Goal: Complete application form

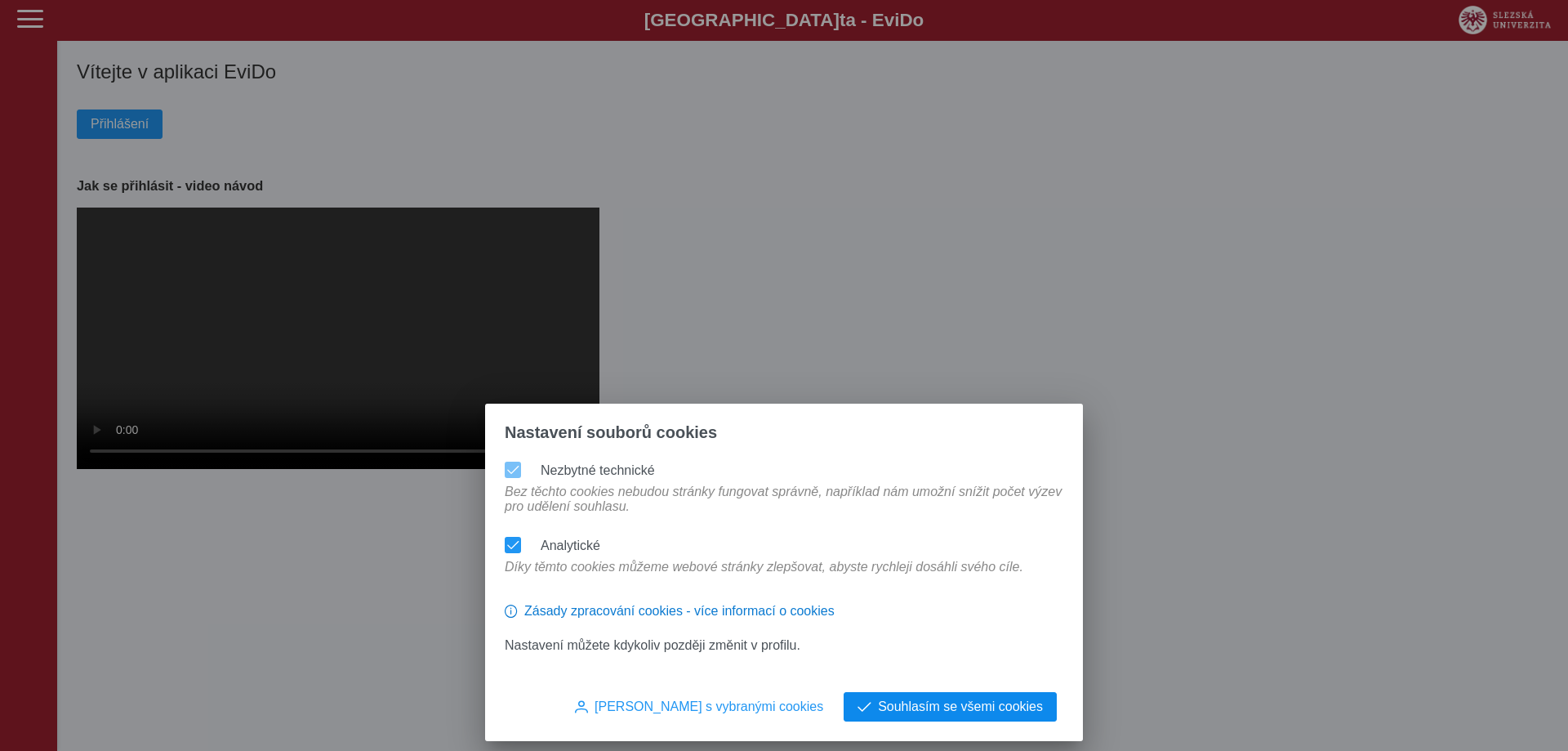
click at [988, 713] on span "Souhlasím se všemi cookies" at bounding box center [960, 706] width 165 height 15
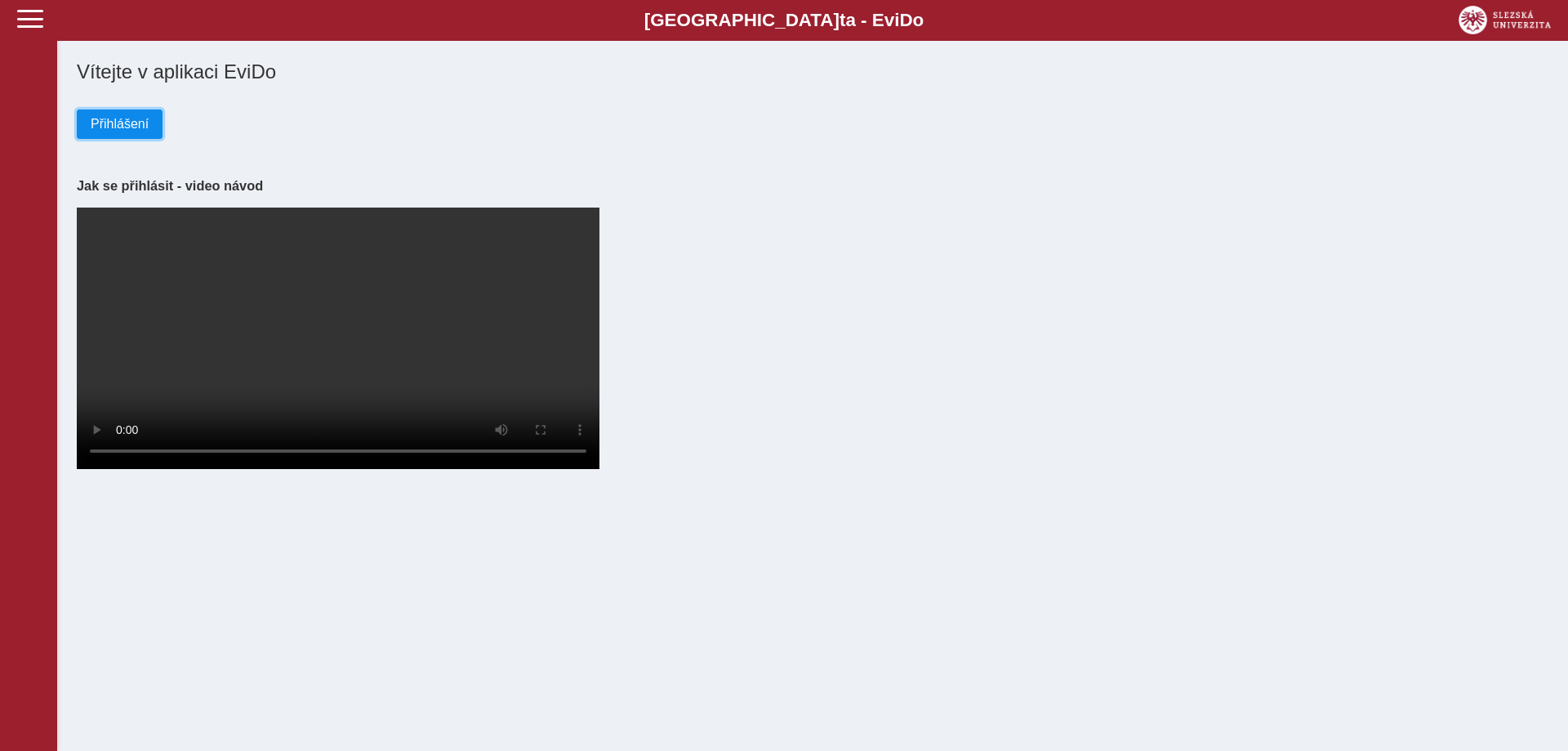
click at [140, 130] on span "Přihlášení" at bounding box center [119, 124] width 58 height 15
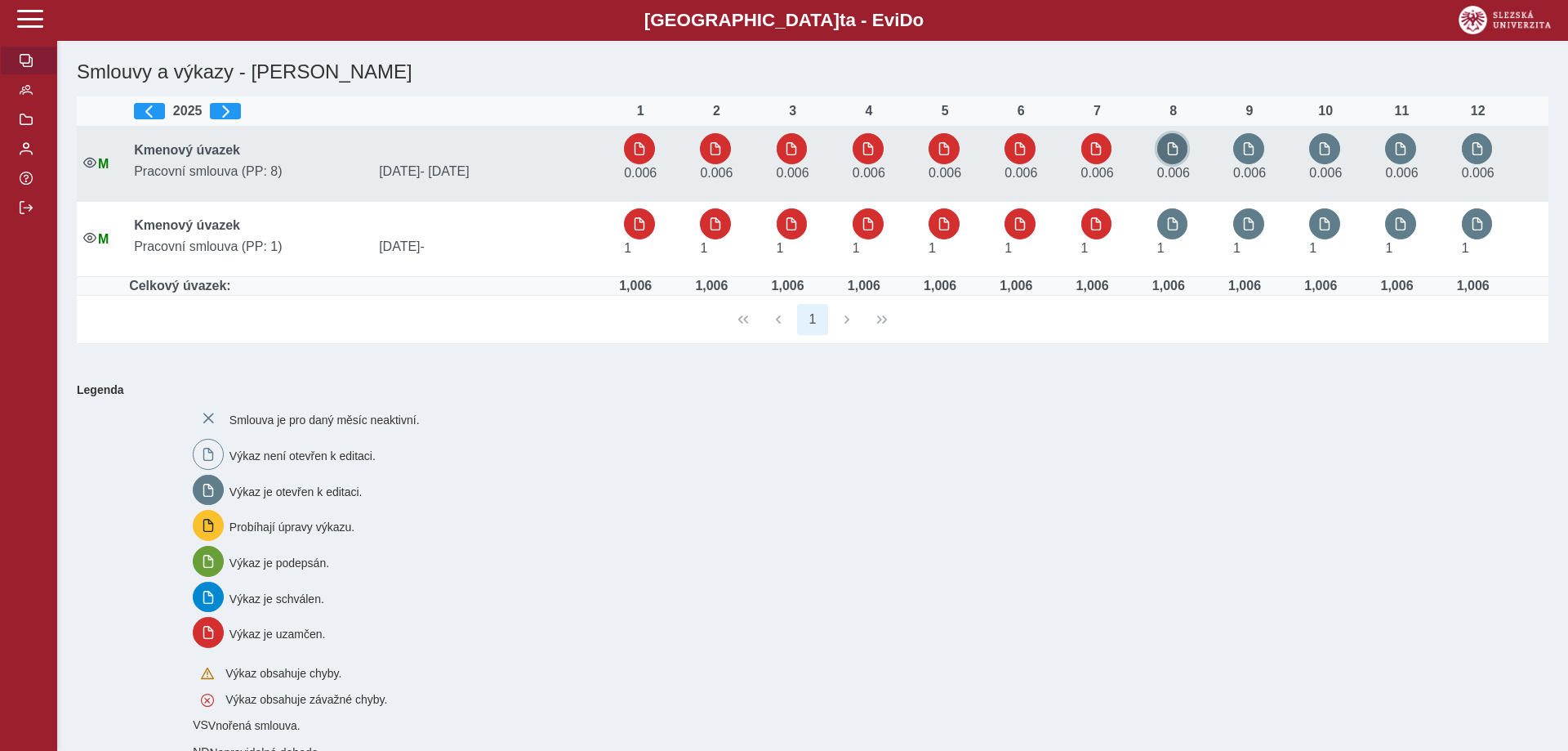
click at [1182, 156] on button "button" at bounding box center [1172, 149] width 31 height 31
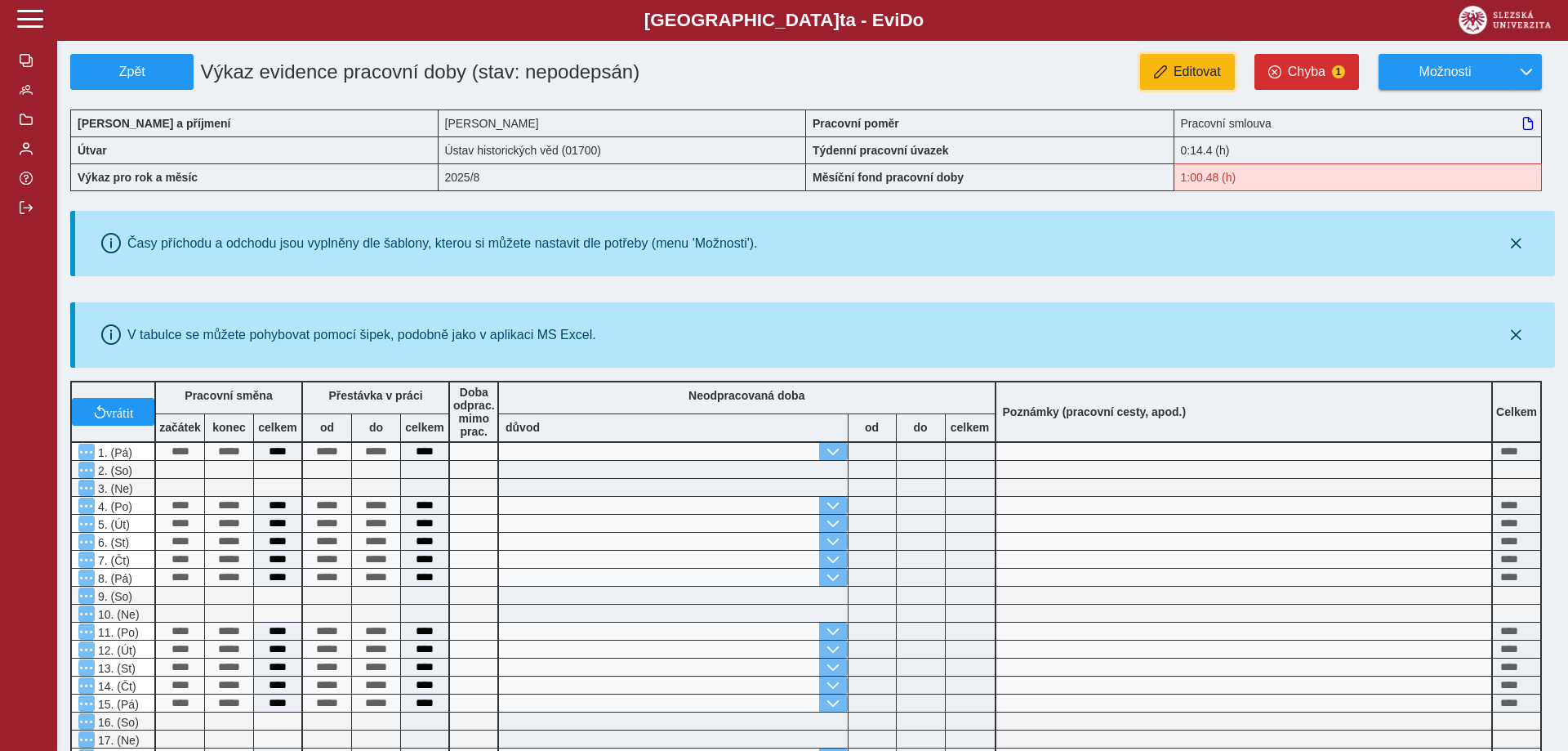
click at [1188, 72] on span "Editovat" at bounding box center [1197, 71] width 48 height 15
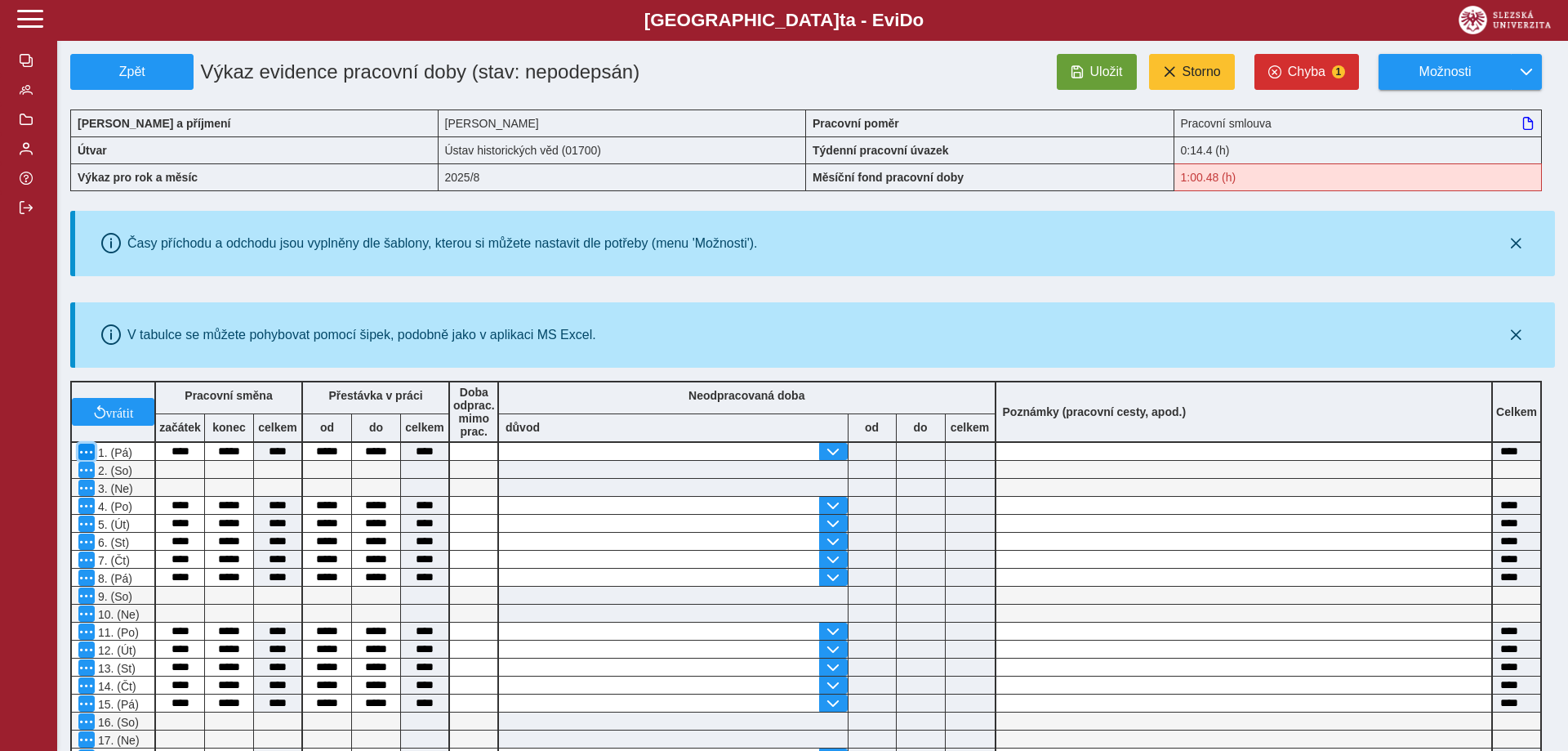
click at [81, 458] on span "button" at bounding box center [86, 451] width 13 height 13
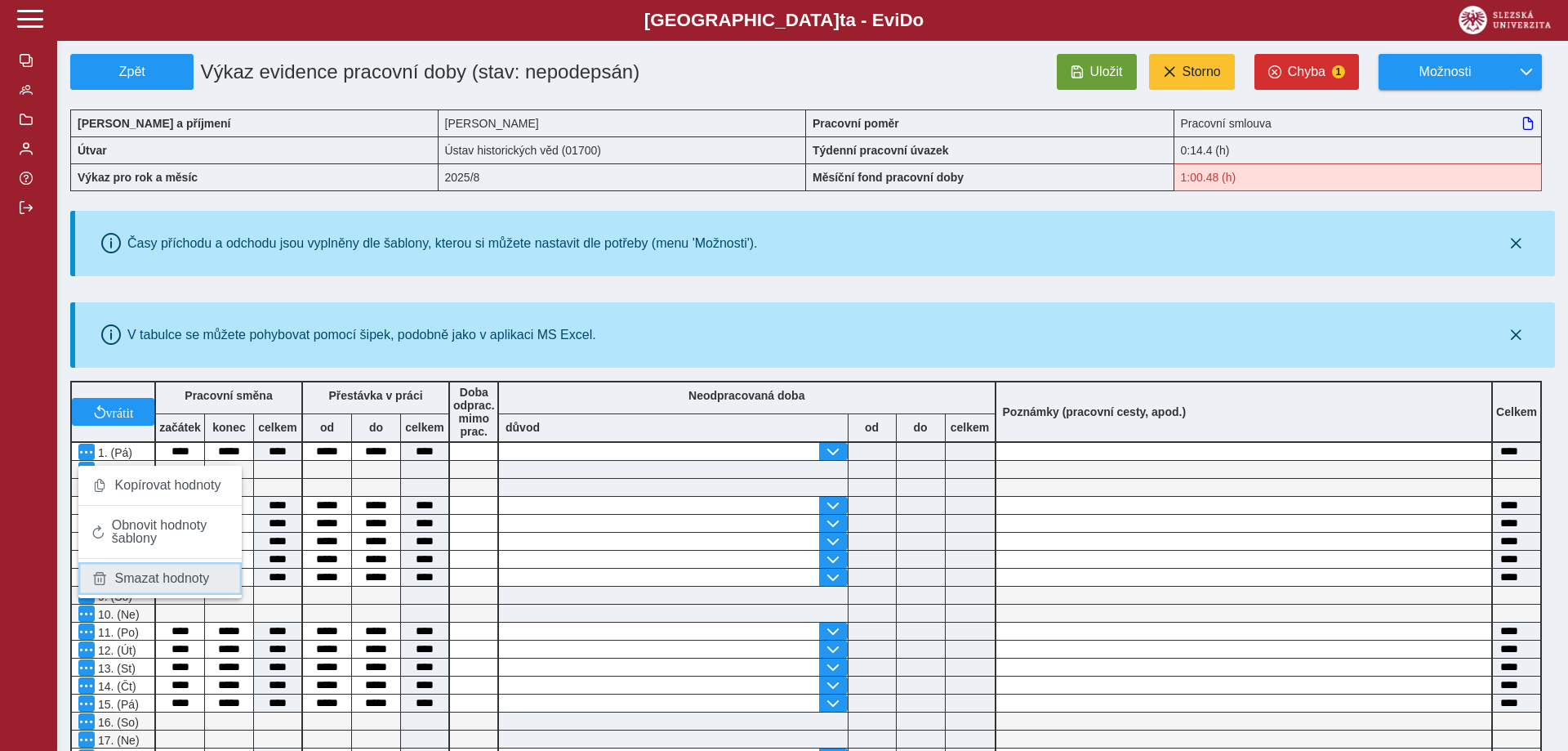
drag, startPoint x: 120, startPoint y: 580, endPoint x: 113, endPoint y: 560, distance: 21.2
click at [120, 579] on span "Smazat hodnoty" at bounding box center [162, 578] width 94 height 13
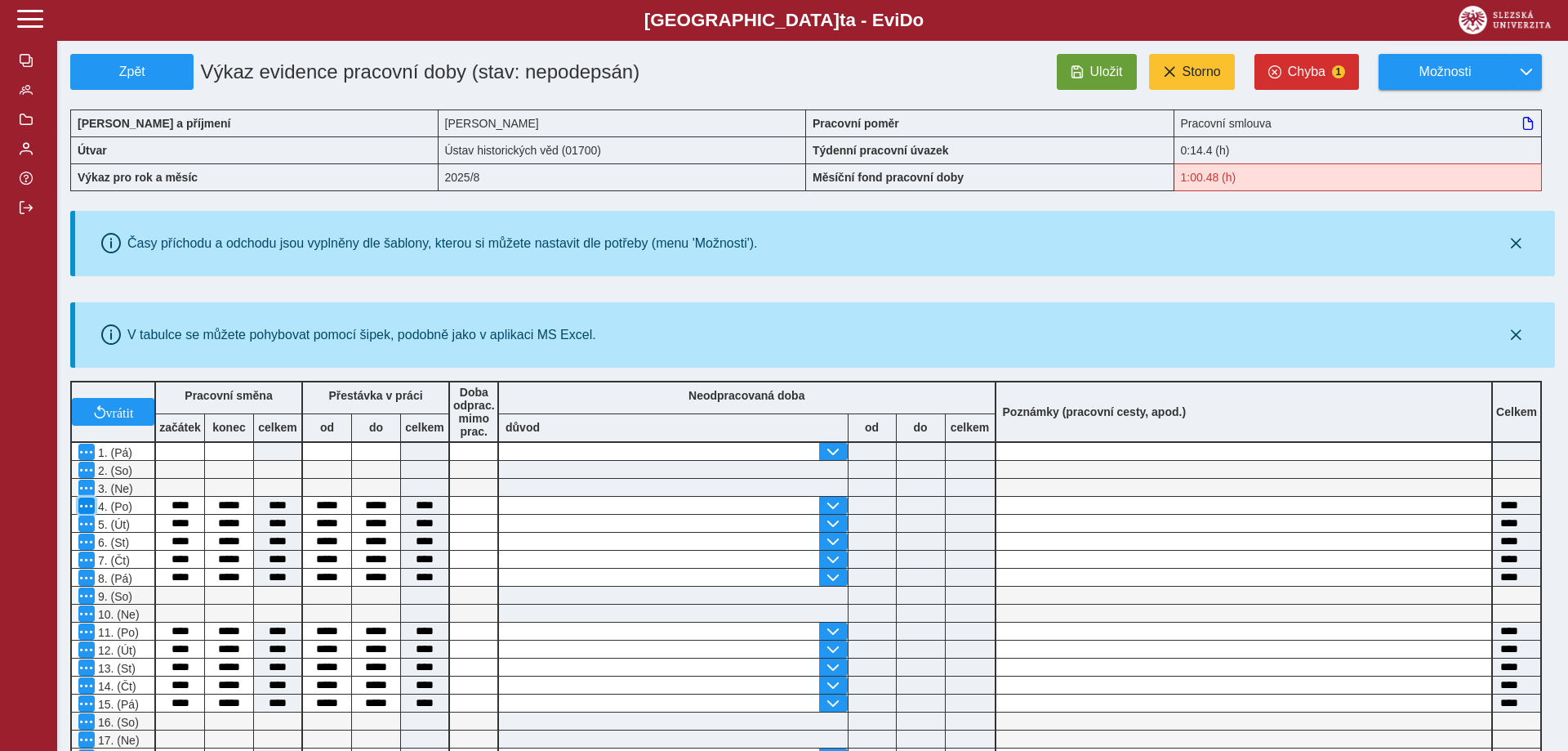
click at [81, 511] on span "button" at bounding box center [86, 505] width 13 height 13
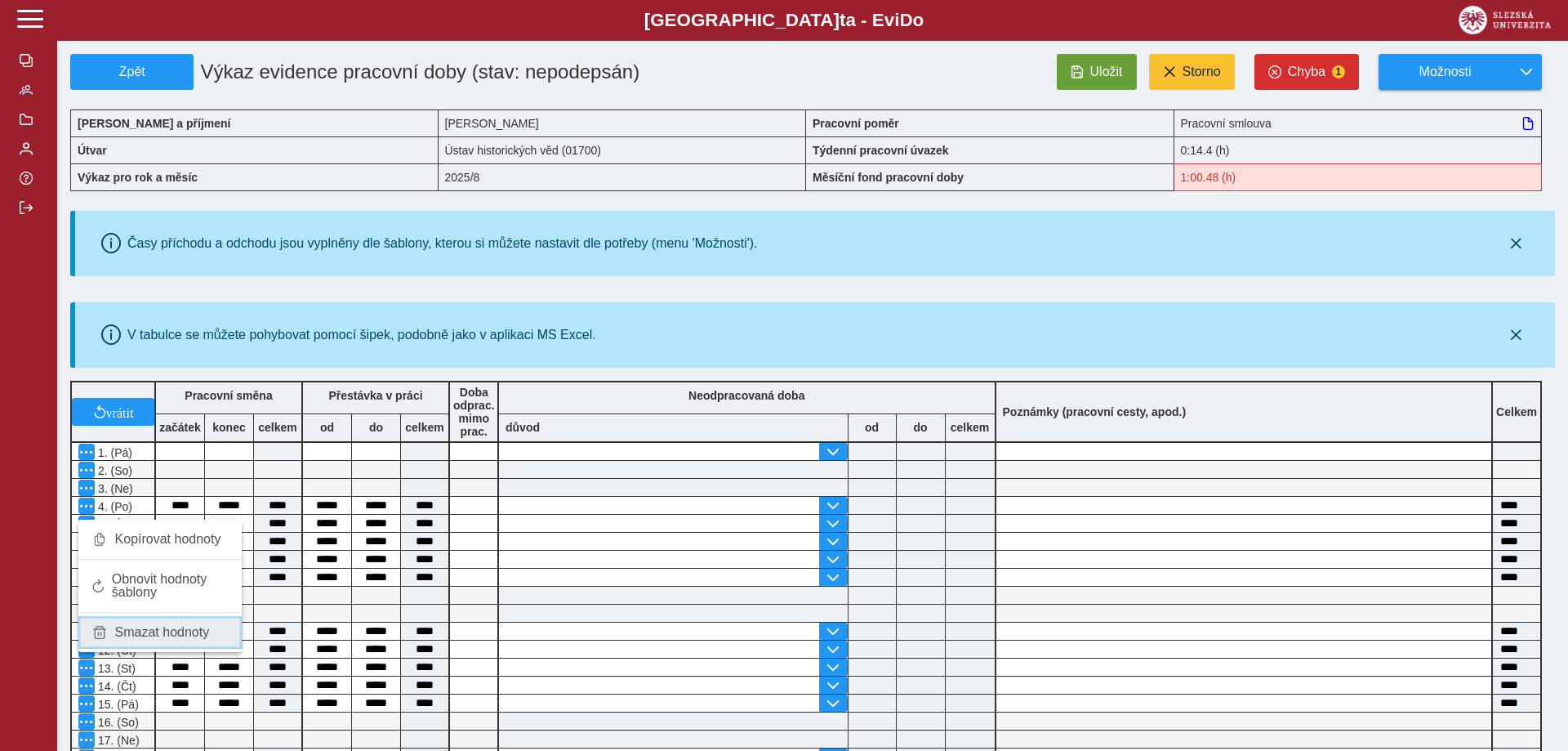
click at [132, 638] on span "Smazat hodnoty" at bounding box center [162, 631] width 94 height 13
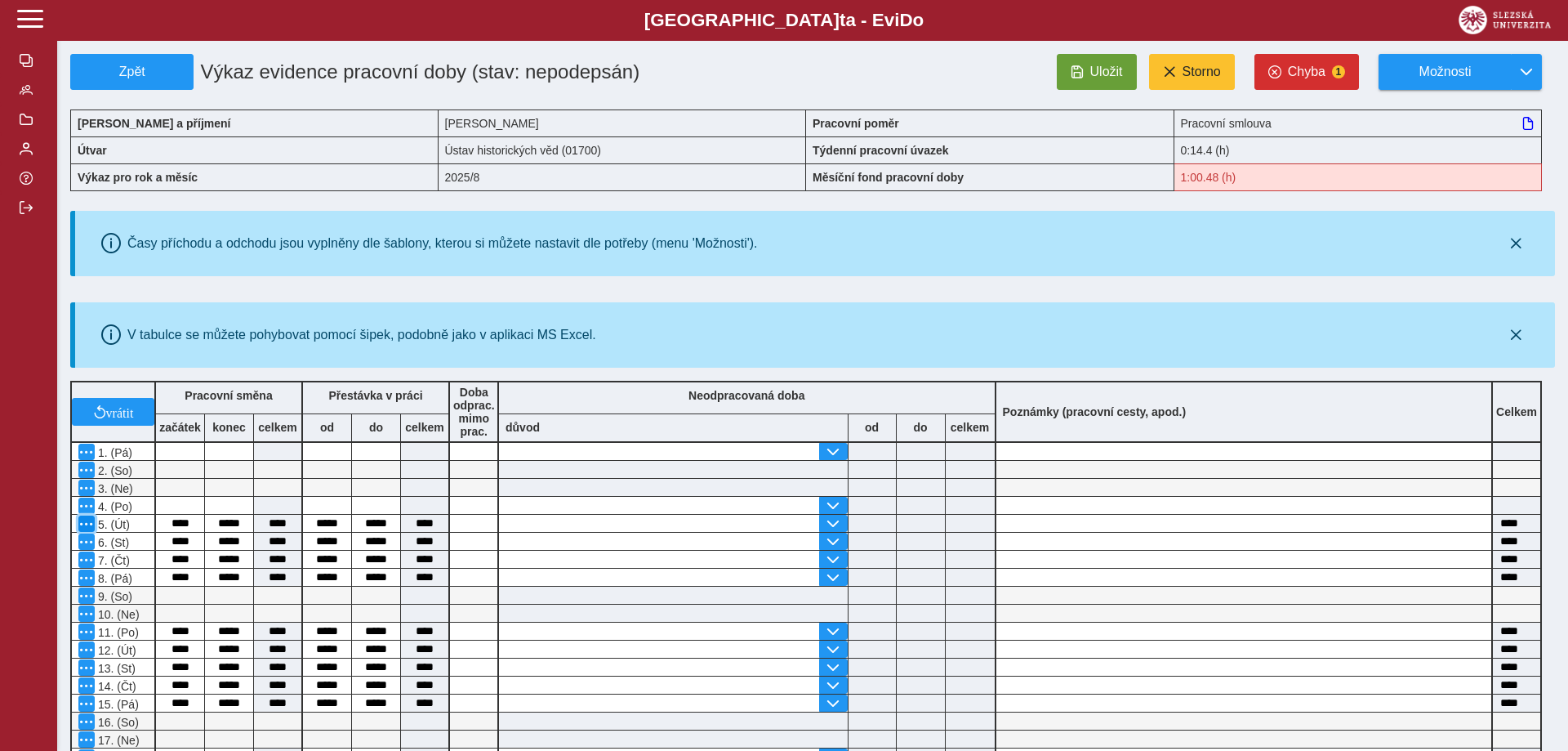
click at [87, 528] on span "button" at bounding box center [86, 523] width 13 height 13
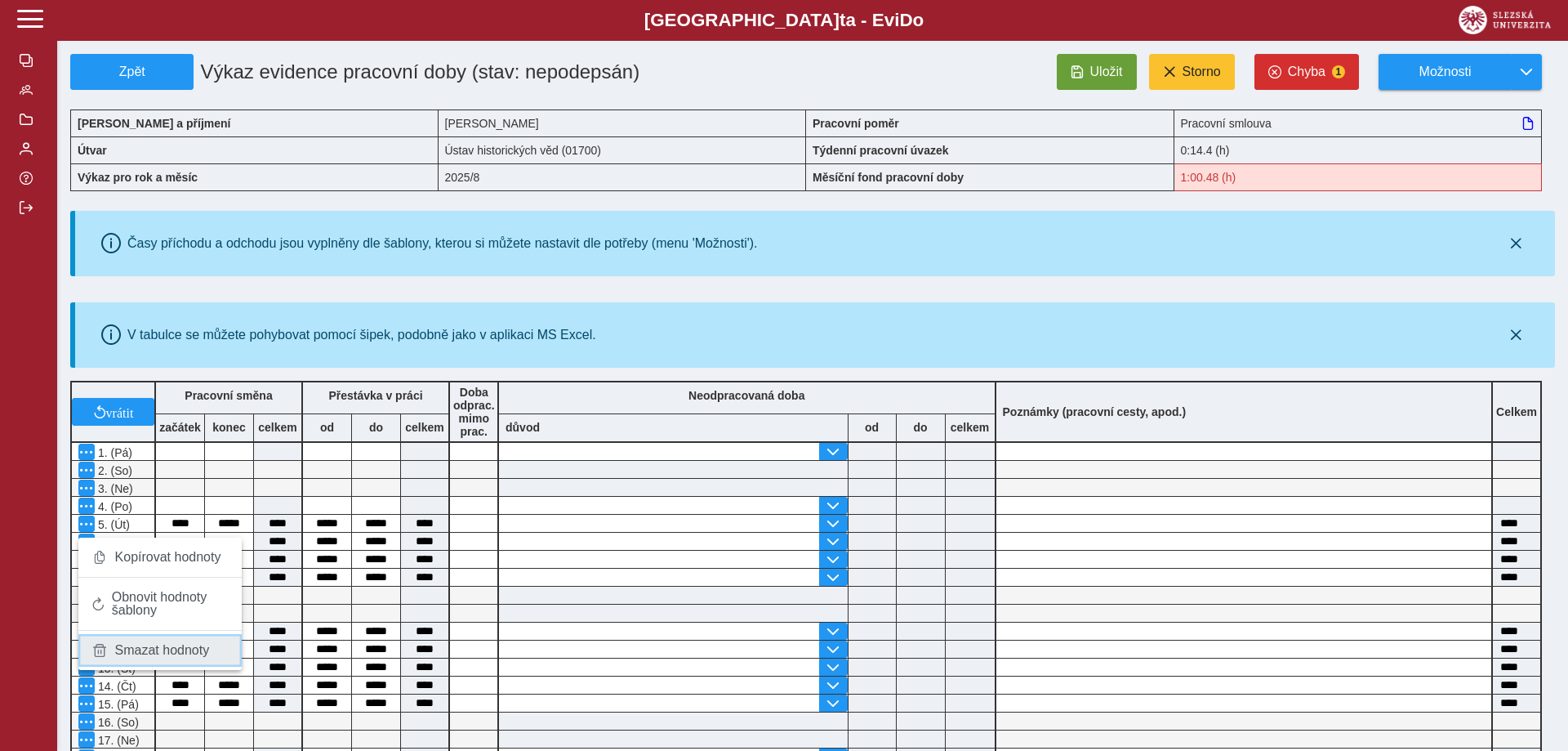
click at [132, 649] on span "Smazat hodnoty" at bounding box center [162, 650] width 94 height 13
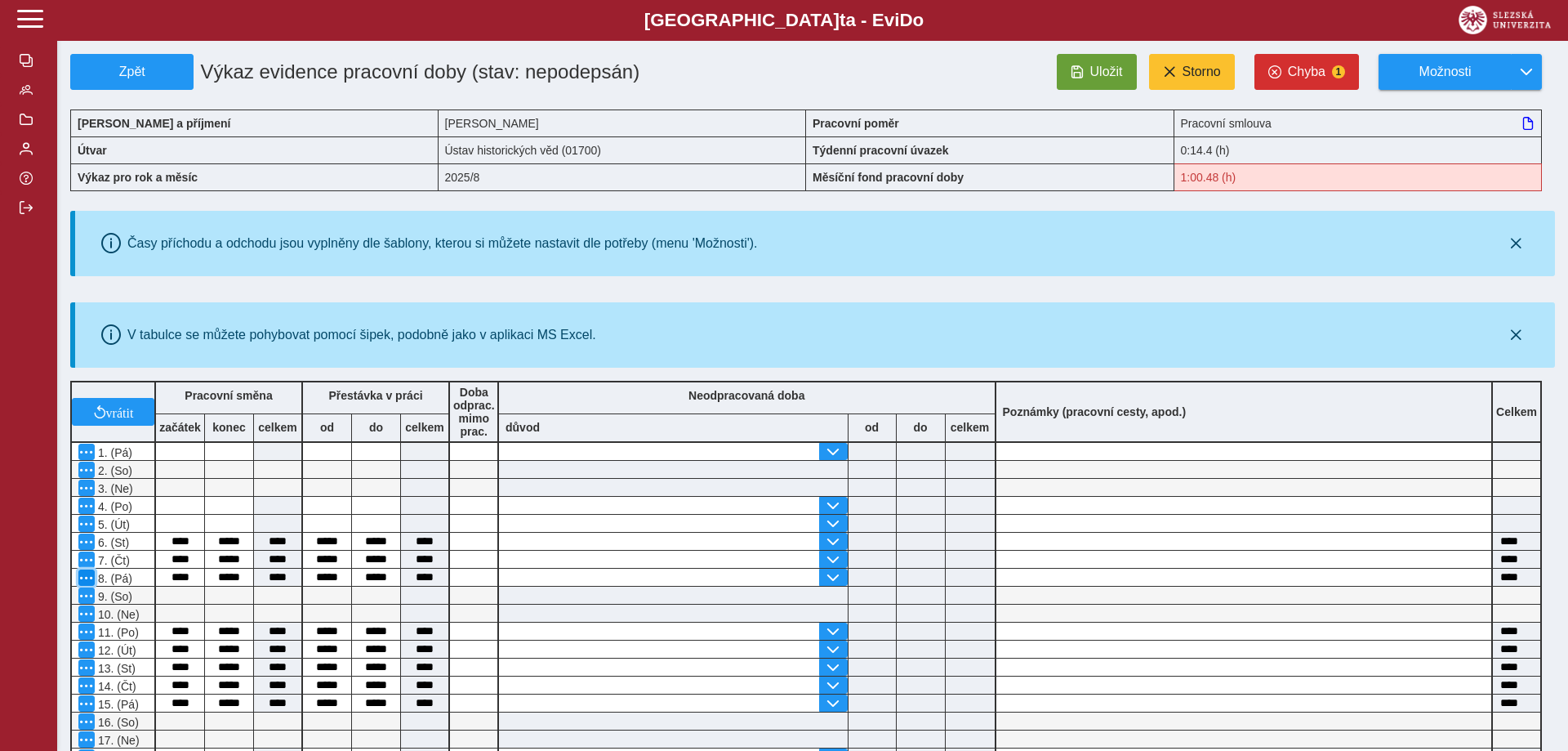
click at [80, 579] on span "button" at bounding box center [86, 577] width 13 height 13
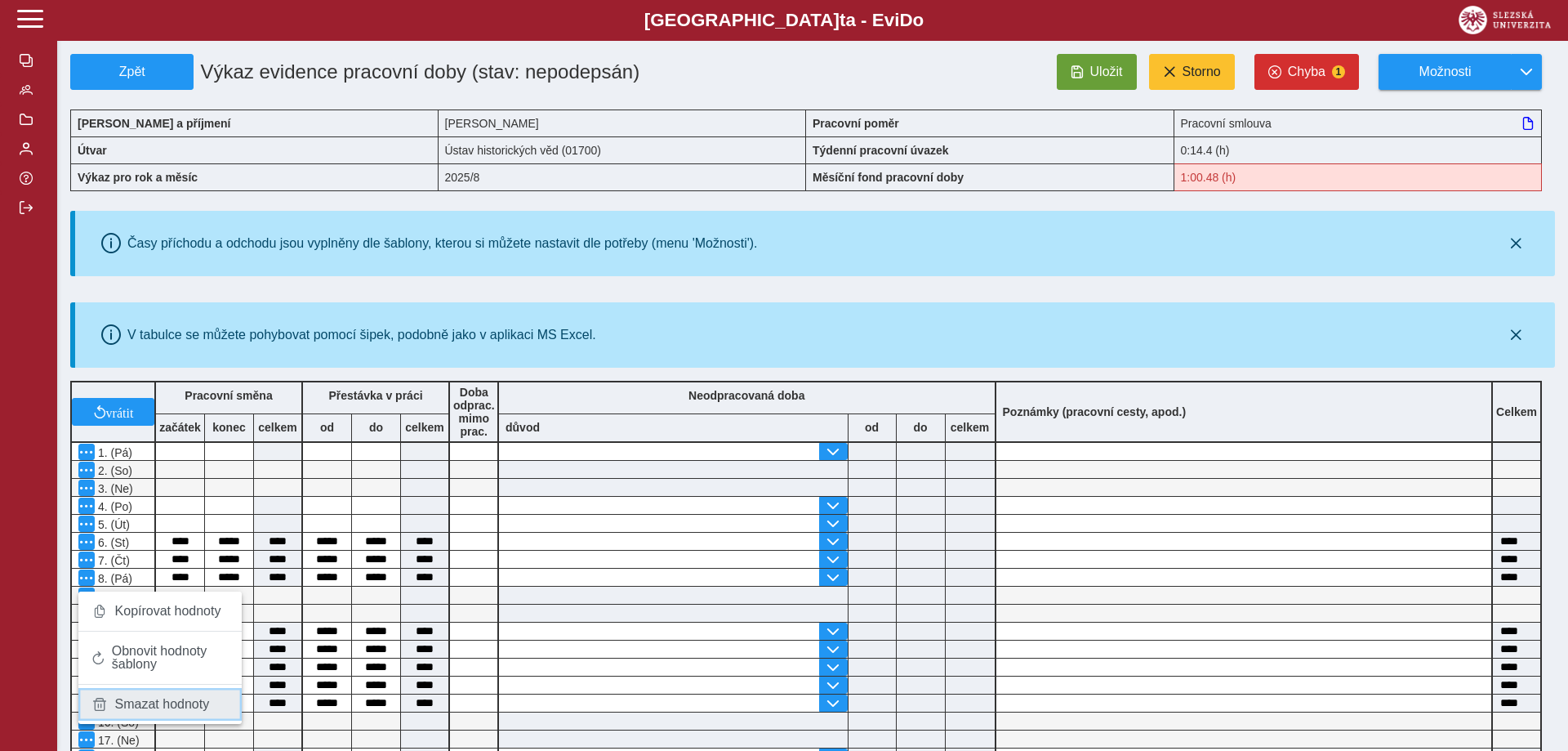
click at [169, 706] on span "Smazat hodnoty" at bounding box center [162, 703] width 94 height 13
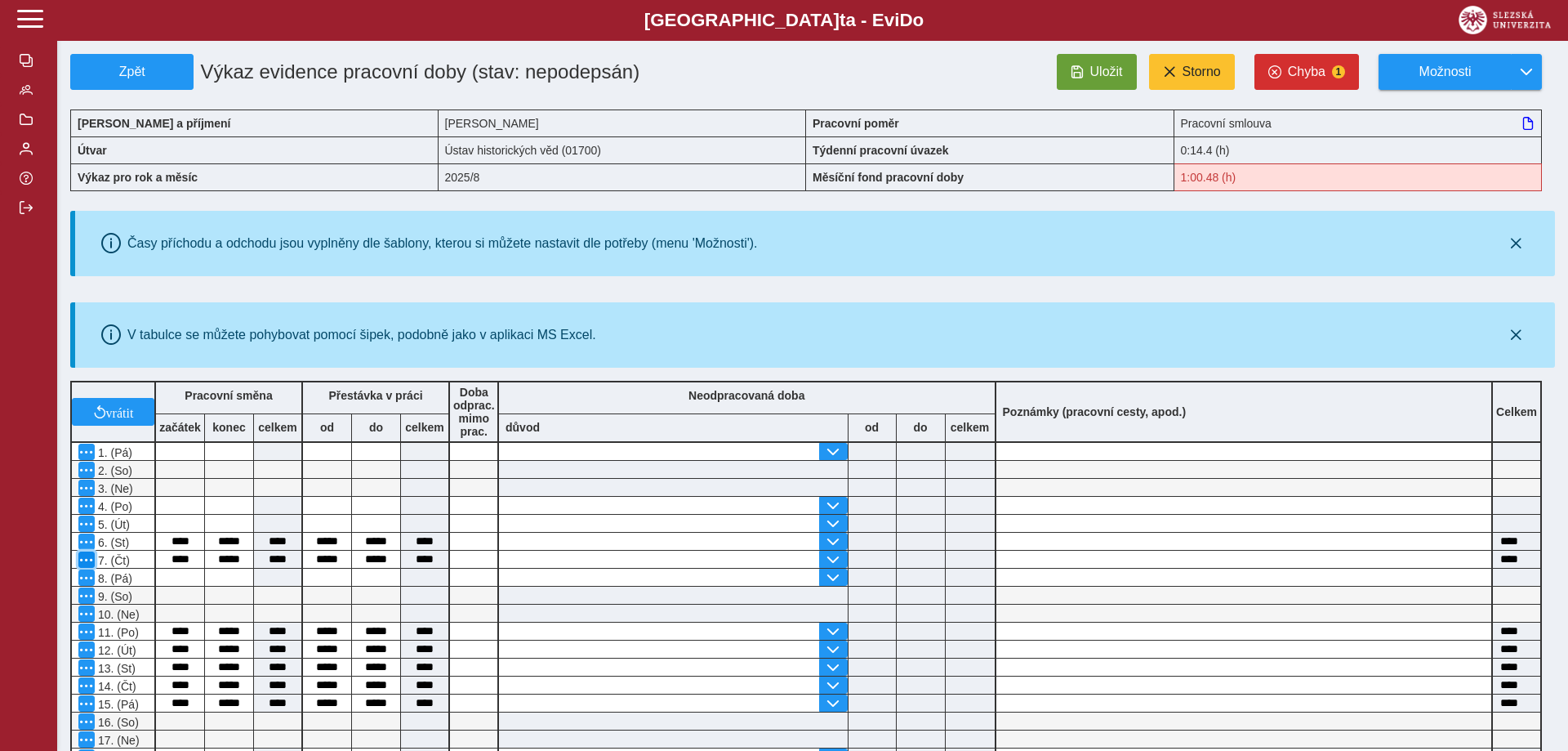
click at [87, 564] on span "button" at bounding box center [86, 559] width 13 height 13
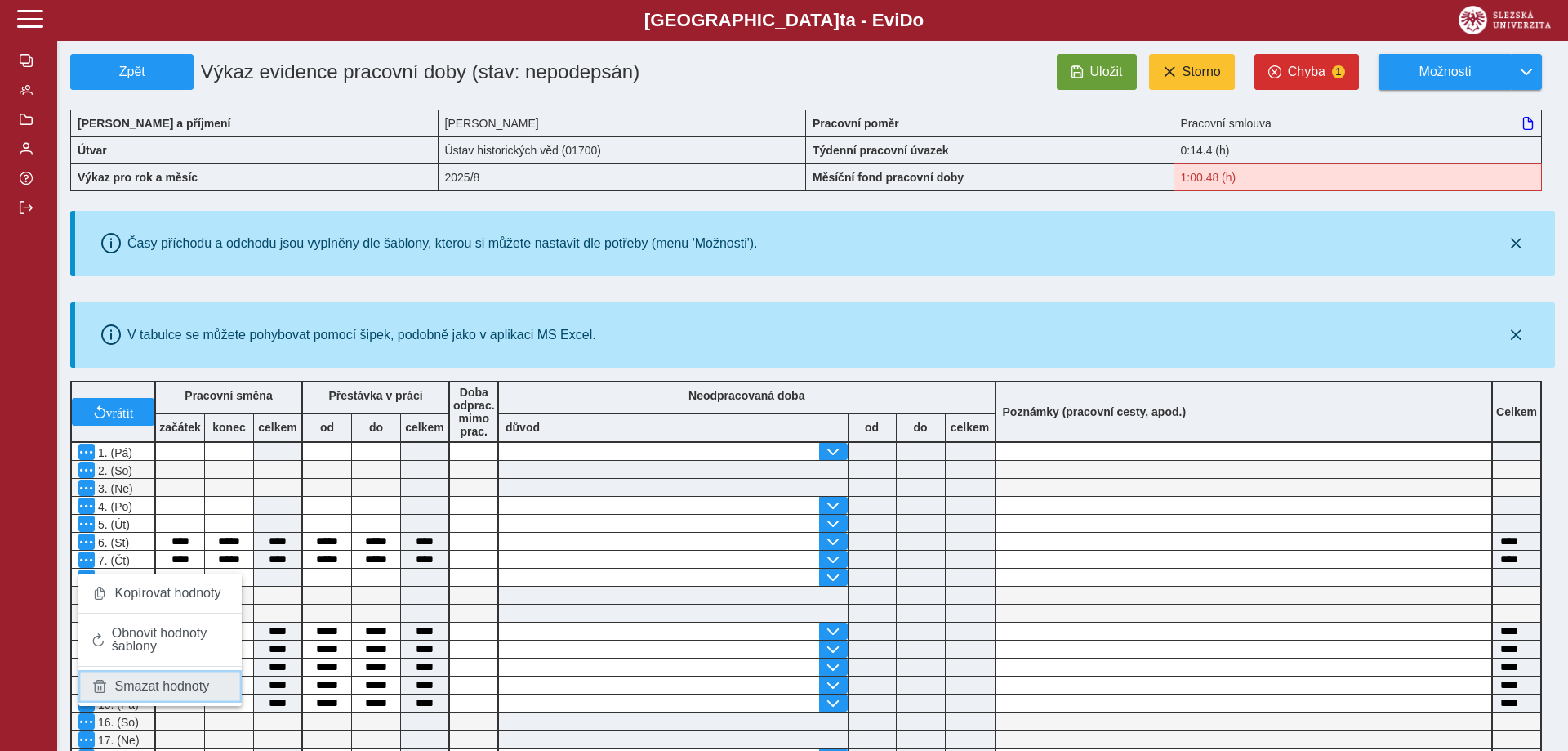
click at [146, 684] on span "Smazat hodnoty" at bounding box center [162, 686] width 94 height 13
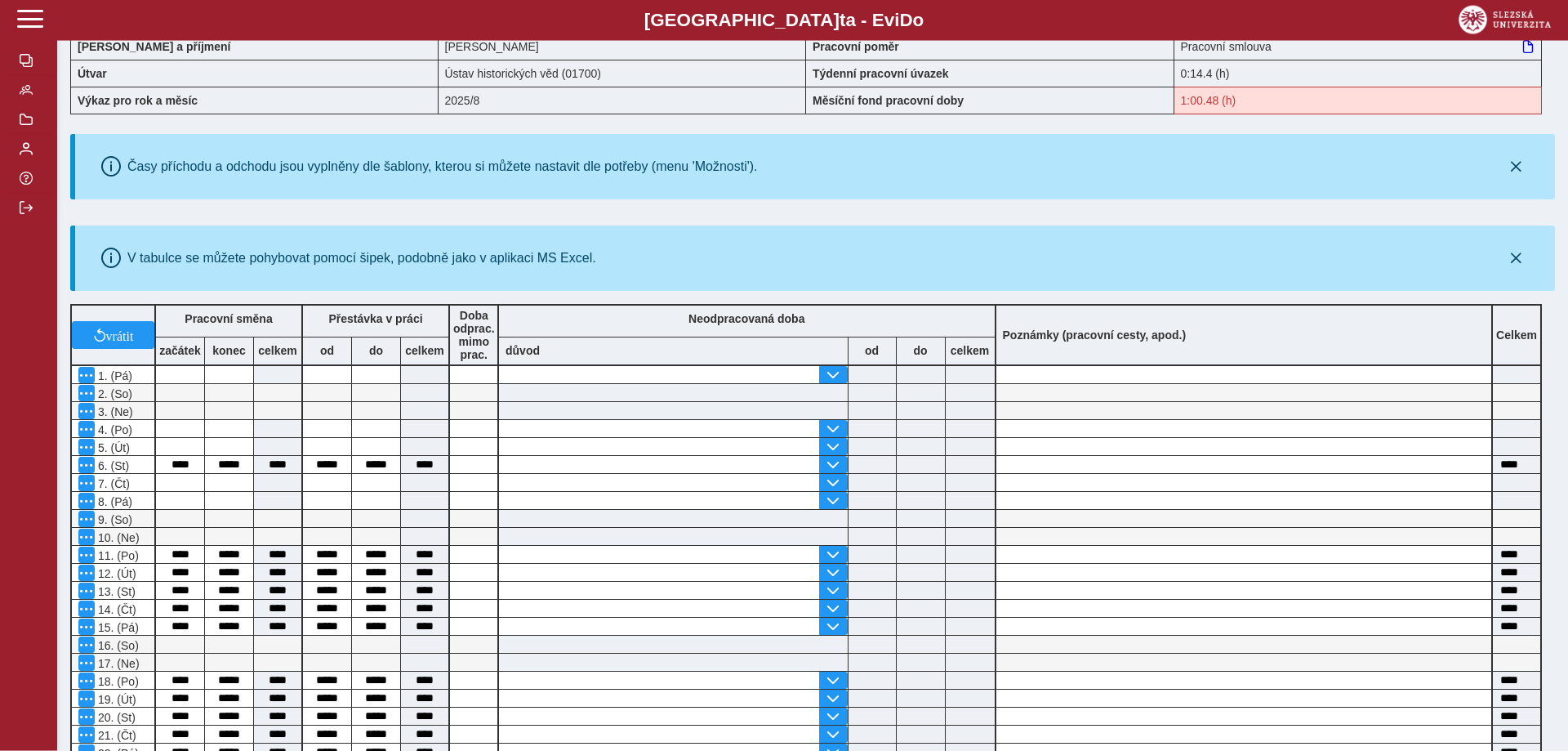
scroll to position [166, 0]
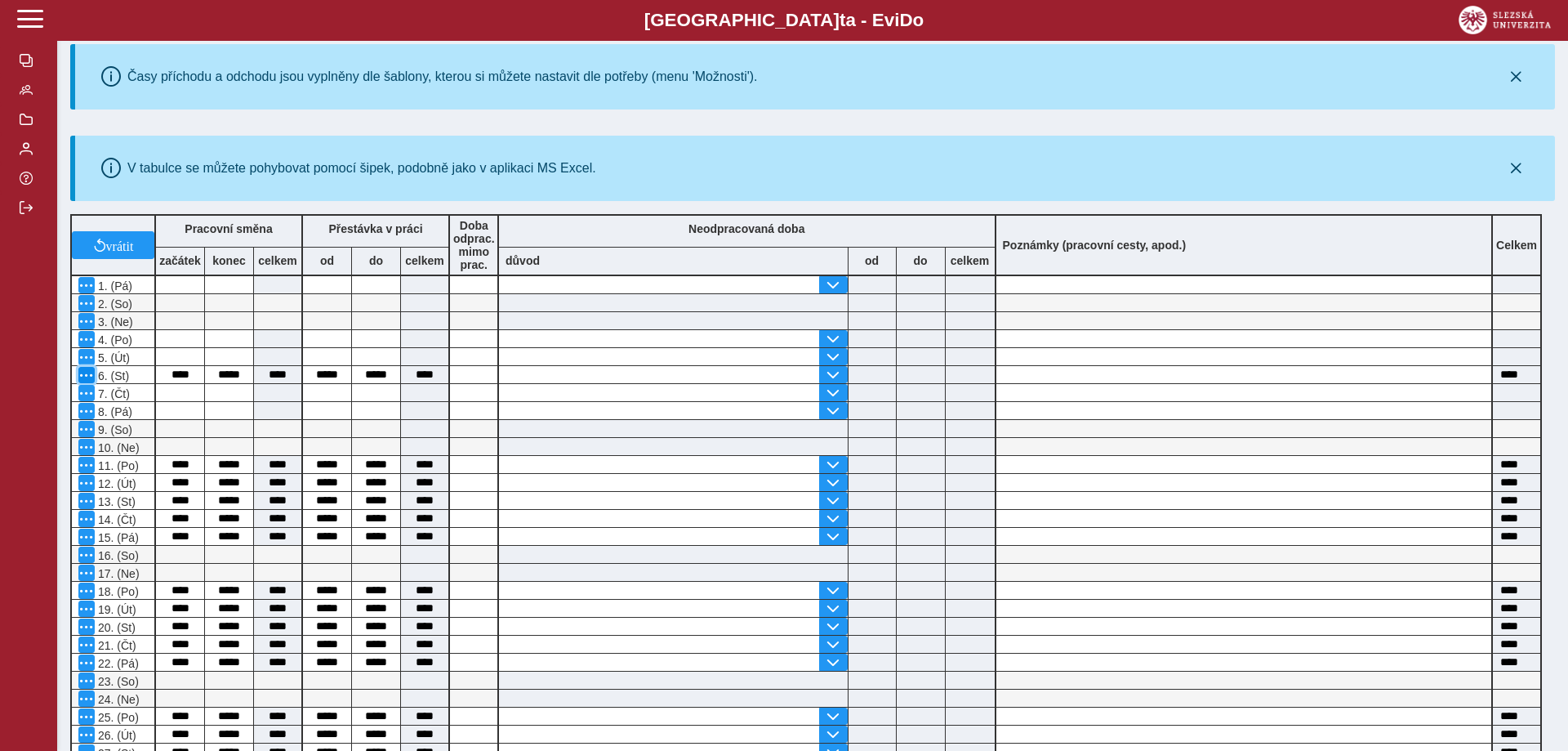
click at [87, 381] on span "button" at bounding box center [86, 374] width 13 height 13
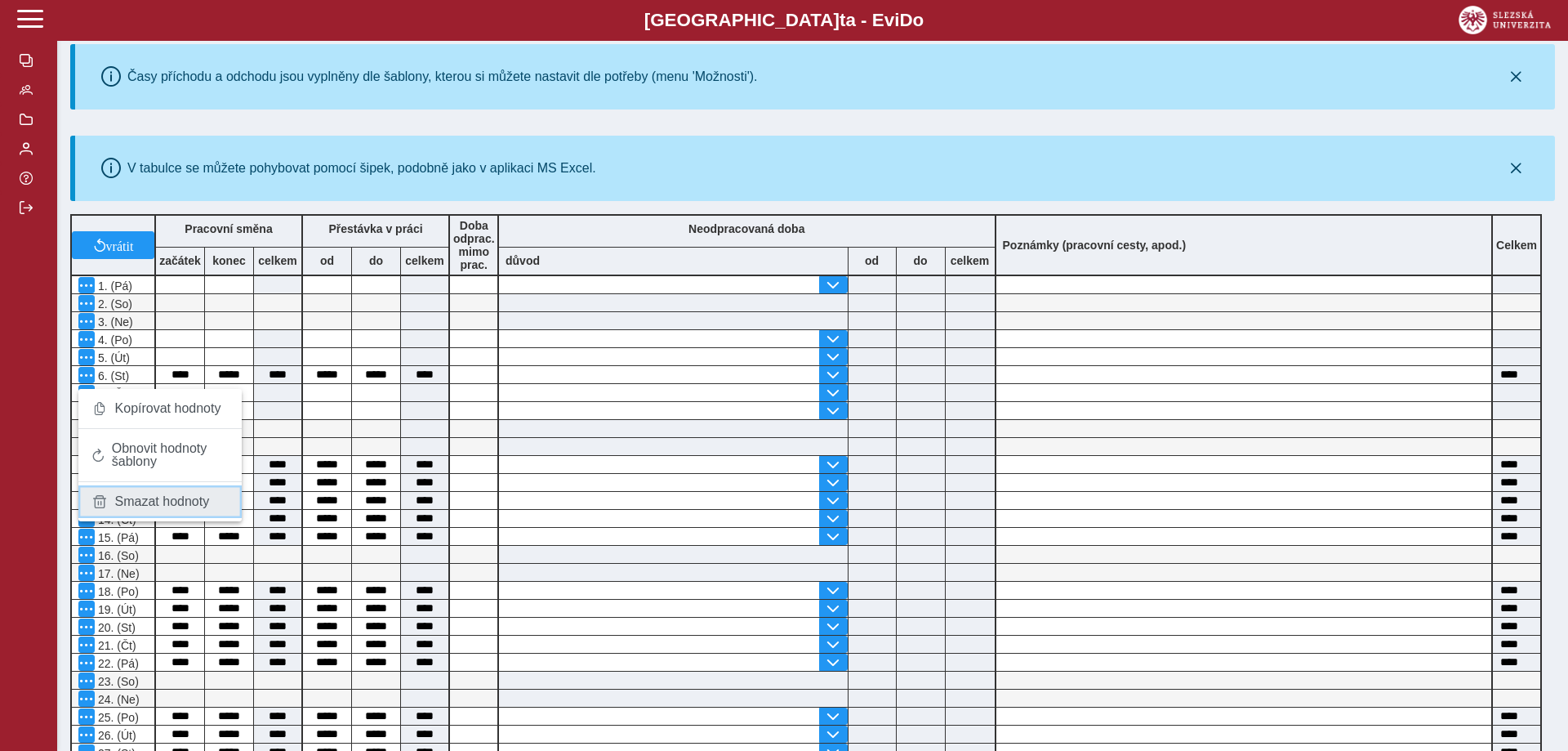
click at [127, 507] on span "Smazat hodnoty" at bounding box center [162, 501] width 94 height 13
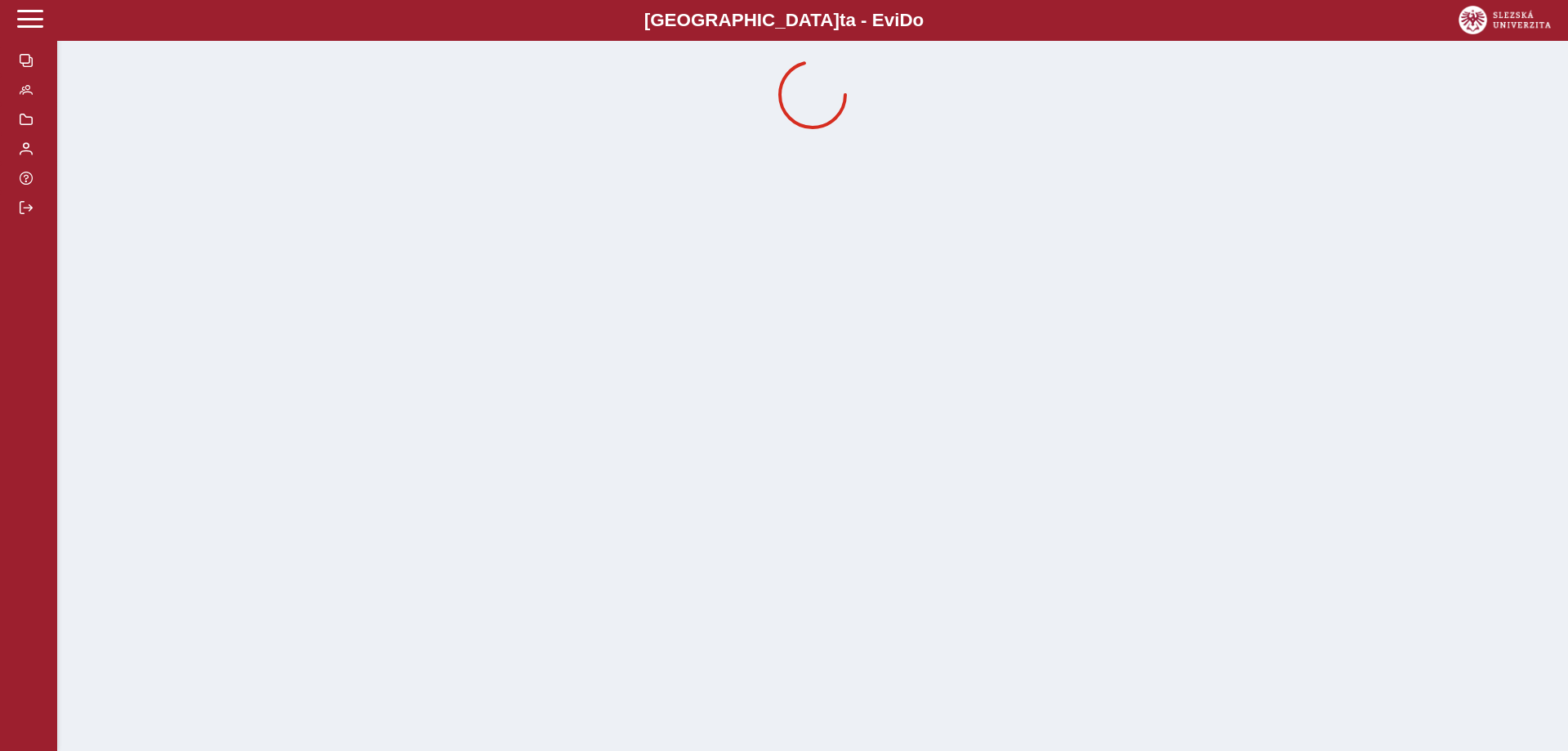
scroll to position [0, 0]
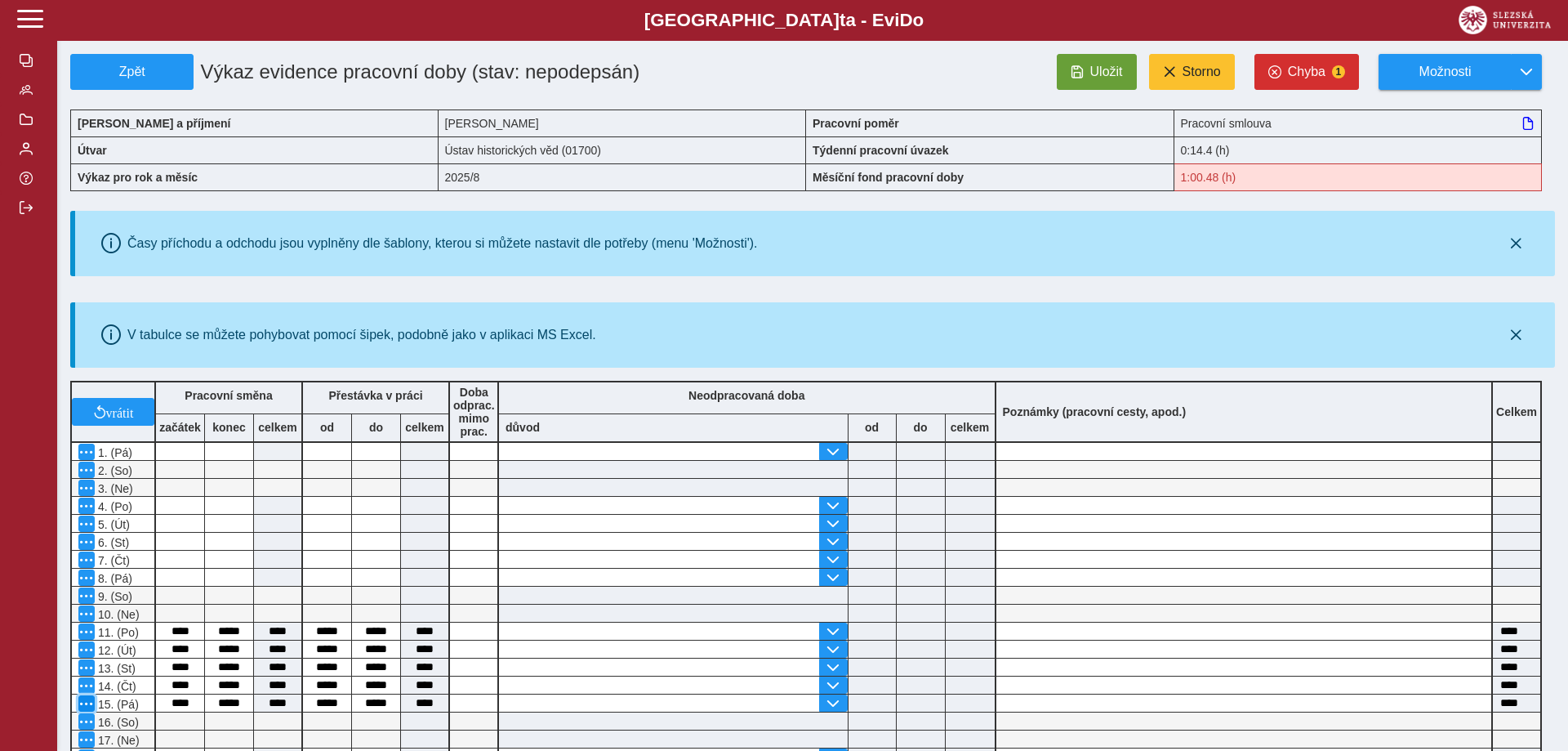
click at [85, 709] on span "button" at bounding box center [86, 702] width 13 height 13
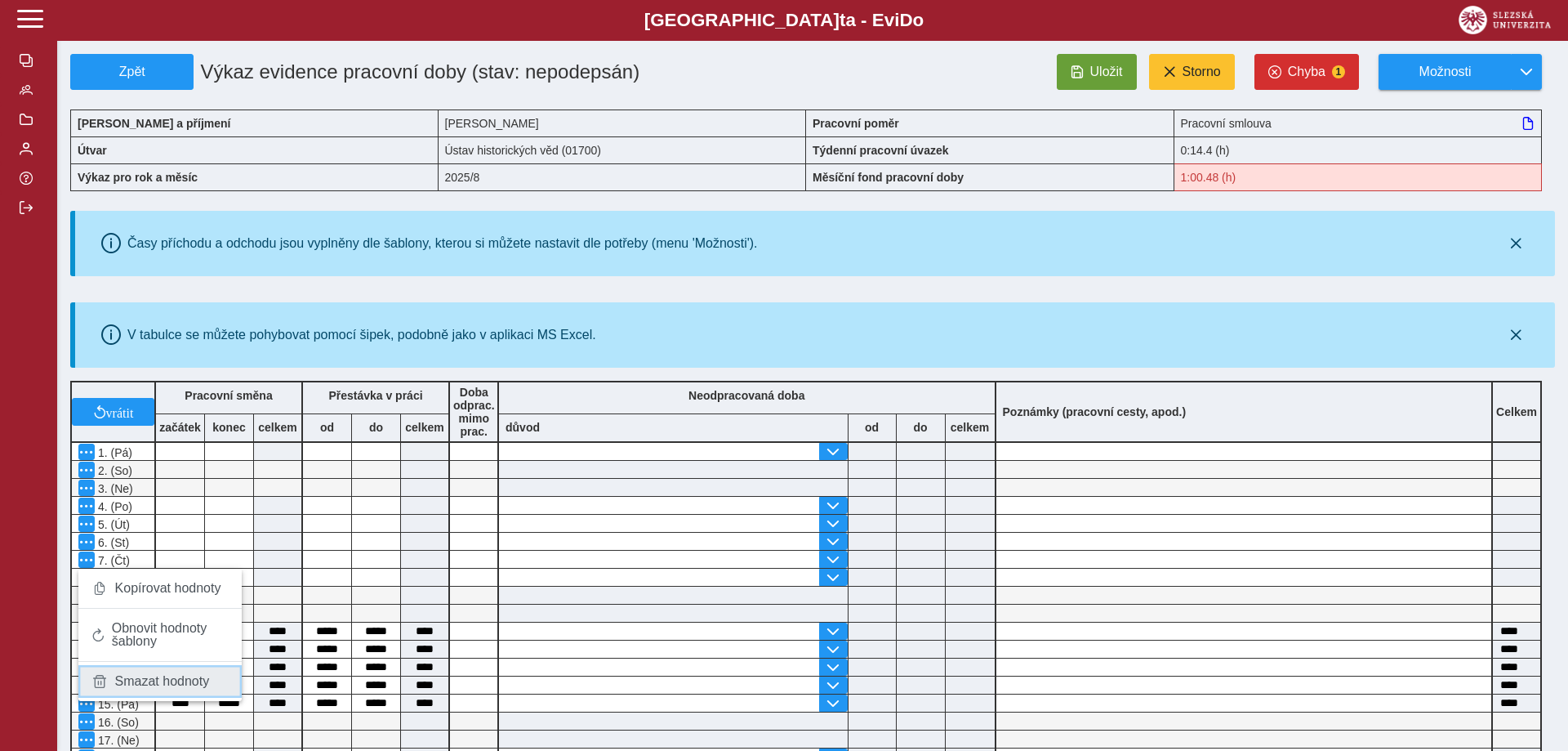
click at [123, 677] on span "Smazat hodnoty" at bounding box center [162, 681] width 94 height 13
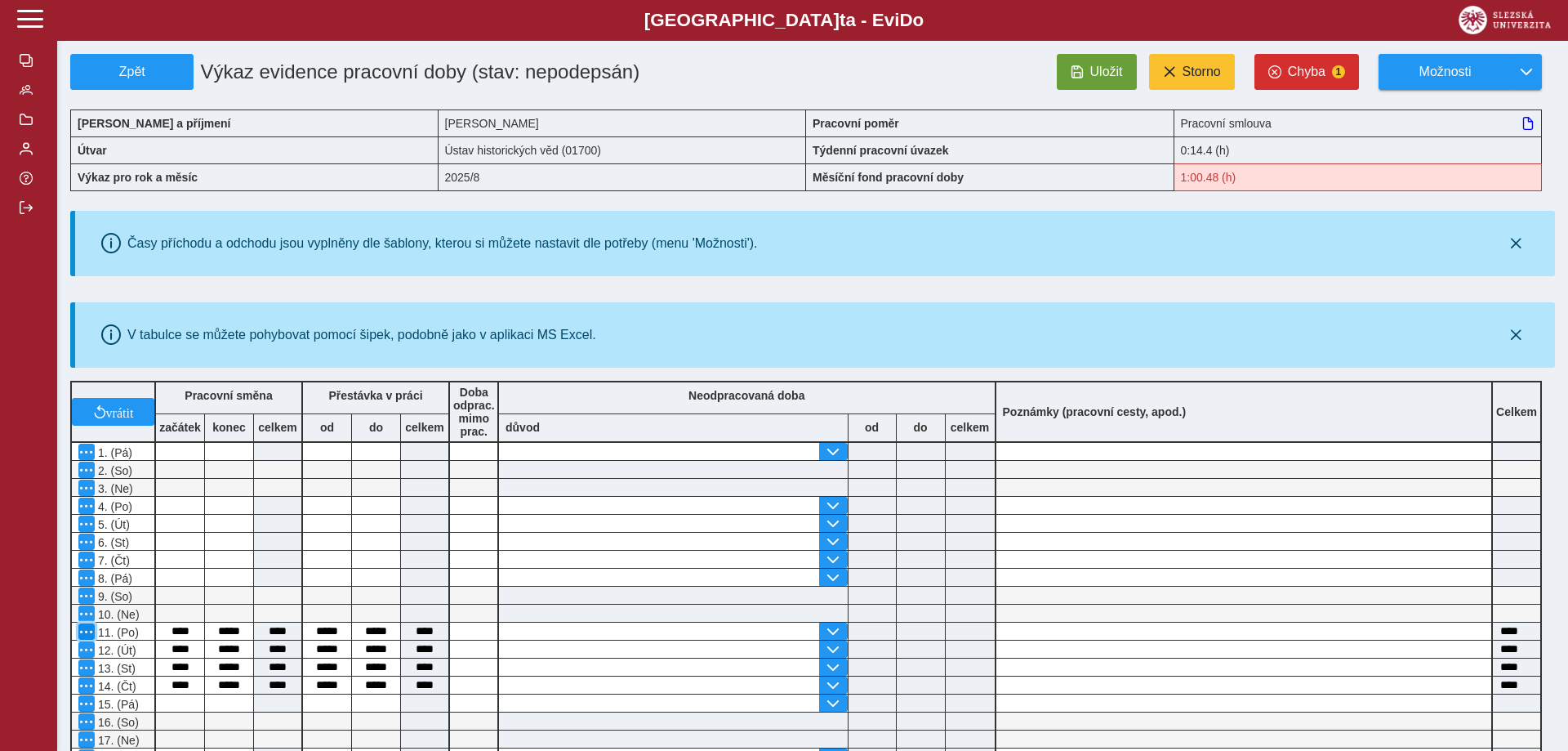
click at [89, 635] on span "button" at bounding box center [86, 631] width 13 height 13
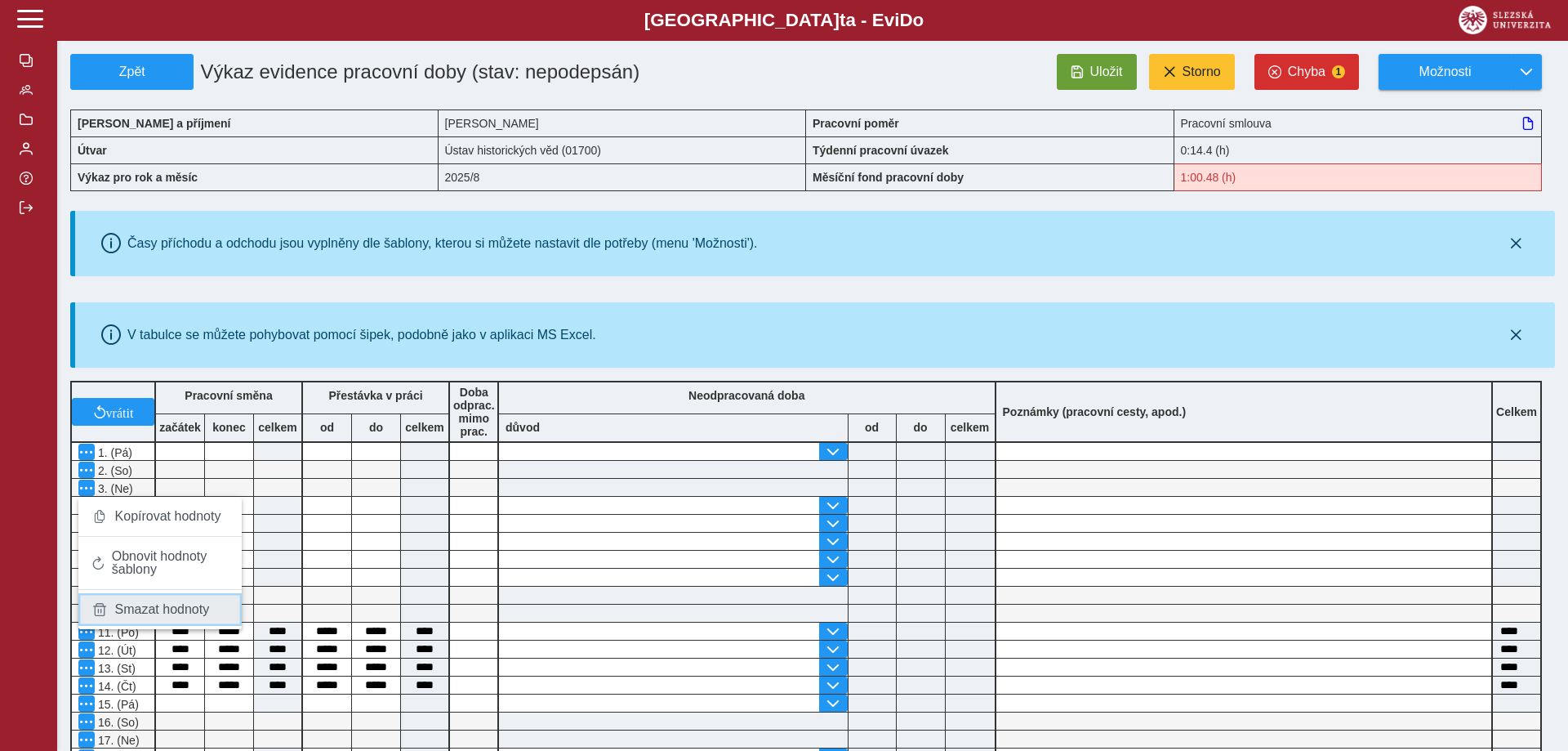
click at [122, 614] on span "Smazat hodnoty" at bounding box center [162, 609] width 94 height 13
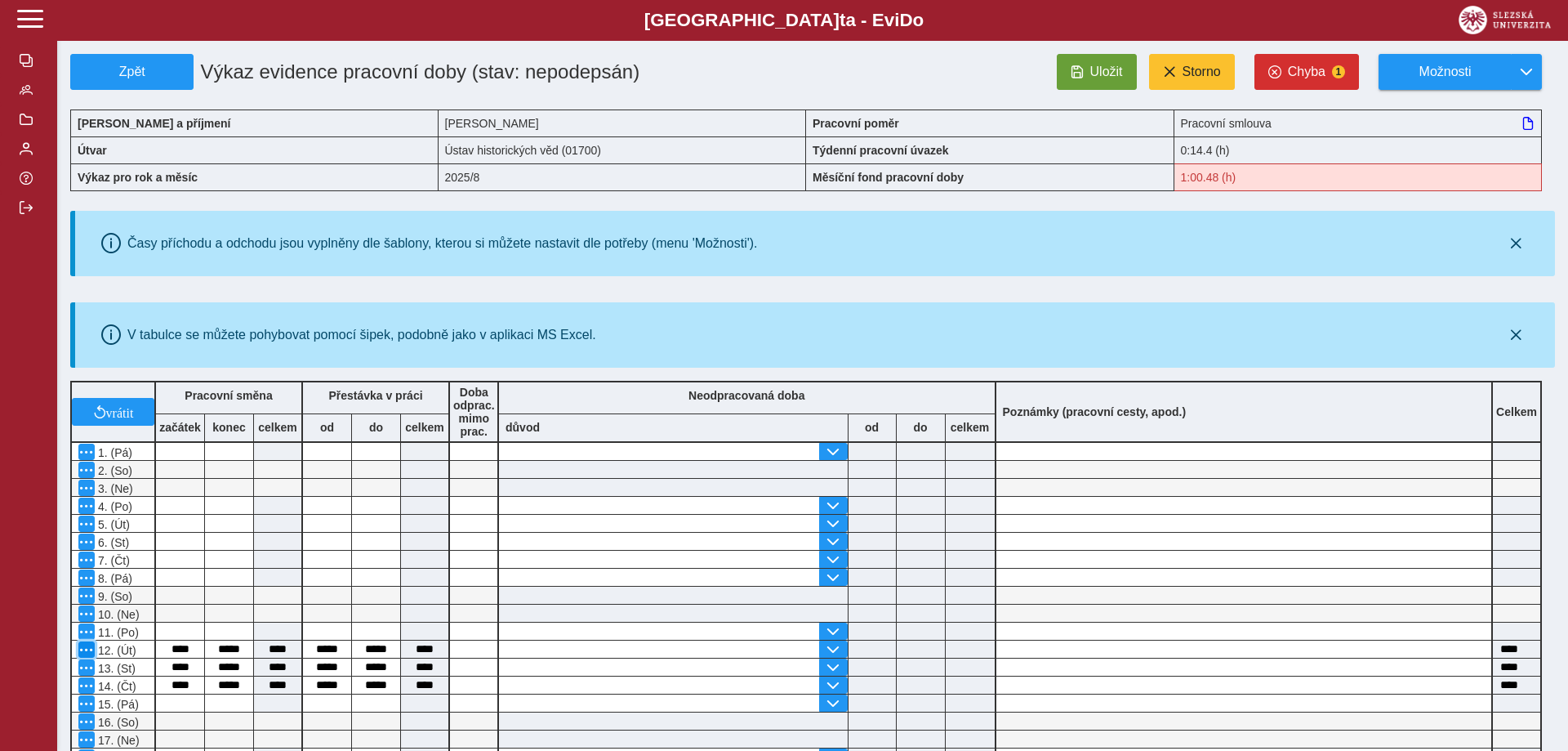
click at [90, 652] on span "button" at bounding box center [86, 649] width 13 height 13
click at [140, 632] on span "Smazat hodnoty" at bounding box center [162, 627] width 94 height 13
click at [89, 686] on span "button" at bounding box center [86, 685] width 13 height 13
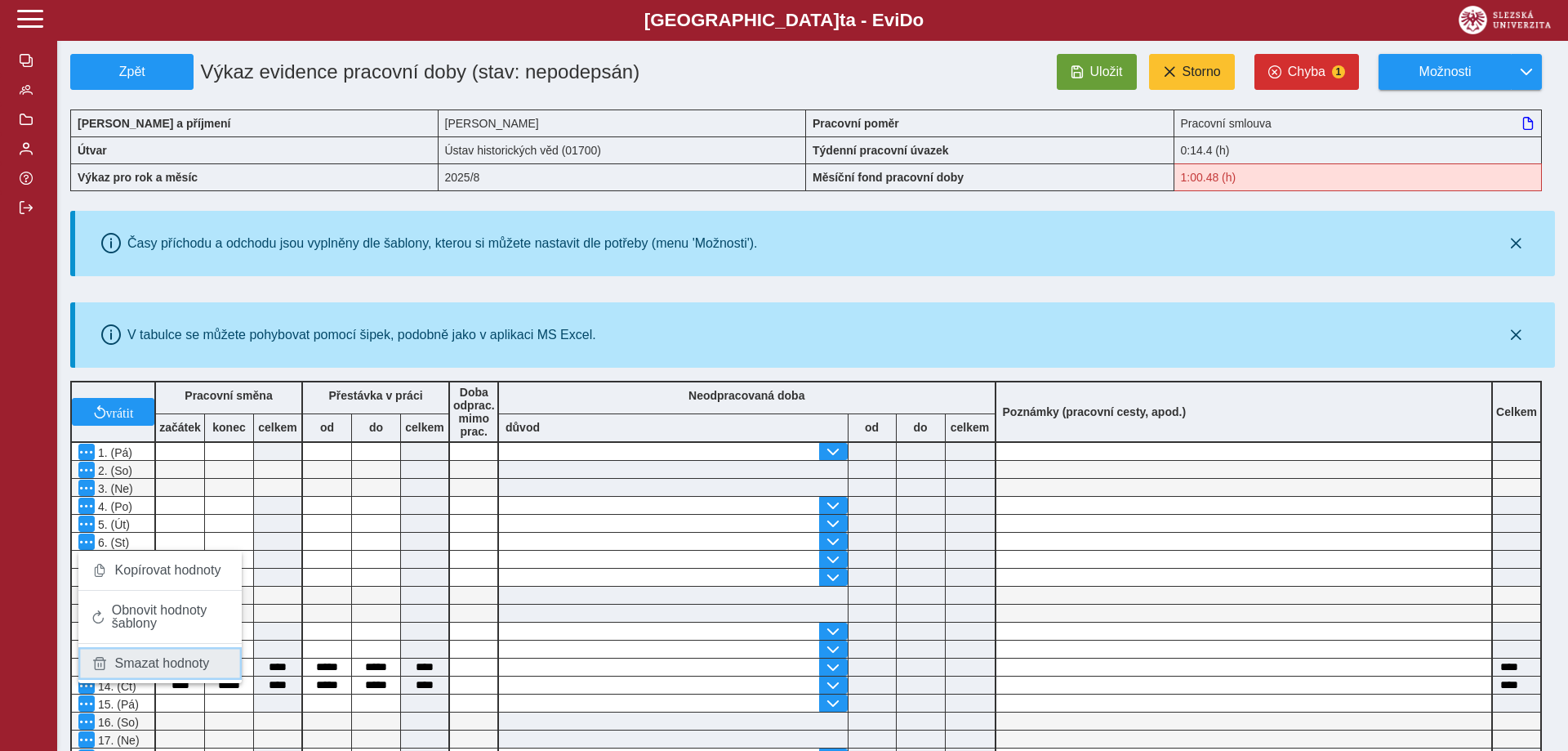
click at [131, 678] on link "Smazat hodnoty" at bounding box center [160, 664] width 164 height 33
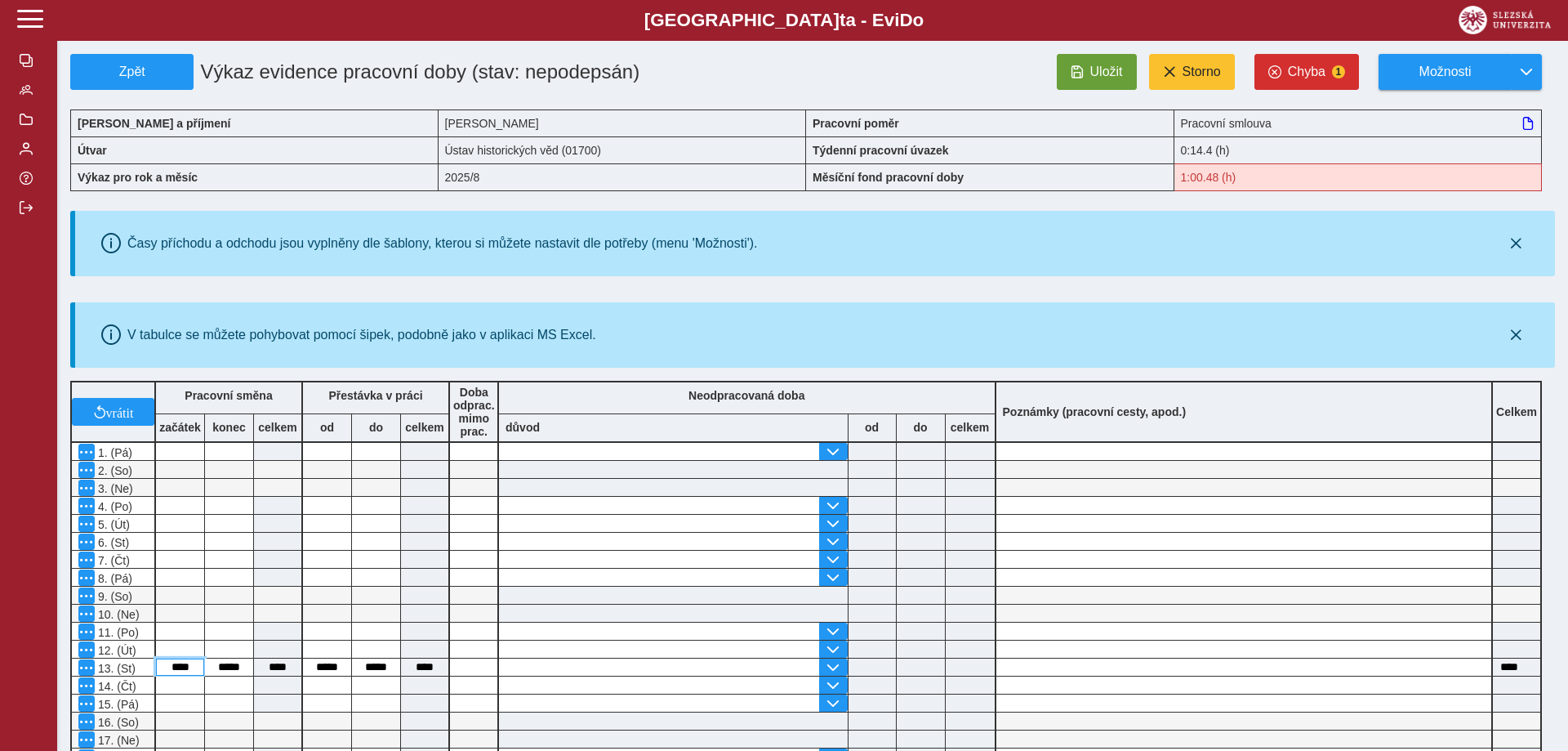
click at [197, 673] on input "****" at bounding box center [180, 667] width 48 height 17
type input "*"
type input "*****"
drag, startPoint x: 248, startPoint y: 669, endPoint x: 213, endPoint y: 672, distance: 35.1
click at [213, 672] on input "*****" at bounding box center [229, 667] width 48 height 17
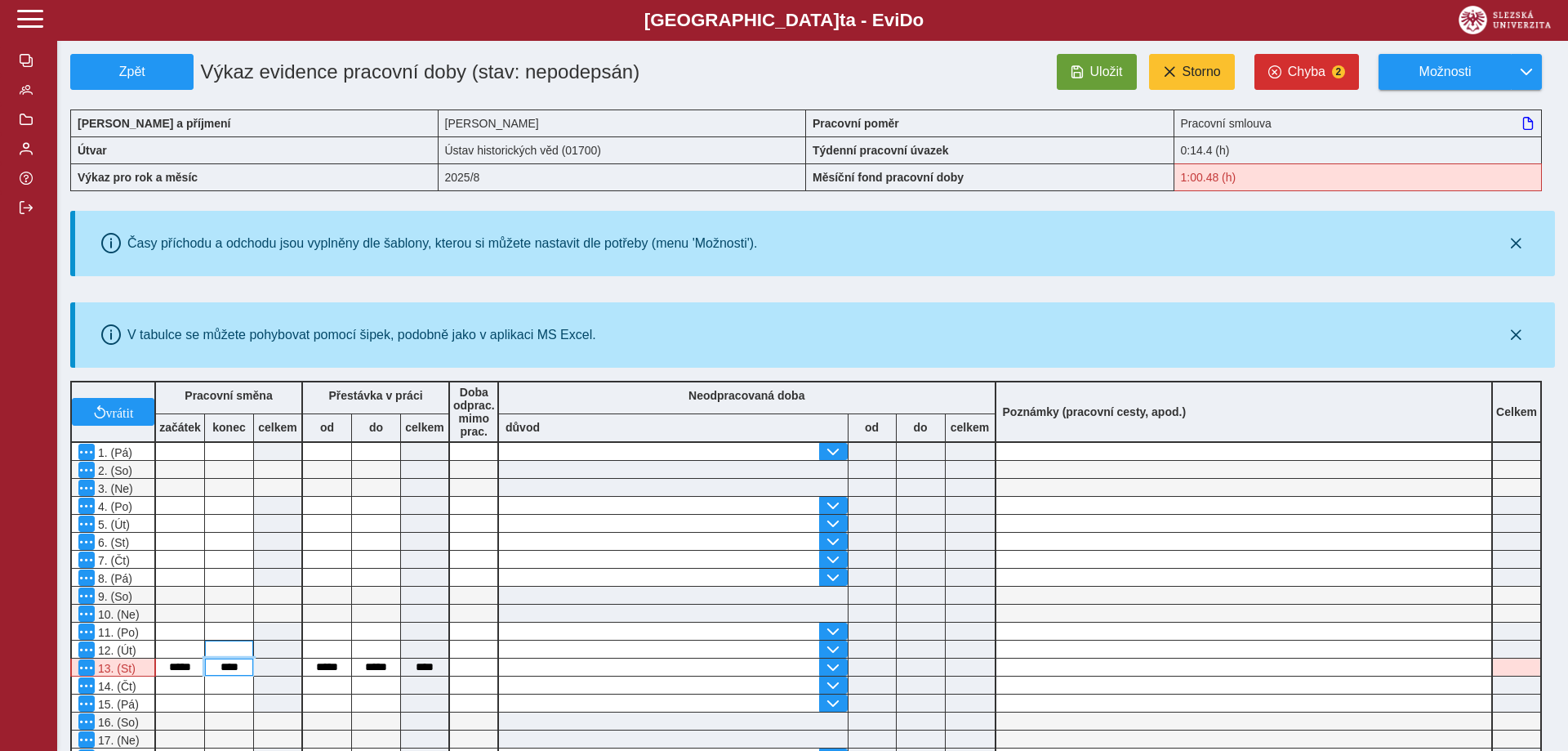
type input "*****"
drag, startPoint x: 346, startPoint y: 674, endPoint x: 311, endPoint y: 671, distance: 35.1
click at [311, 671] on input "*****" at bounding box center [327, 667] width 48 height 17
drag, startPoint x: 390, startPoint y: 667, endPoint x: 358, endPoint y: 667, distance: 32.0
click at [358, 667] on input "*****" at bounding box center [376, 667] width 48 height 17
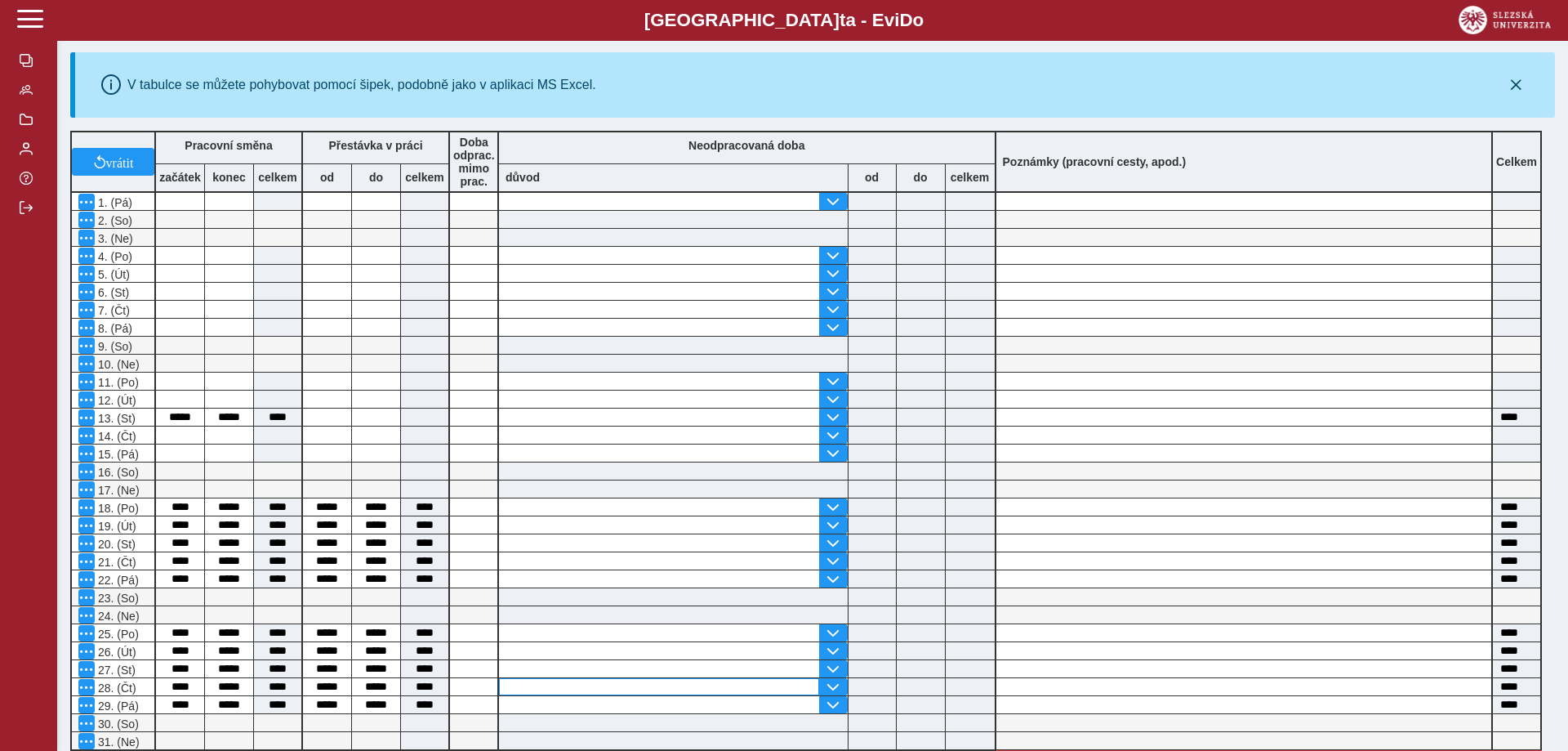
scroll to position [500, 0]
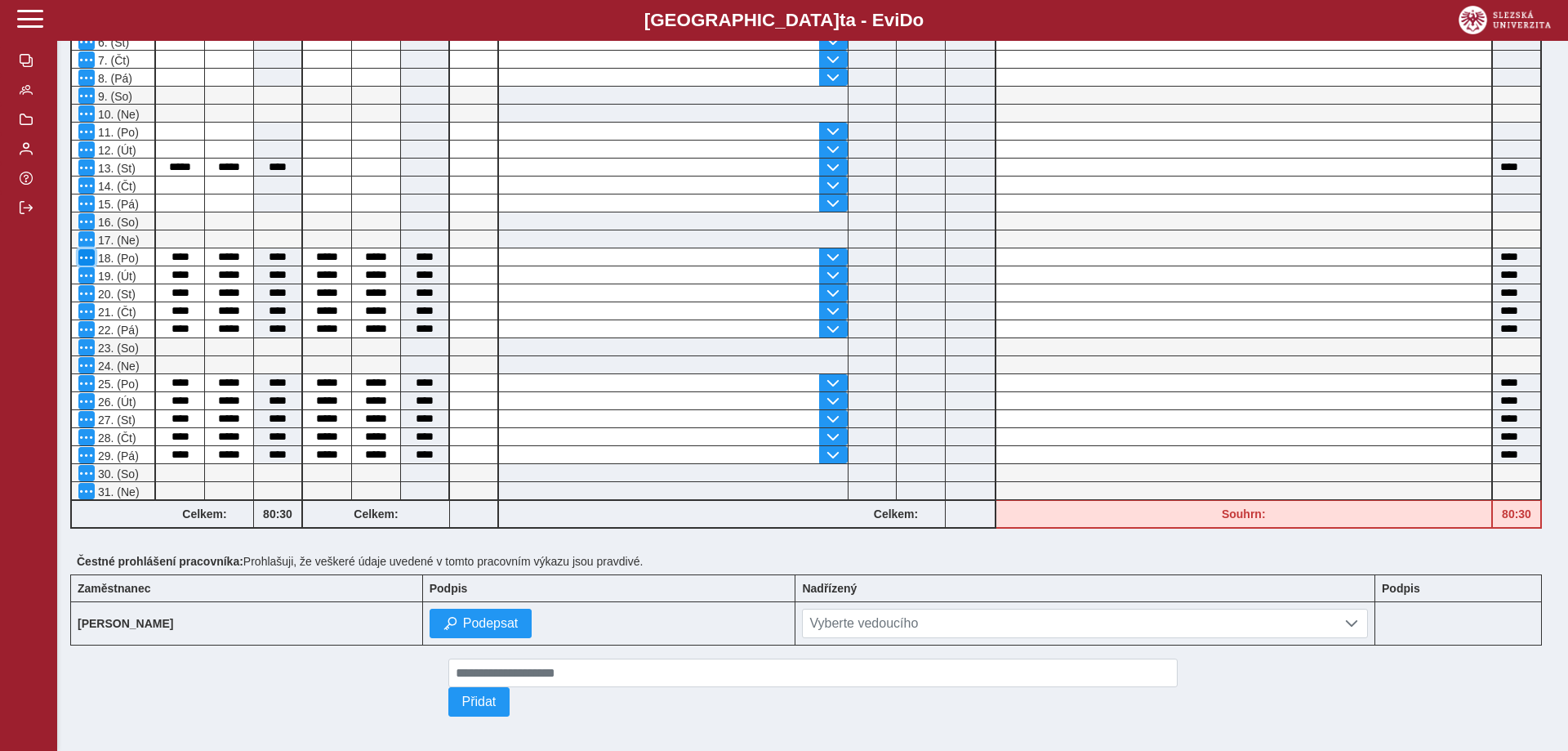
click at [89, 264] on span "button" at bounding box center [86, 256] width 13 height 13
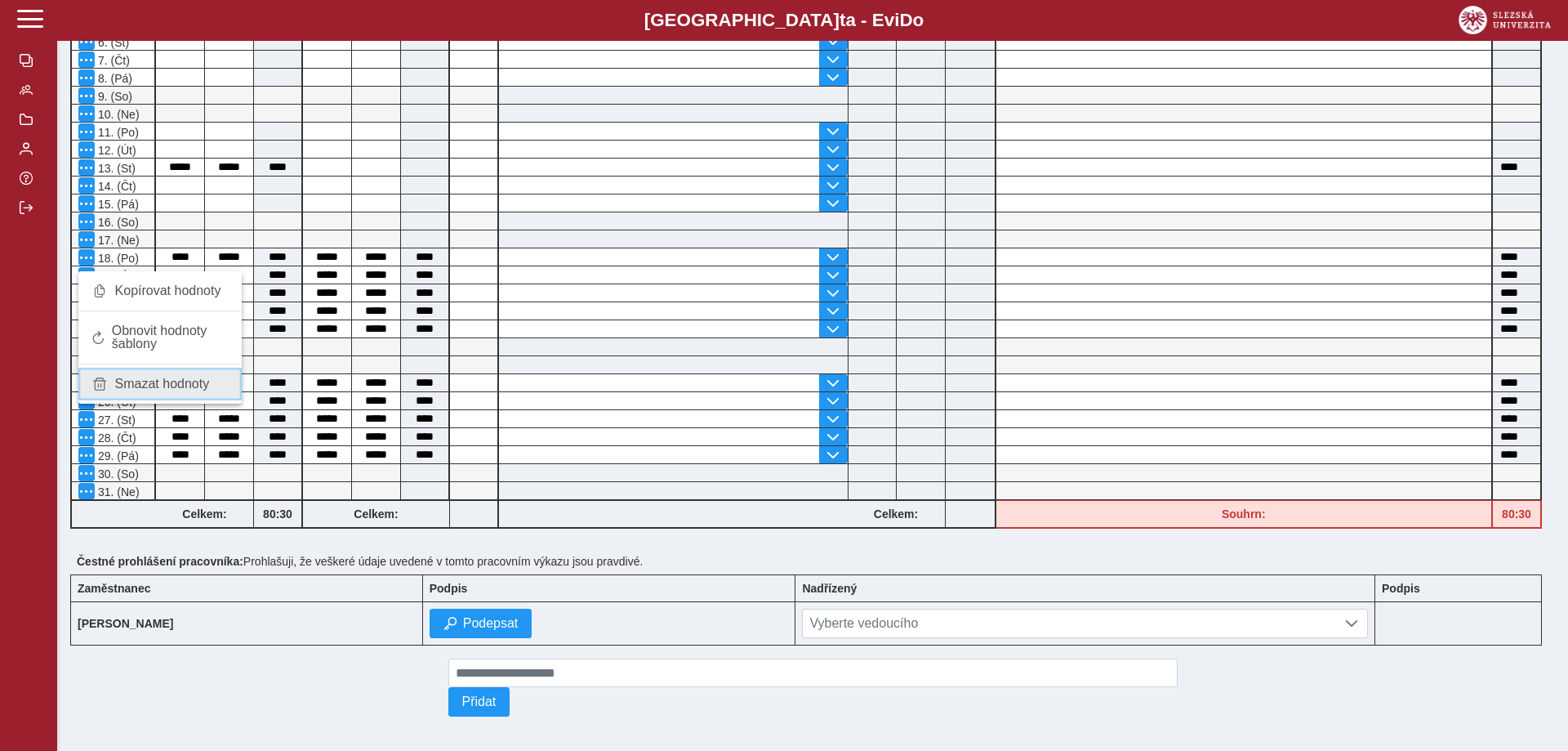
click at [120, 379] on span "Smazat hodnoty" at bounding box center [162, 384] width 94 height 13
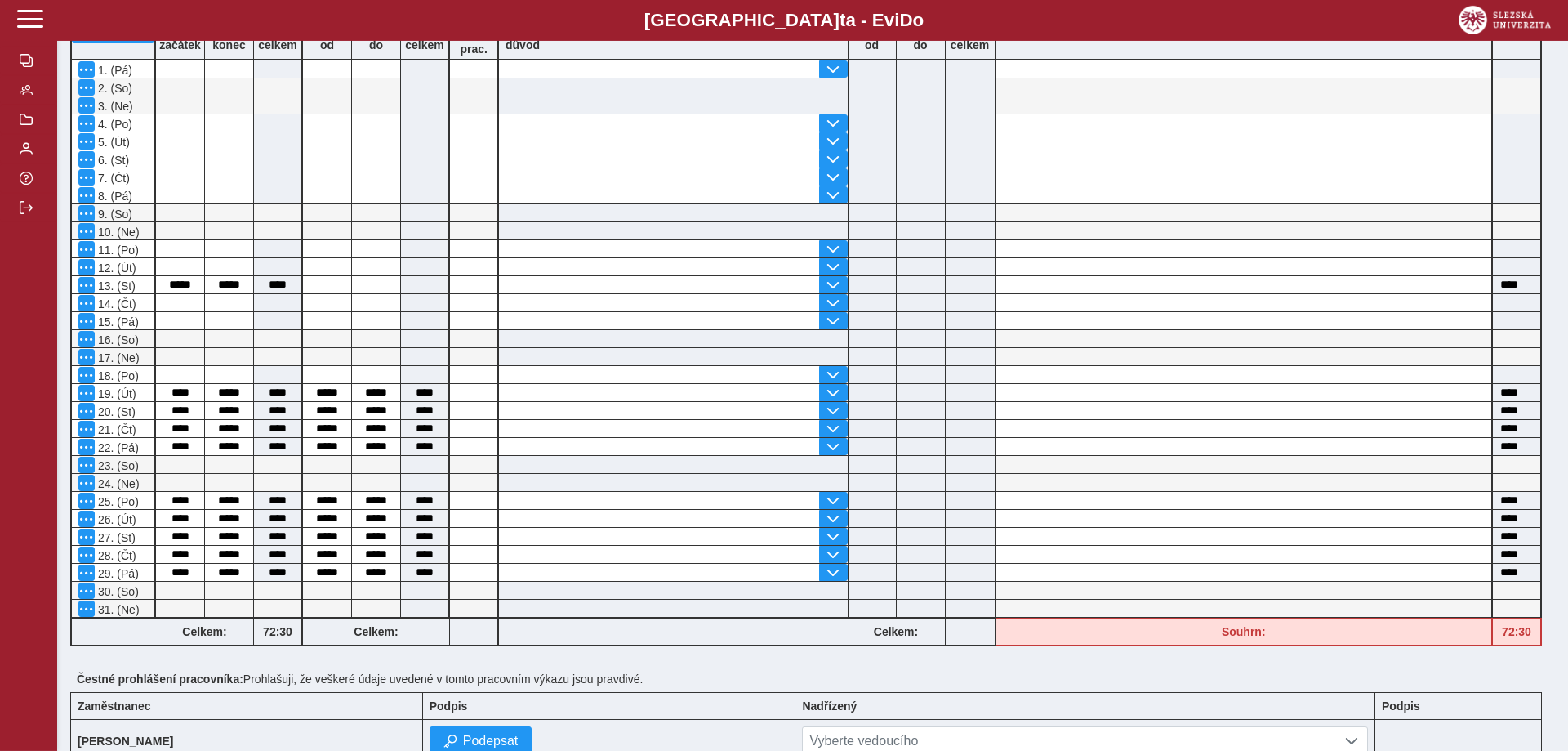
scroll to position [417, 0]
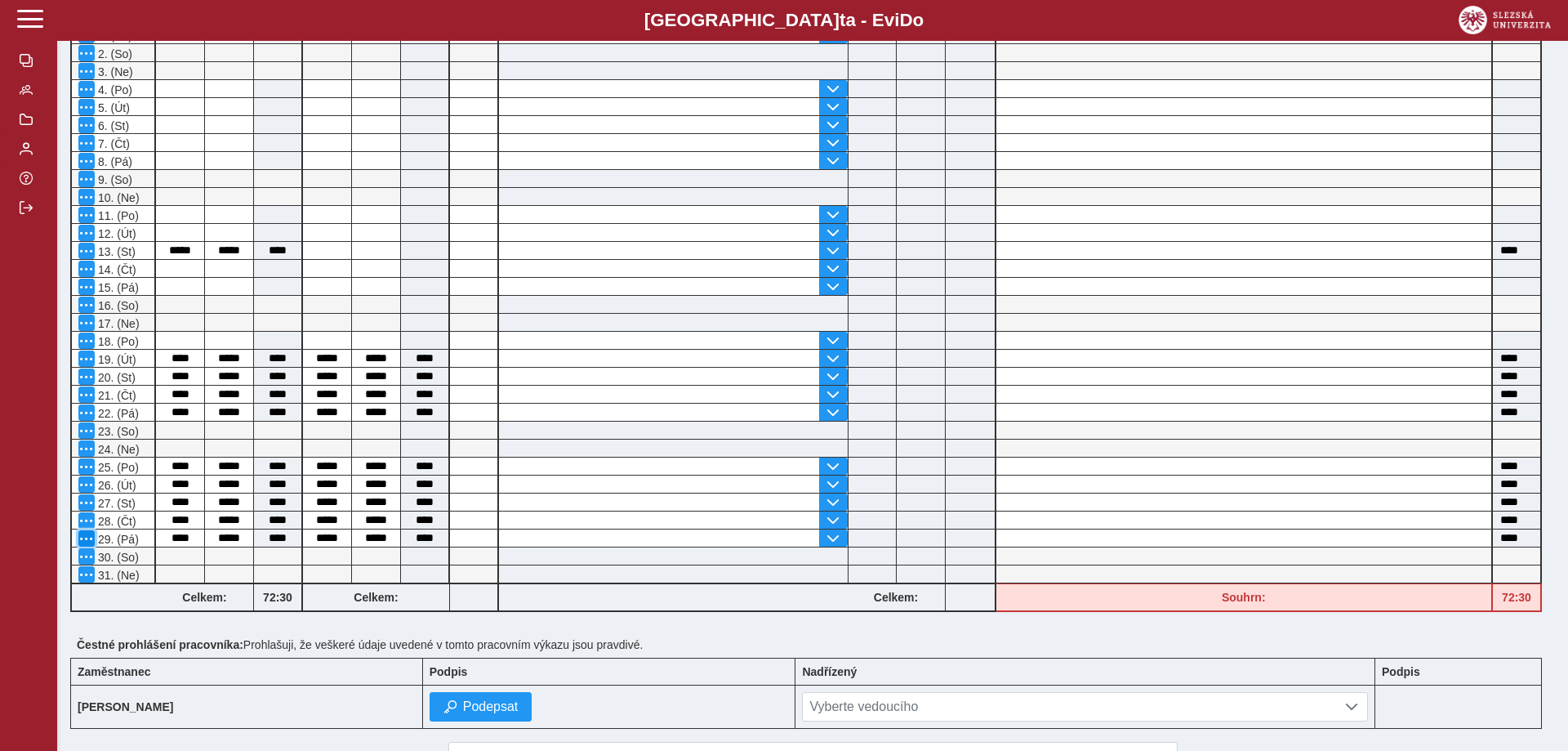
click at [82, 537] on button "button" at bounding box center [87, 538] width 16 height 16
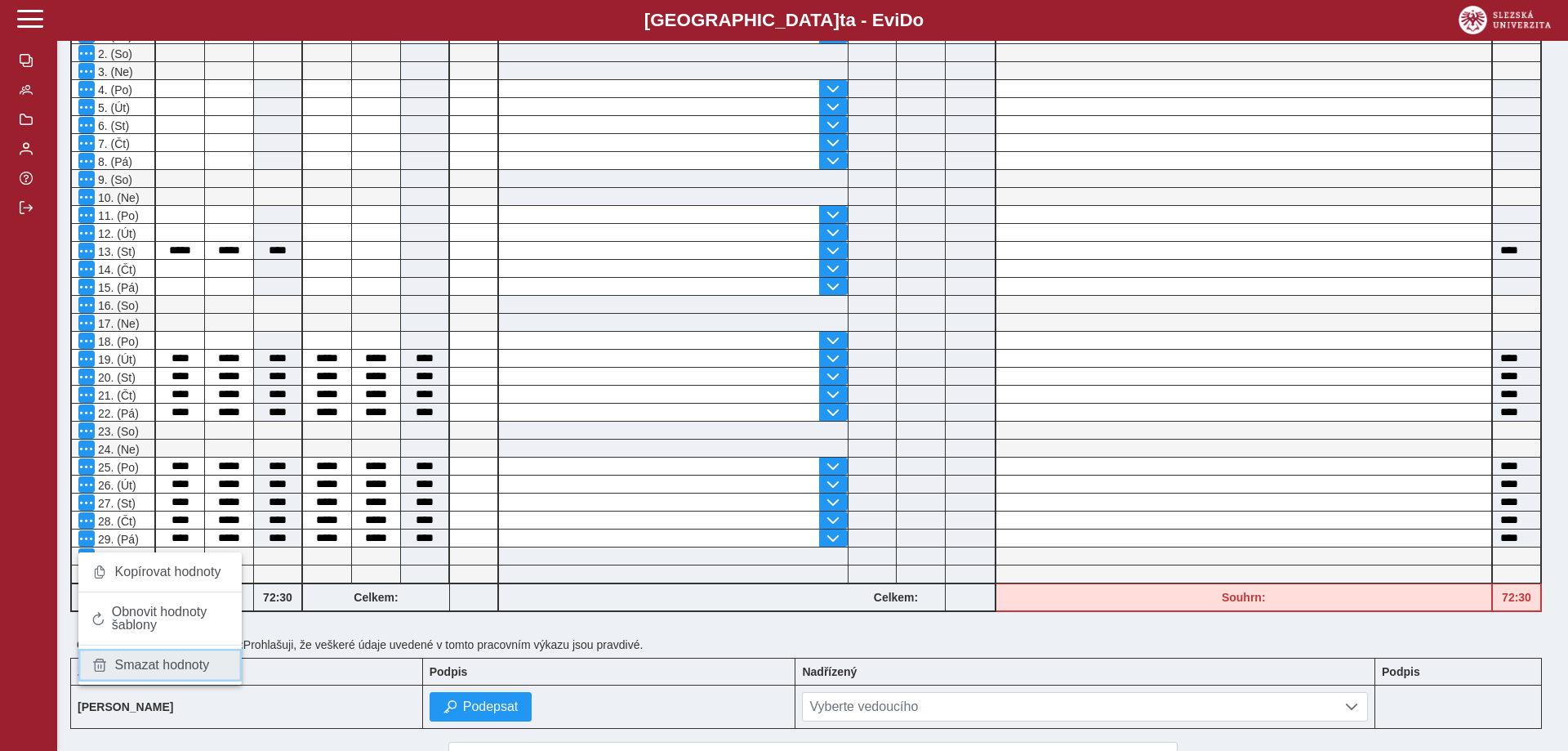
click at [177, 658] on span "Smazat hodnoty" at bounding box center [162, 664] width 94 height 13
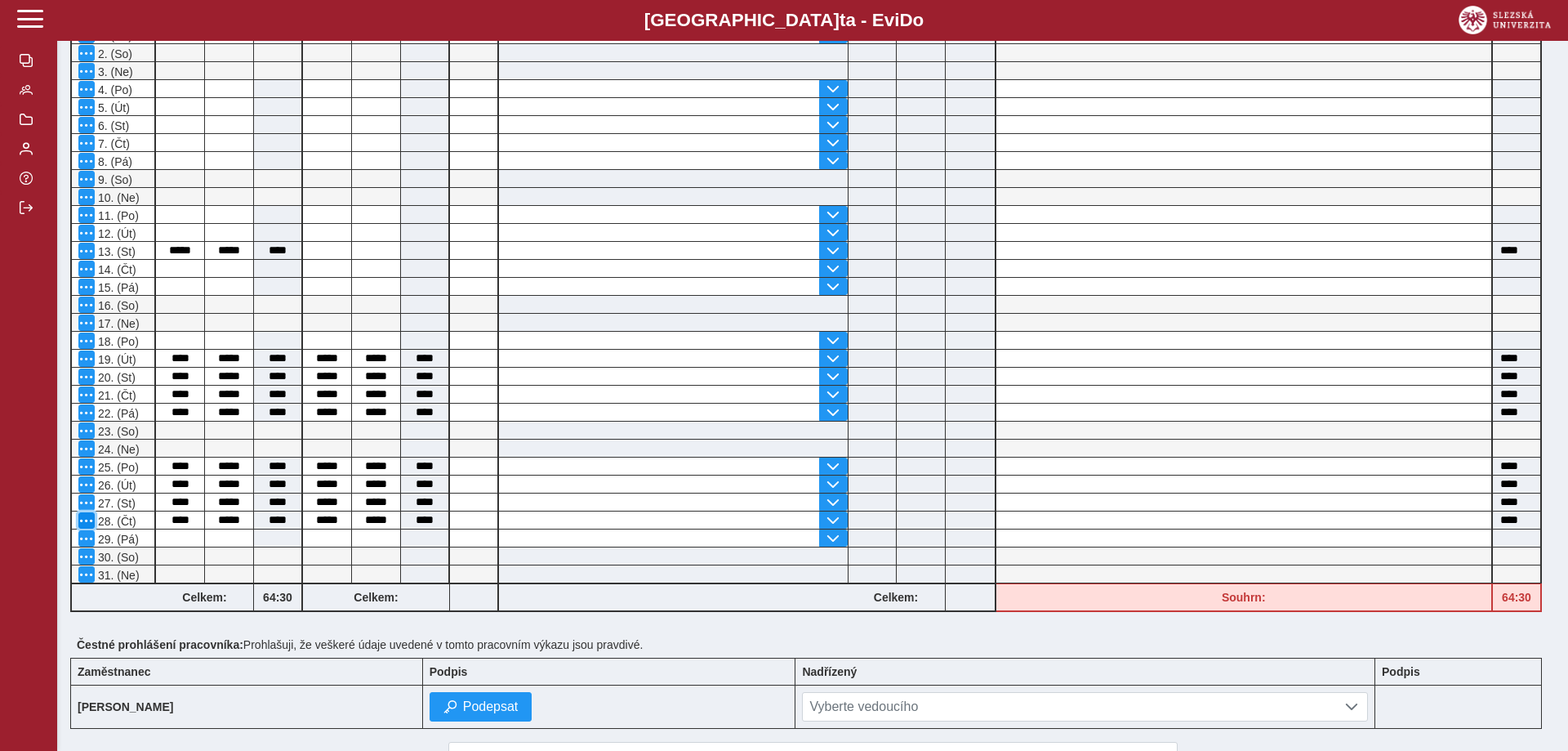
click at [88, 527] on span "button" at bounding box center [86, 520] width 13 height 13
click at [149, 647] on span "Smazat hodnoty" at bounding box center [162, 646] width 94 height 13
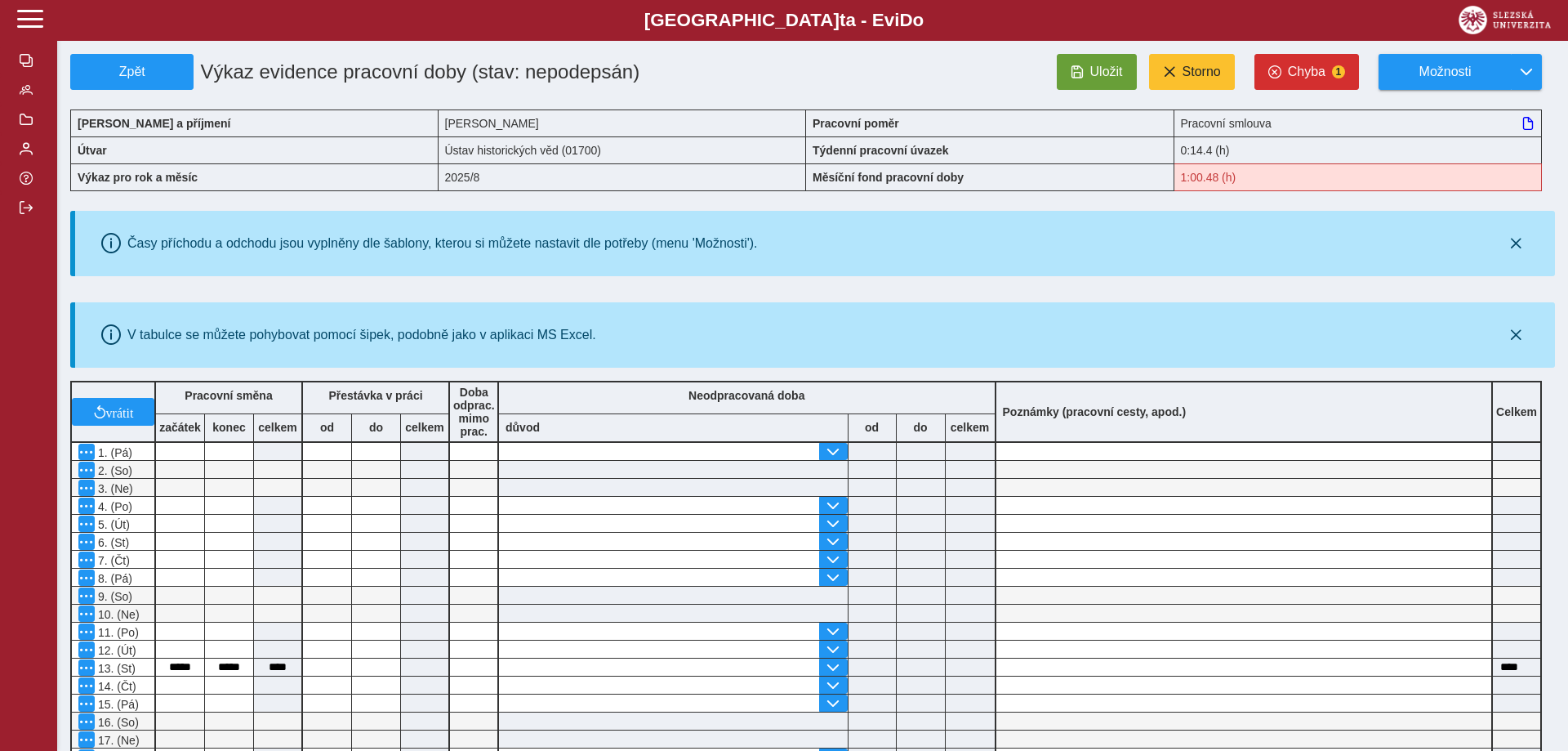
scroll to position [333, 0]
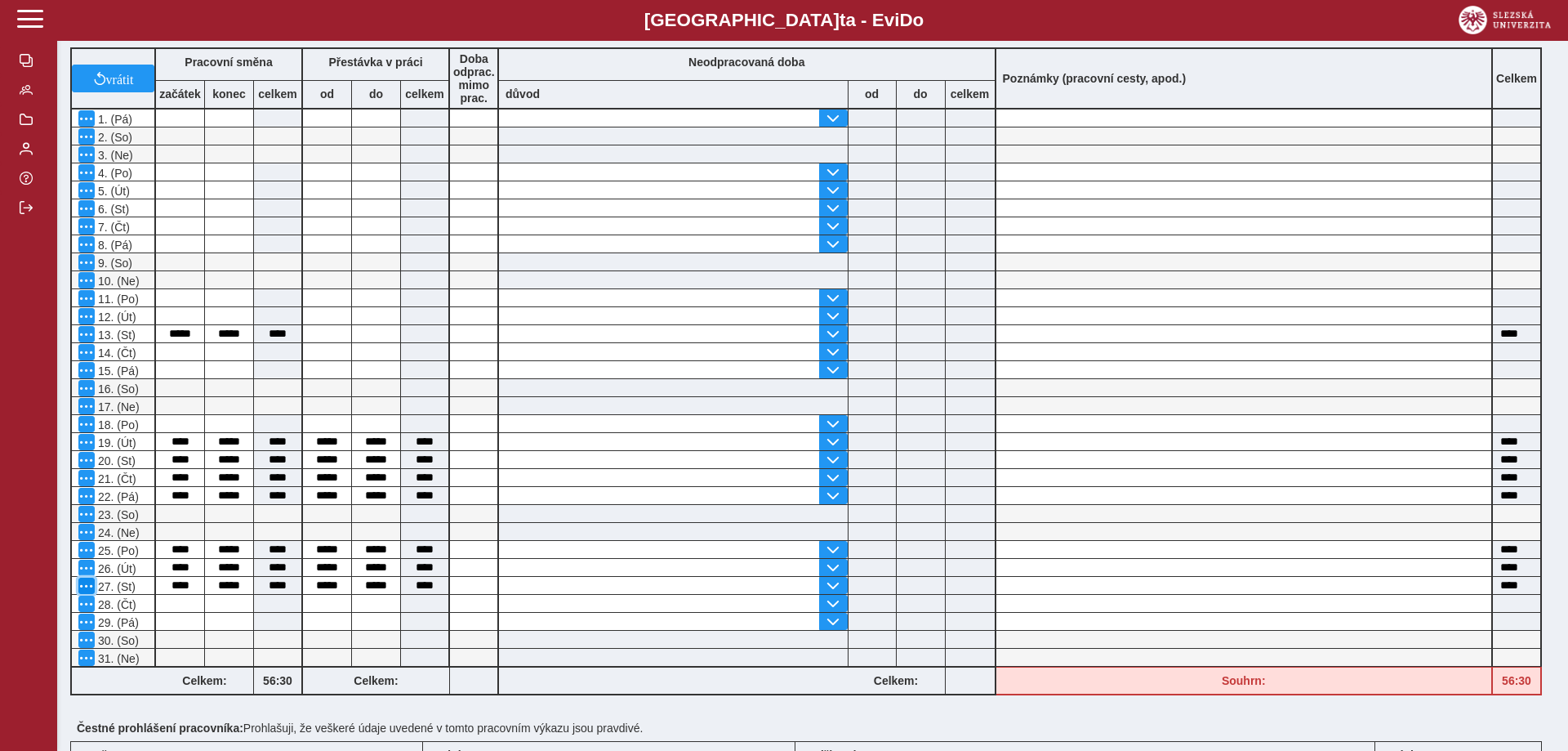
click at [87, 592] on span "button" at bounding box center [86, 586] width 13 height 13
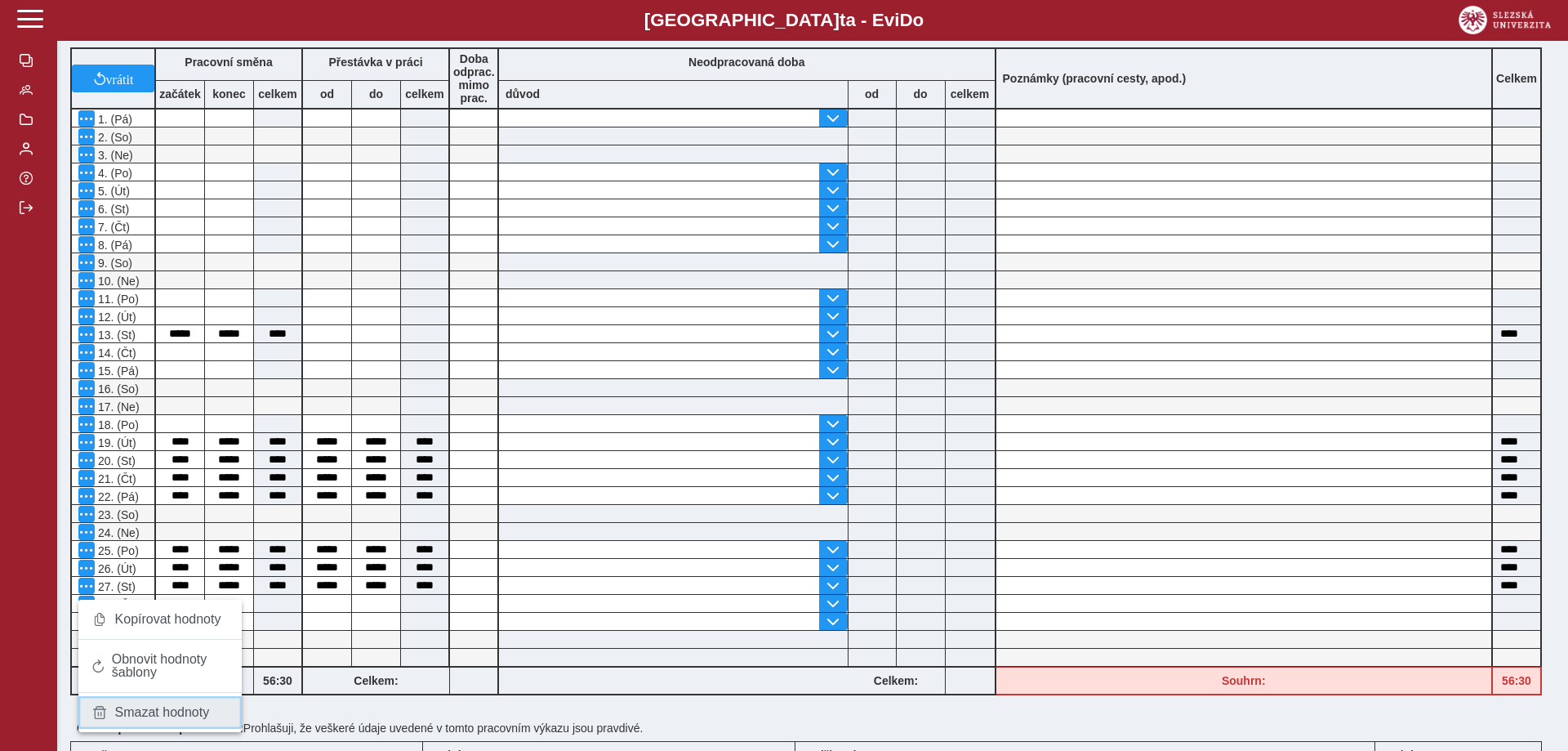
click at [146, 701] on link "Smazat hodnoty" at bounding box center [160, 712] width 164 height 33
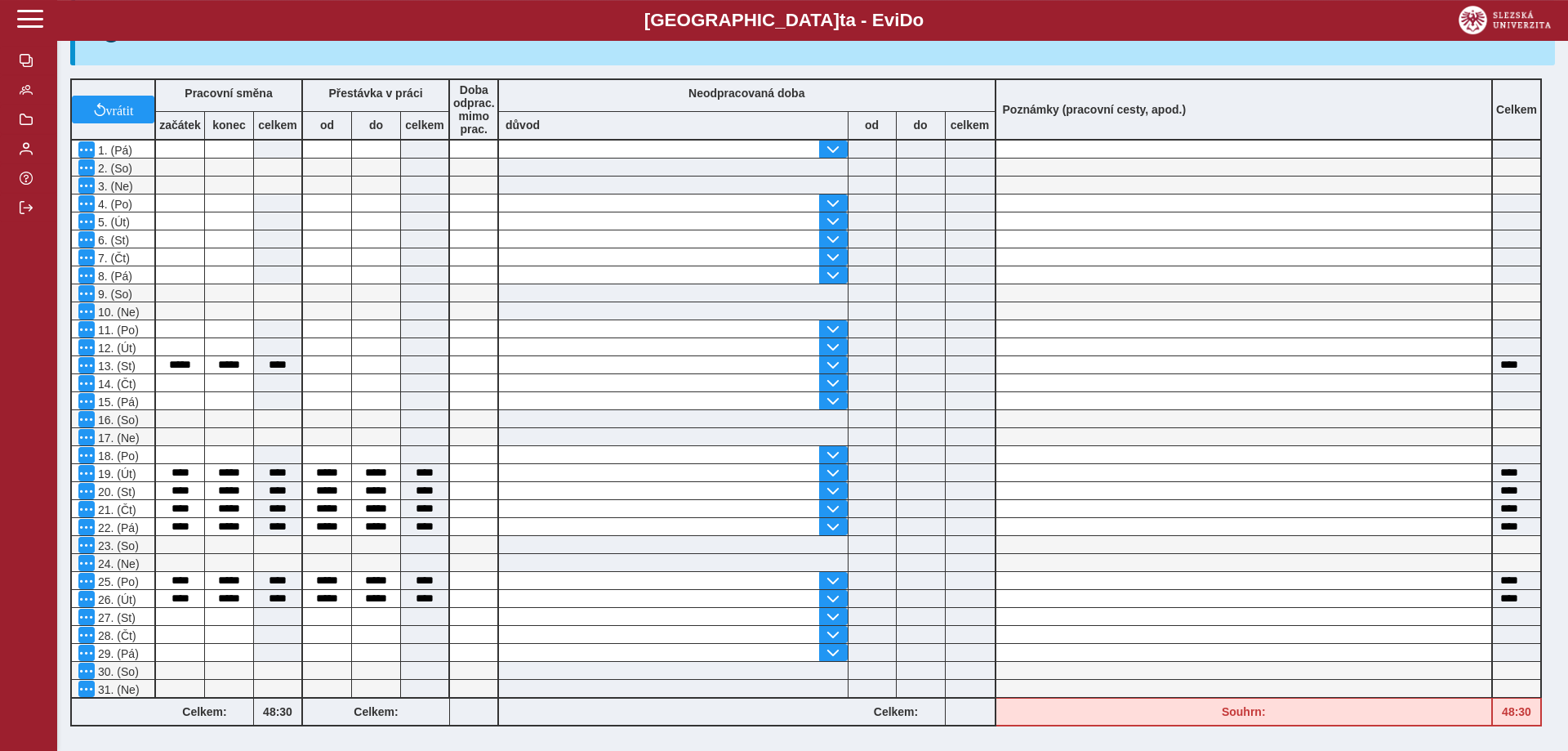
scroll to position [417, 0]
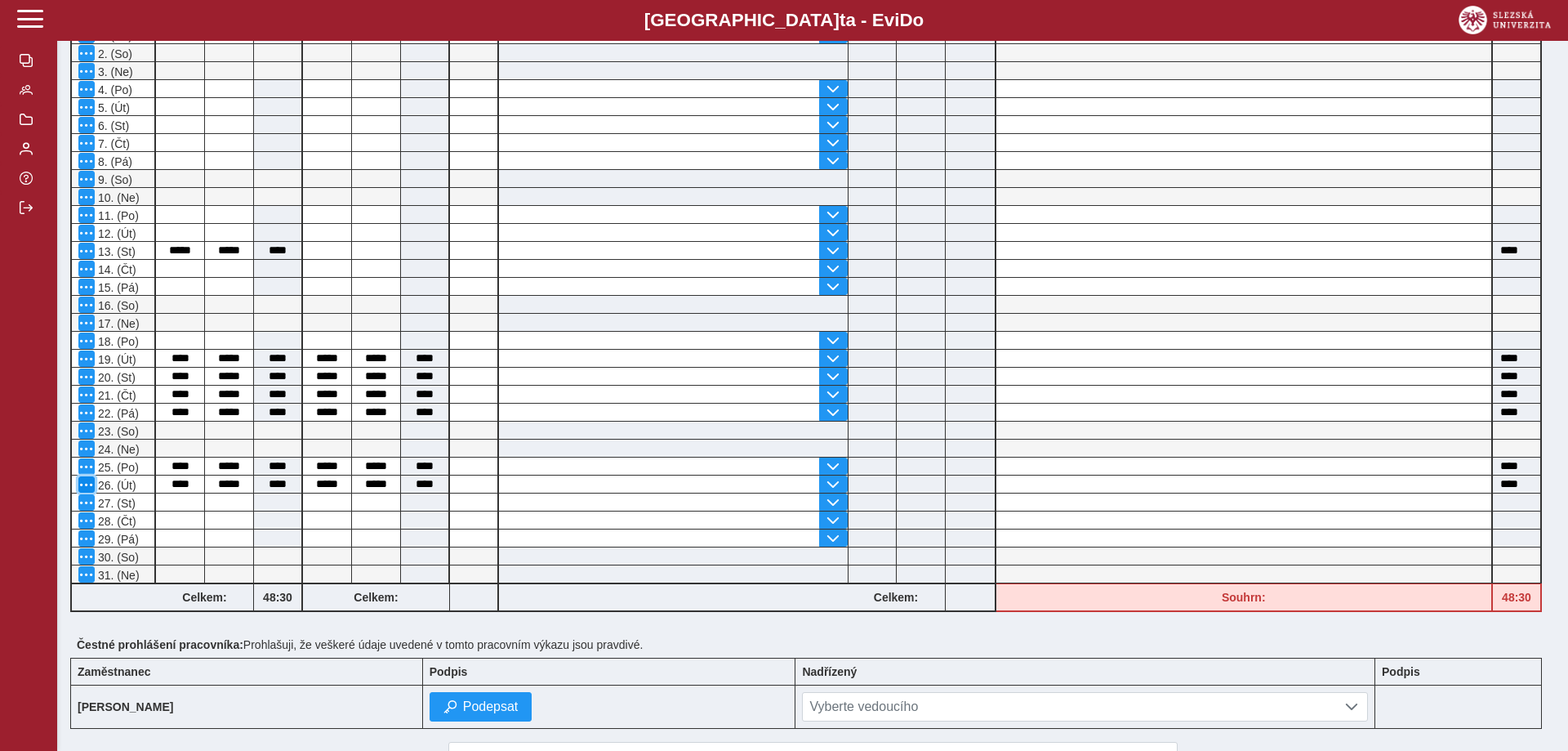
click at [81, 491] on span "button" at bounding box center [86, 484] width 13 height 13
click at [148, 605] on span "Smazat hodnoty" at bounding box center [162, 611] width 94 height 13
click at [88, 383] on span "button" at bounding box center [86, 376] width 13 height 13
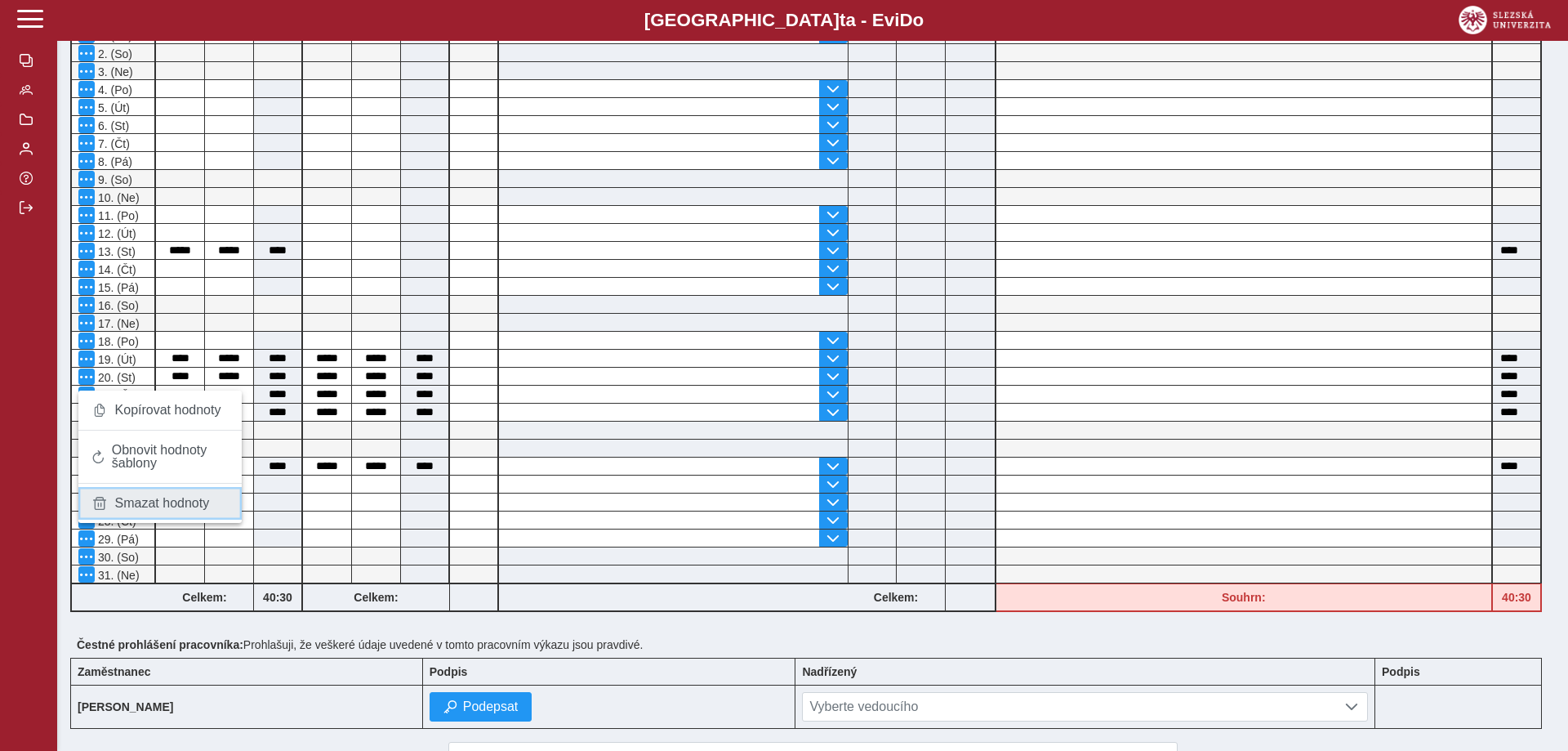
click at [157, 504] on span "Smazat hodnoty" at bounding box center [162, 502] width 94 height 13
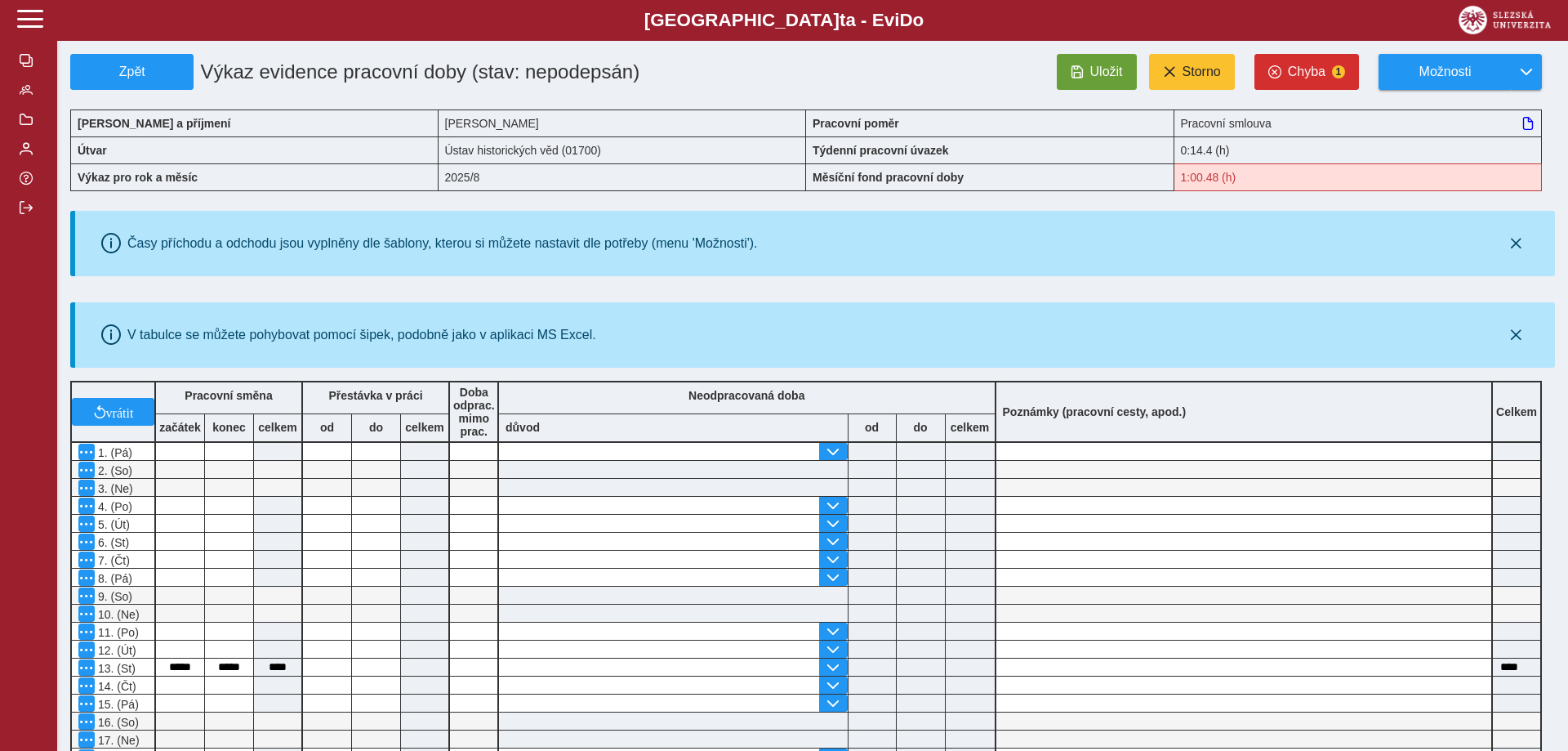
scroll to position [250, 0]
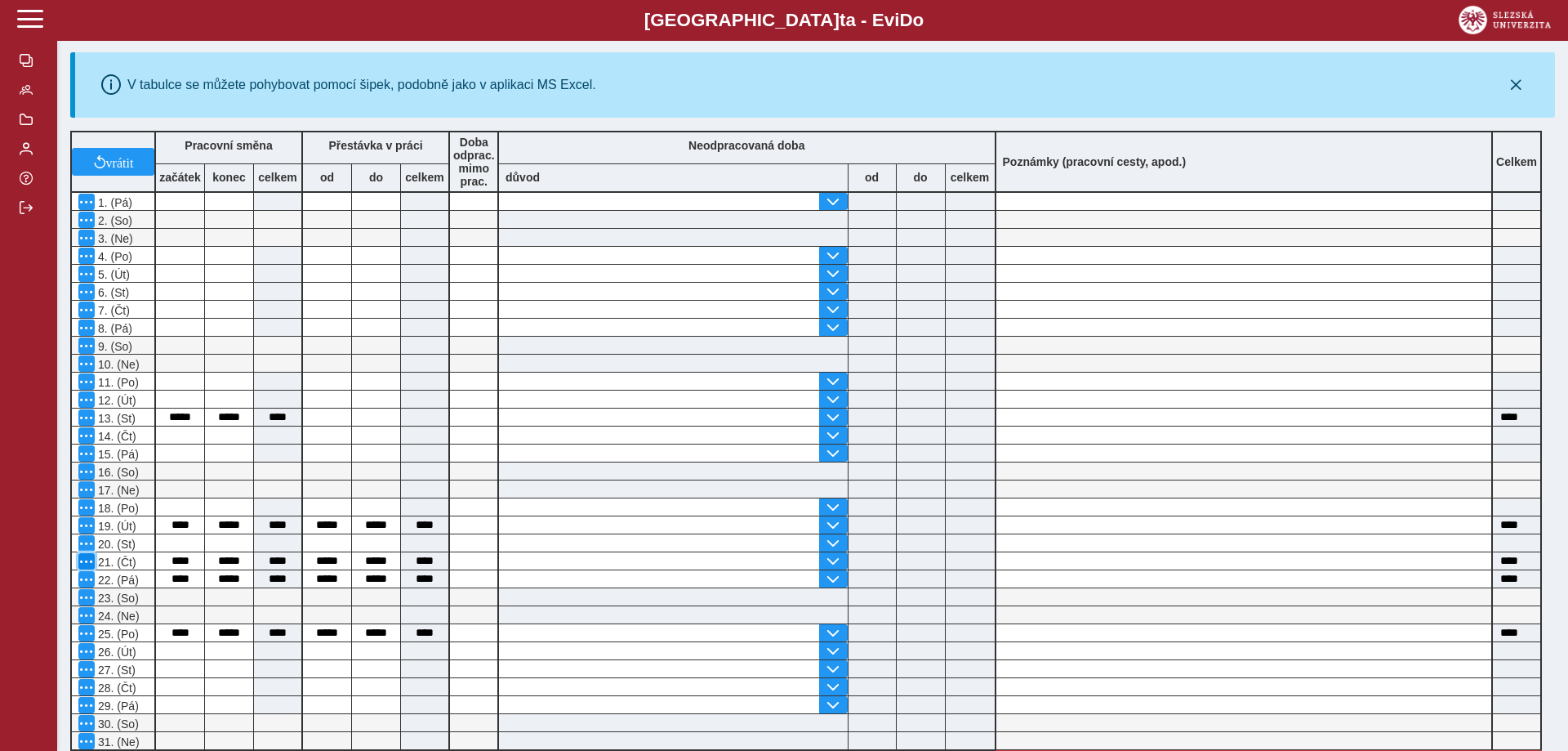
click at [87, 566] on span "button" at bounding box center [86, 560] width 13 height 13
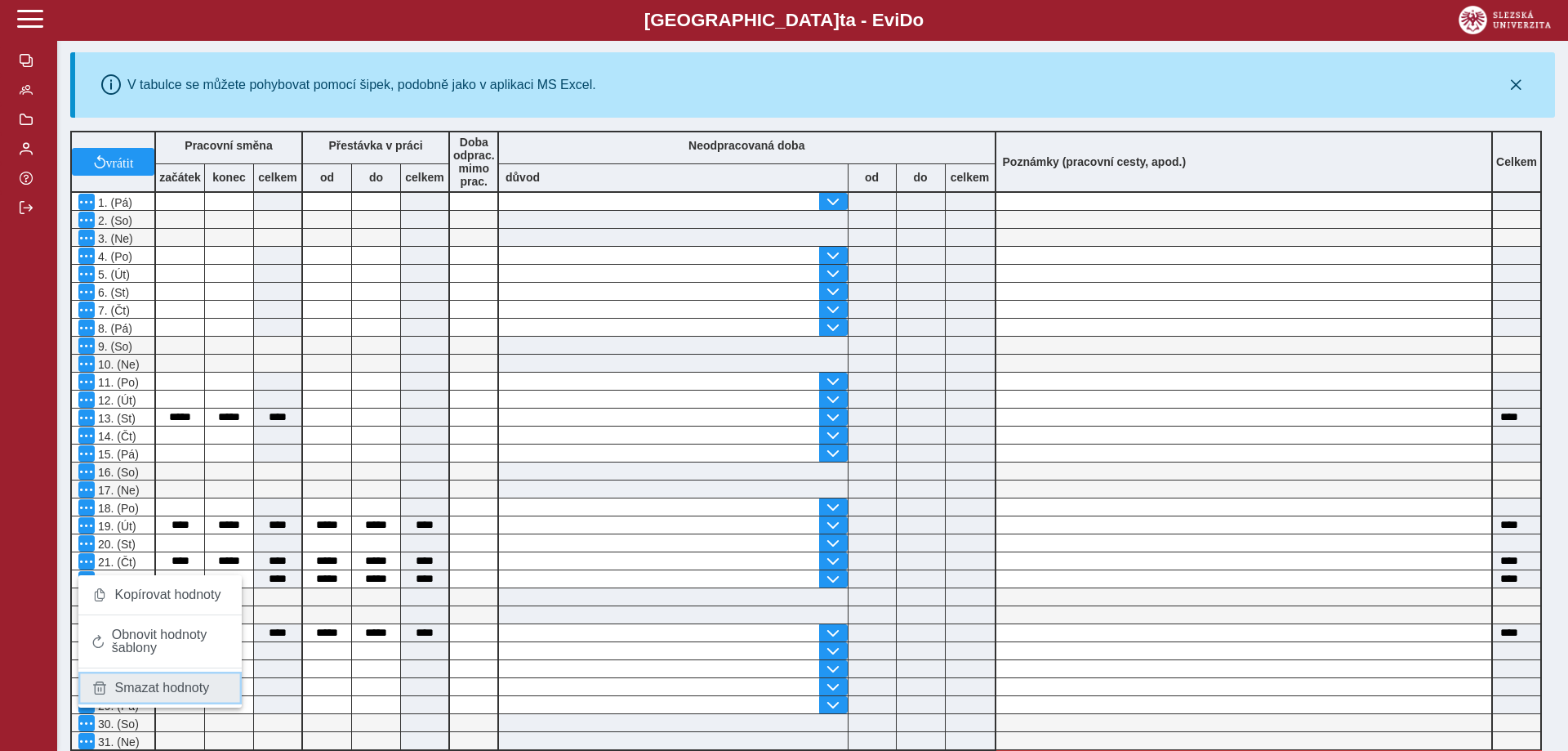
click at [165, 681] on span "Smazat hodnoty" at bounding box center [162, 687] width 94 height 13
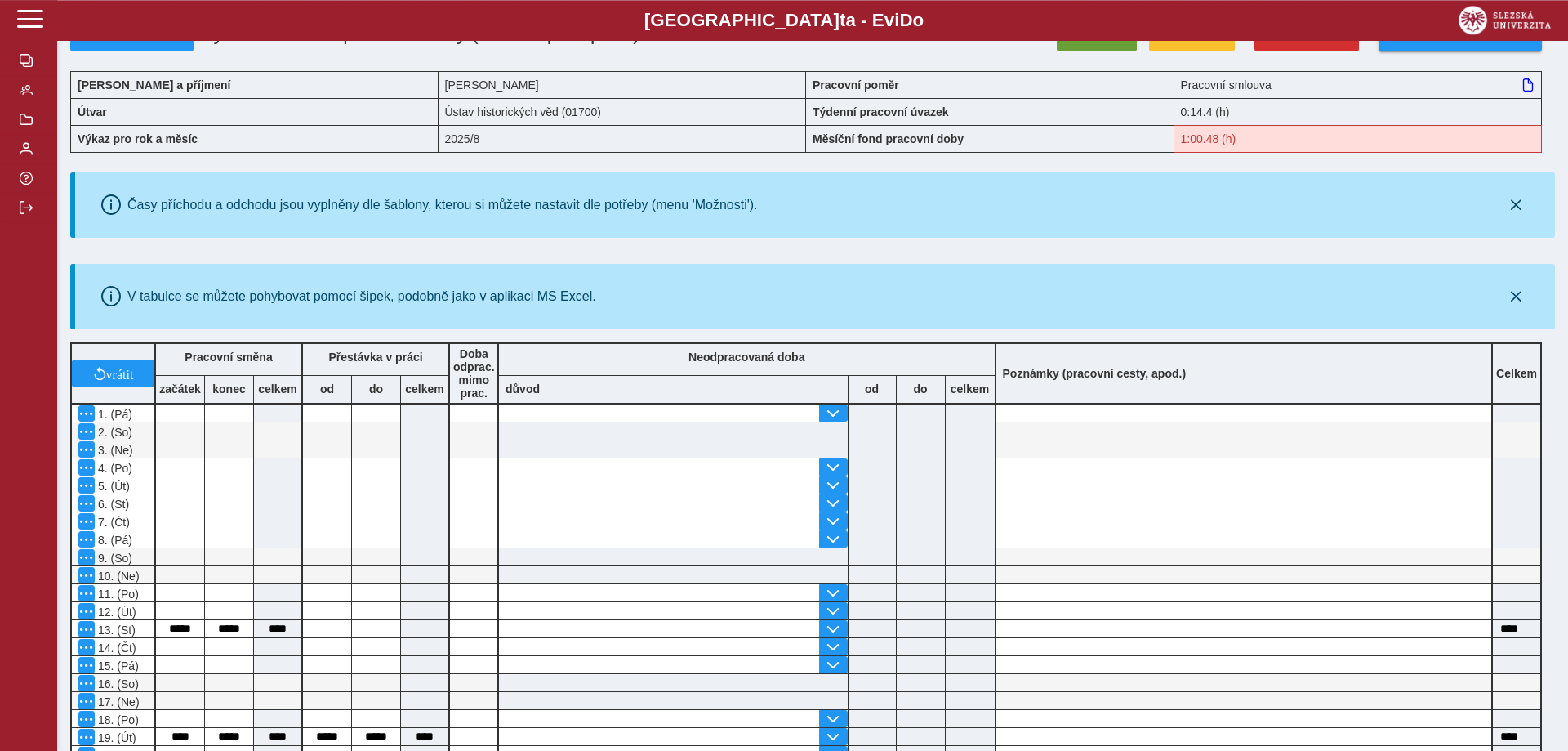
scroll to position [417, 0]
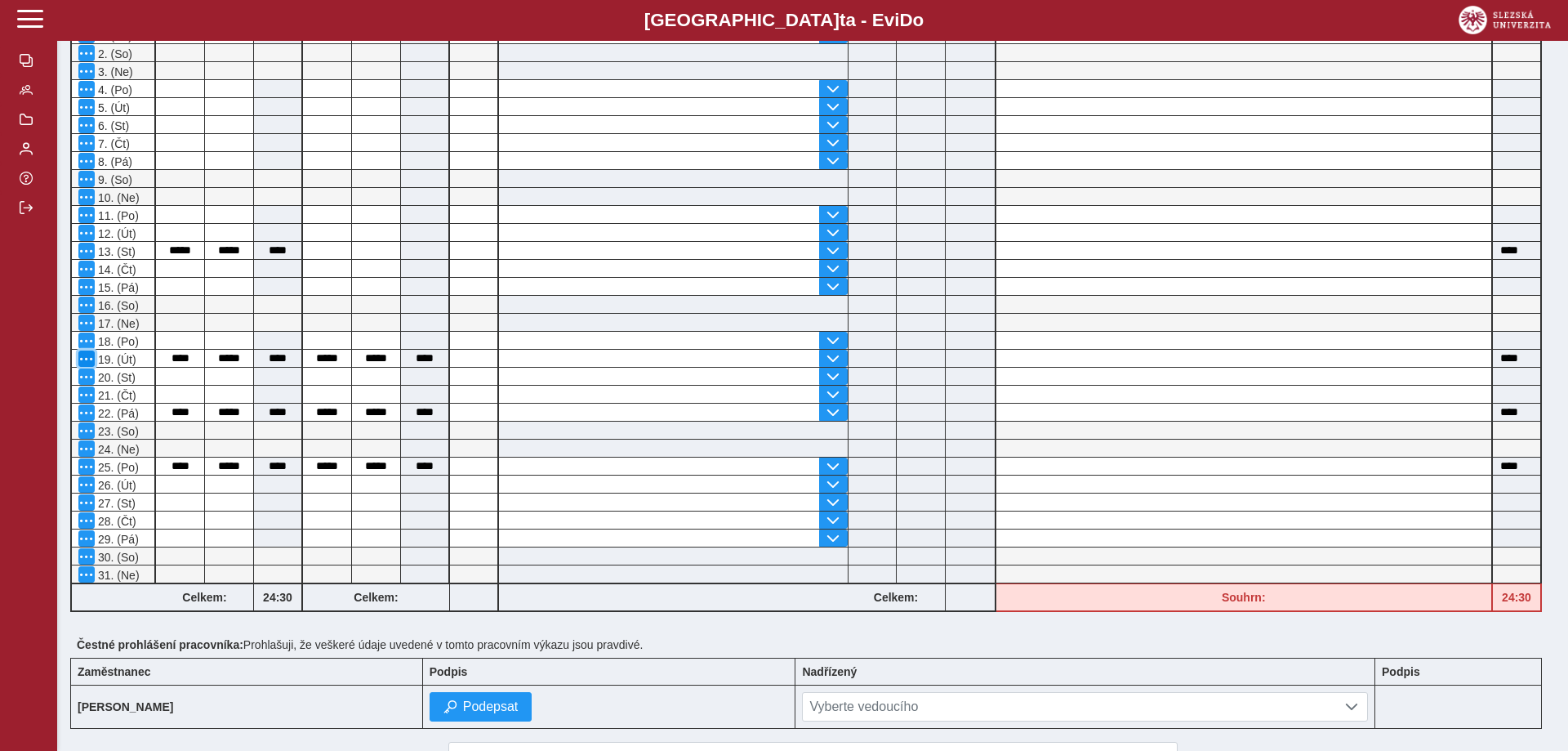
click at [82, 362] on span "button" at bounding box center [86, 358] width 13 height 13
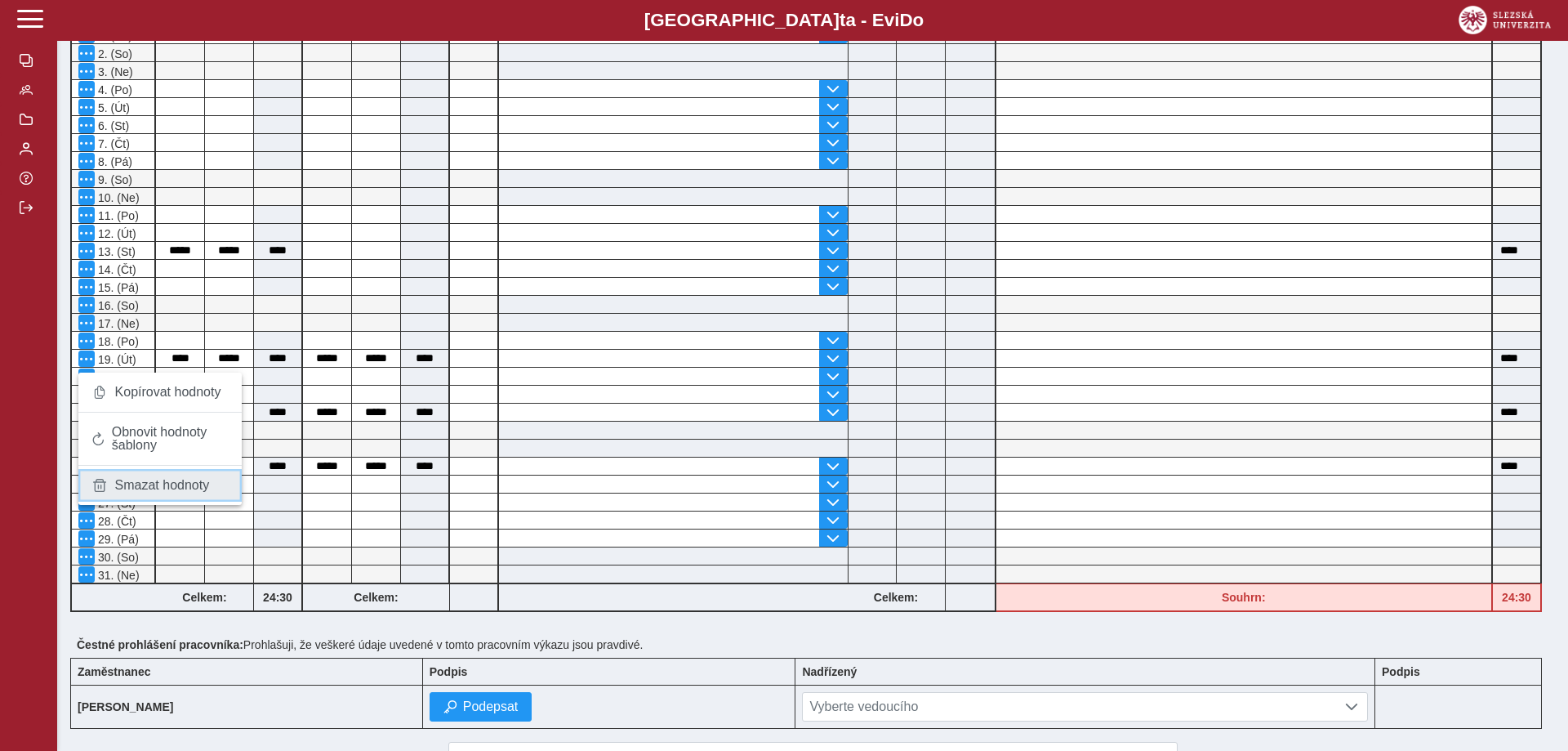
click at [138, 495] on link "Smazat hodnoty" at bounding box center [160, 485] width 164 height 33
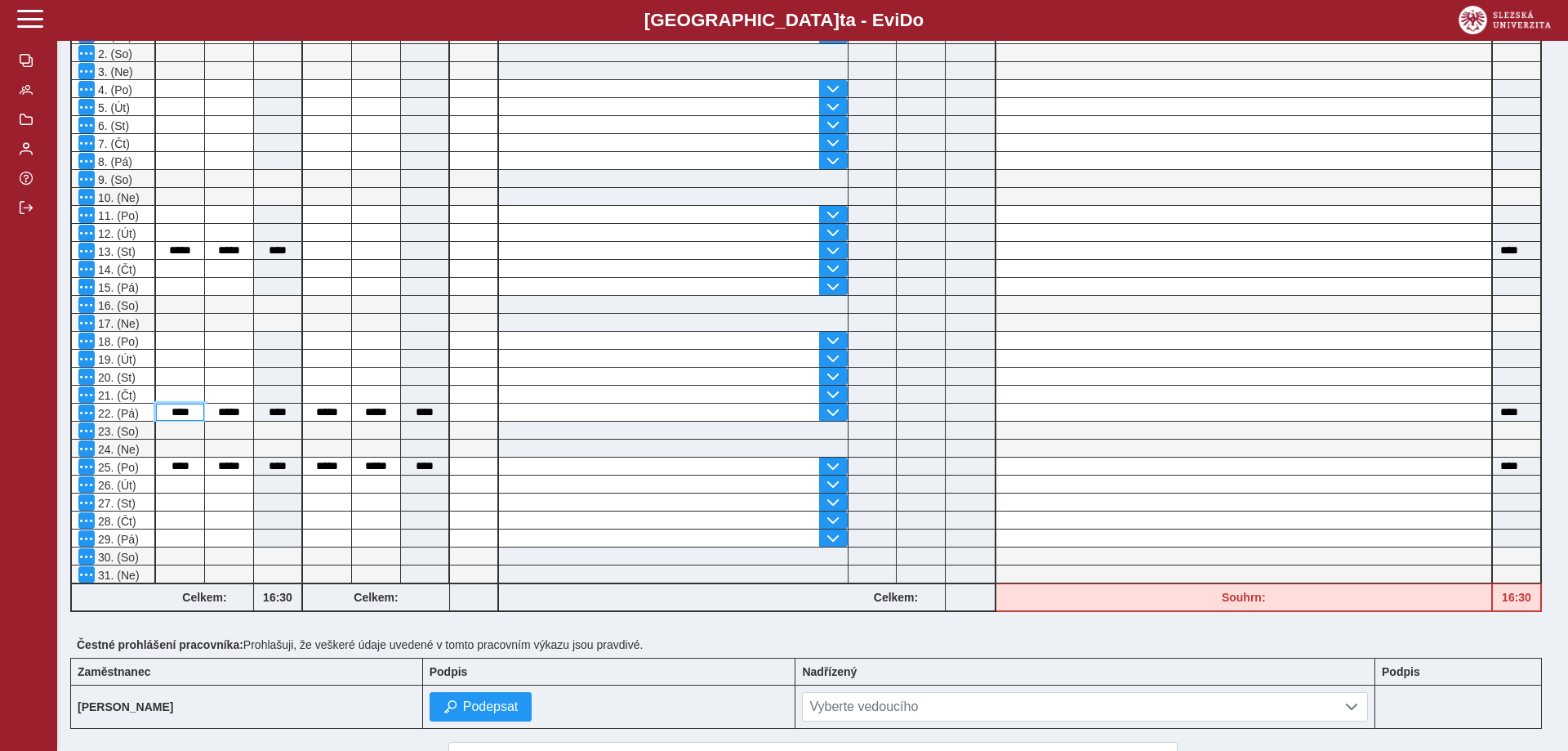
click at [175, 415] on input "****" at bounding box center [180, 412] width 48 height 17
type input "*"
click at [89, 418] on span "button" at bounding box center [86, 412] width 13 height 13
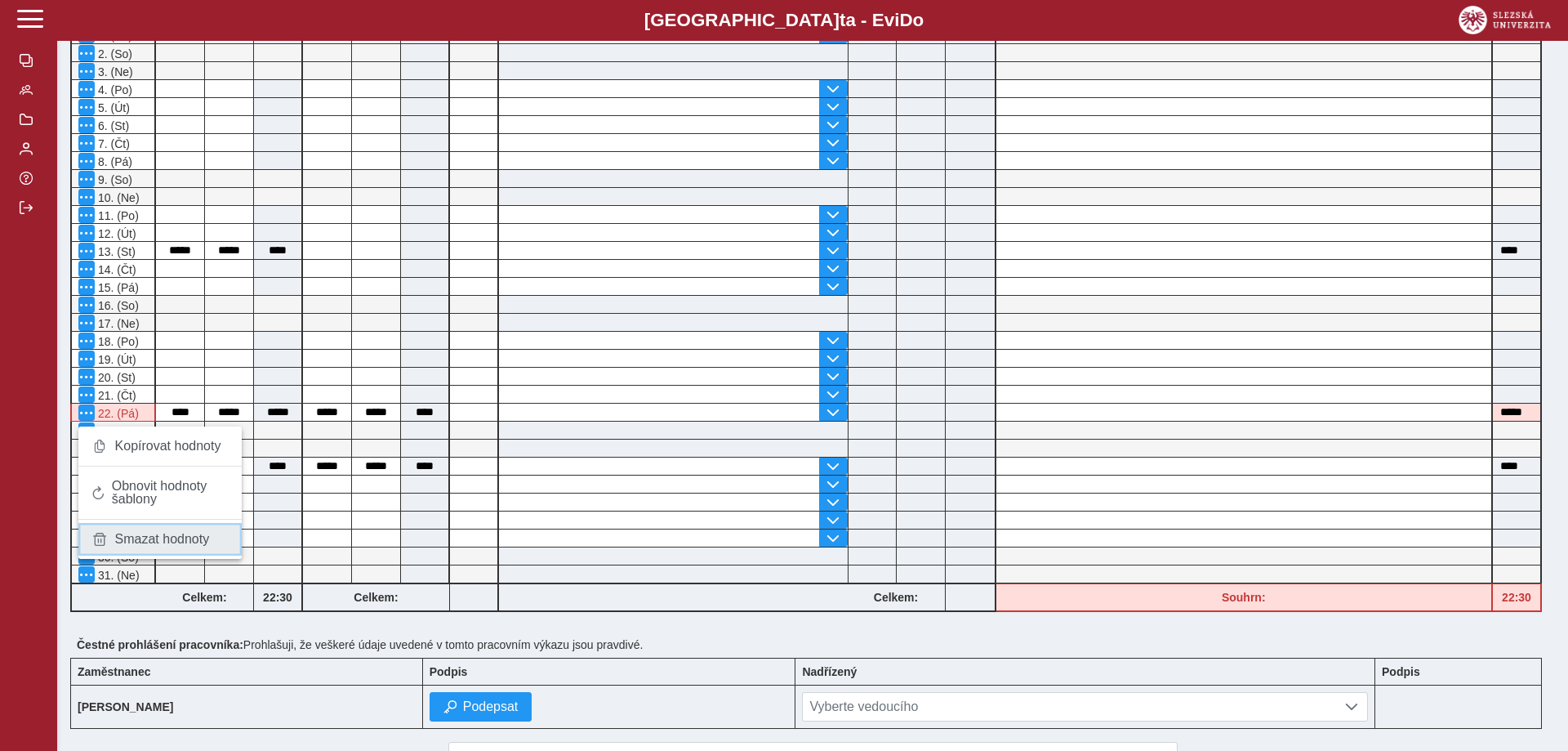
click at [136, 533] on span "Smazat hodnoty" at bounding box center [162, 539] width 94 height 13
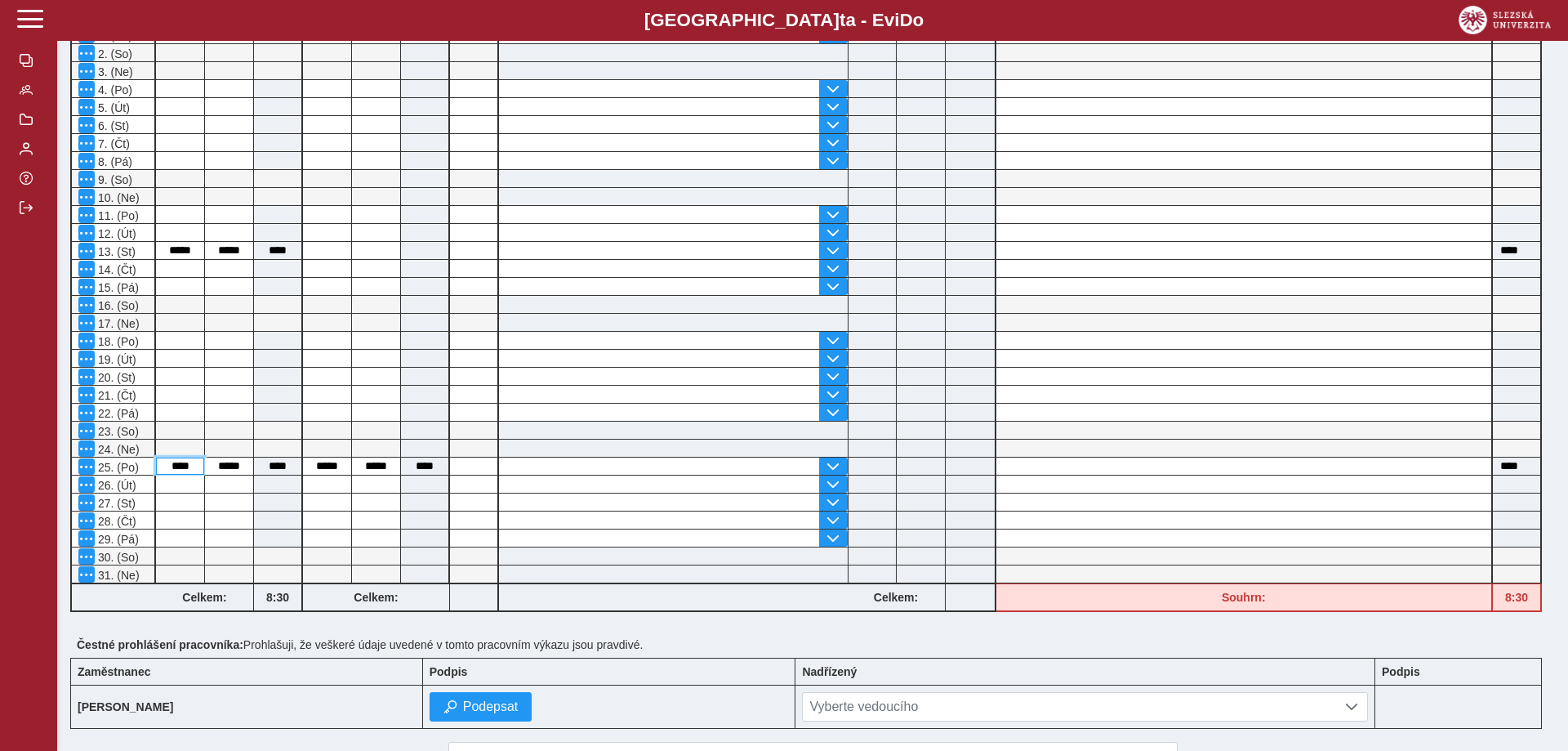
click at [175, 469] on input "****" at bounding box center [180, 466] width 48 height 17
type input "*****"
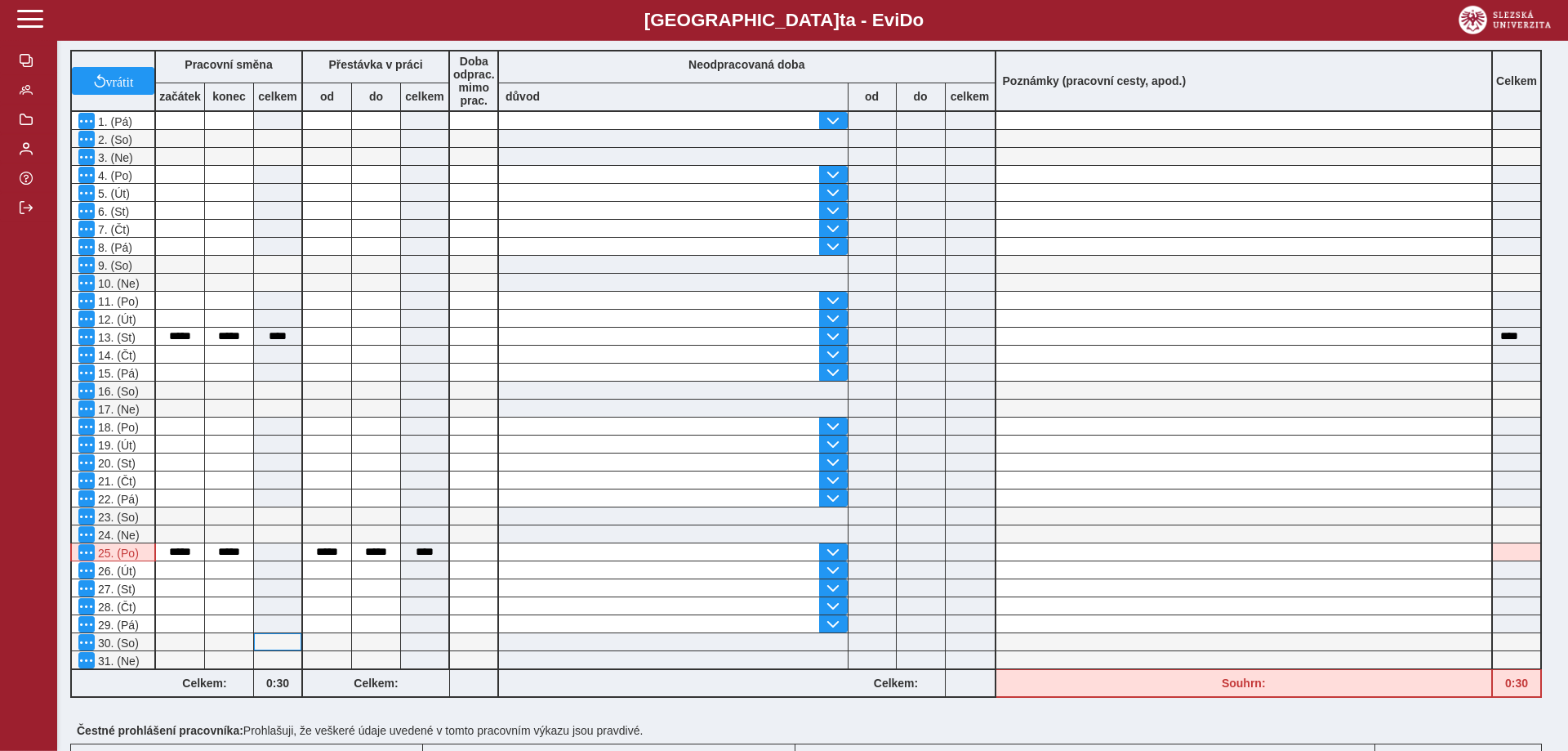
scroll to position [333, 0]
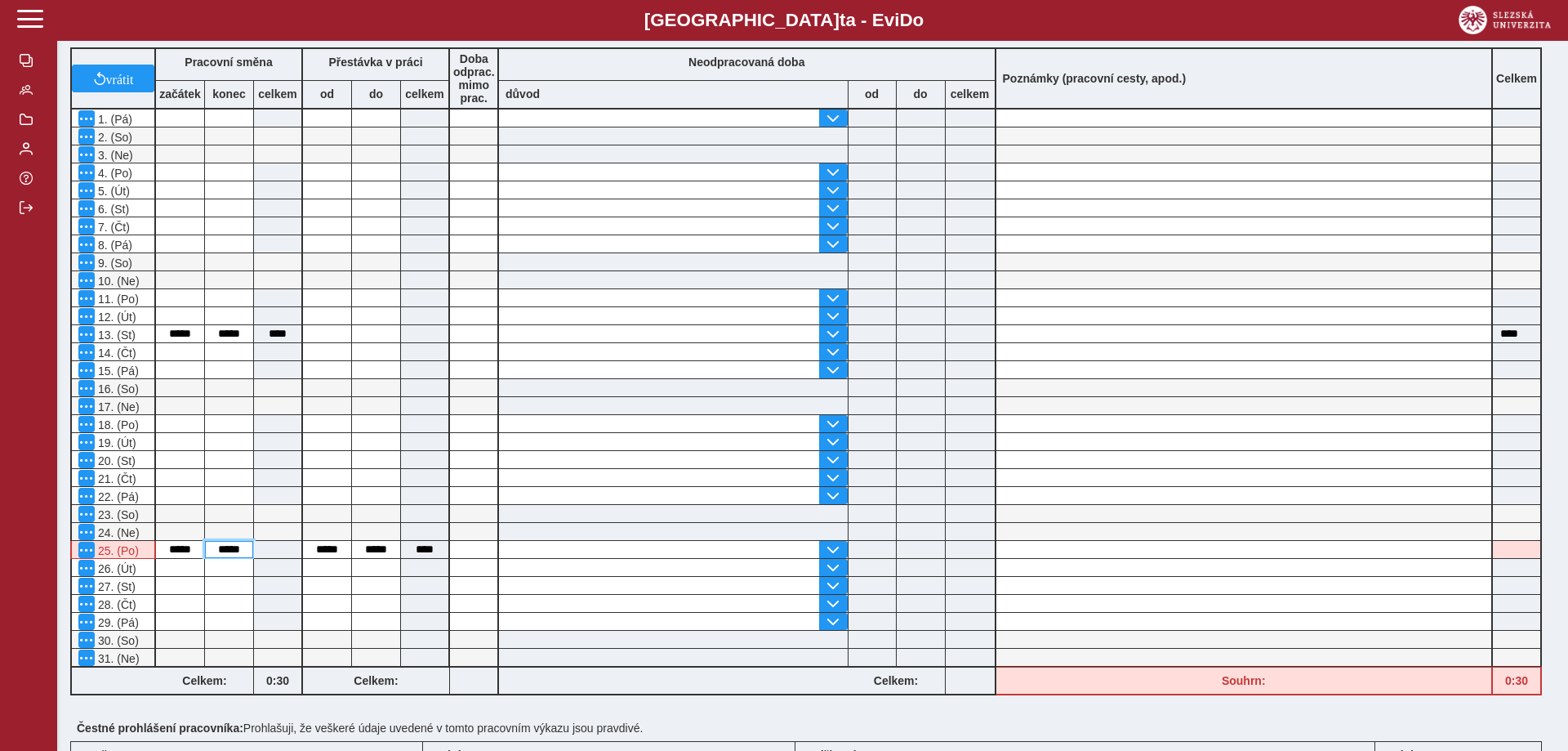
drag, startPoint x: 242, startPoint y: 559, endPoint x: 187, endPoint y: 552, distance: 55.4
click at [205, 552] on input "*****" at bounding box center [229, 549] width 48 height 17
type input "*****"
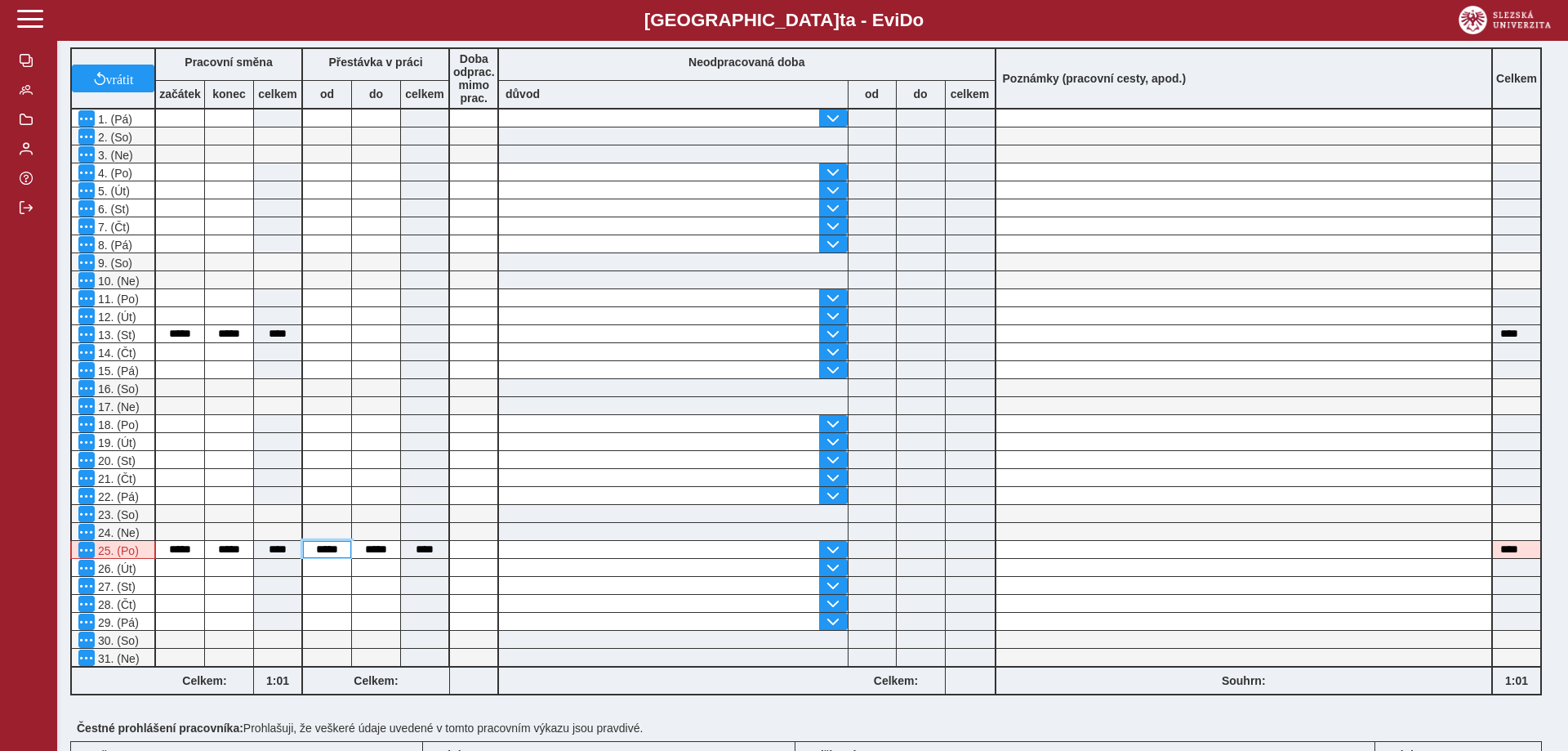
drag, startPoint x: 345, startPoint y: 554, endPoint x: 312, endPoint y: 560, distance: 33.5
click at [312, 558] on input "*****" at bounding box center [327, 549] width 48 height 17
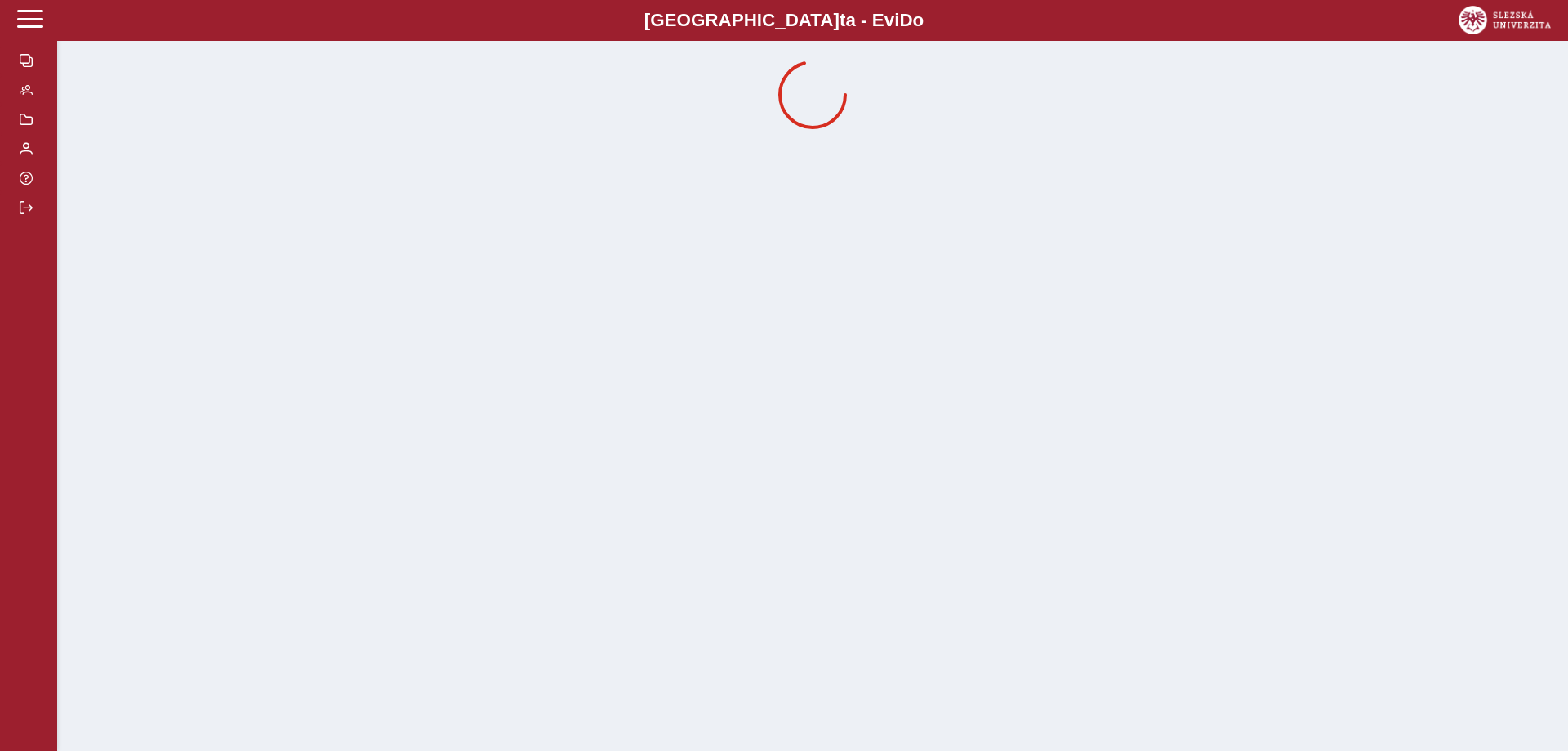
drag, startPoint x: 390, startPoint y: 554, endPoint x: 365, endPoint y: 556, distance: 25.1
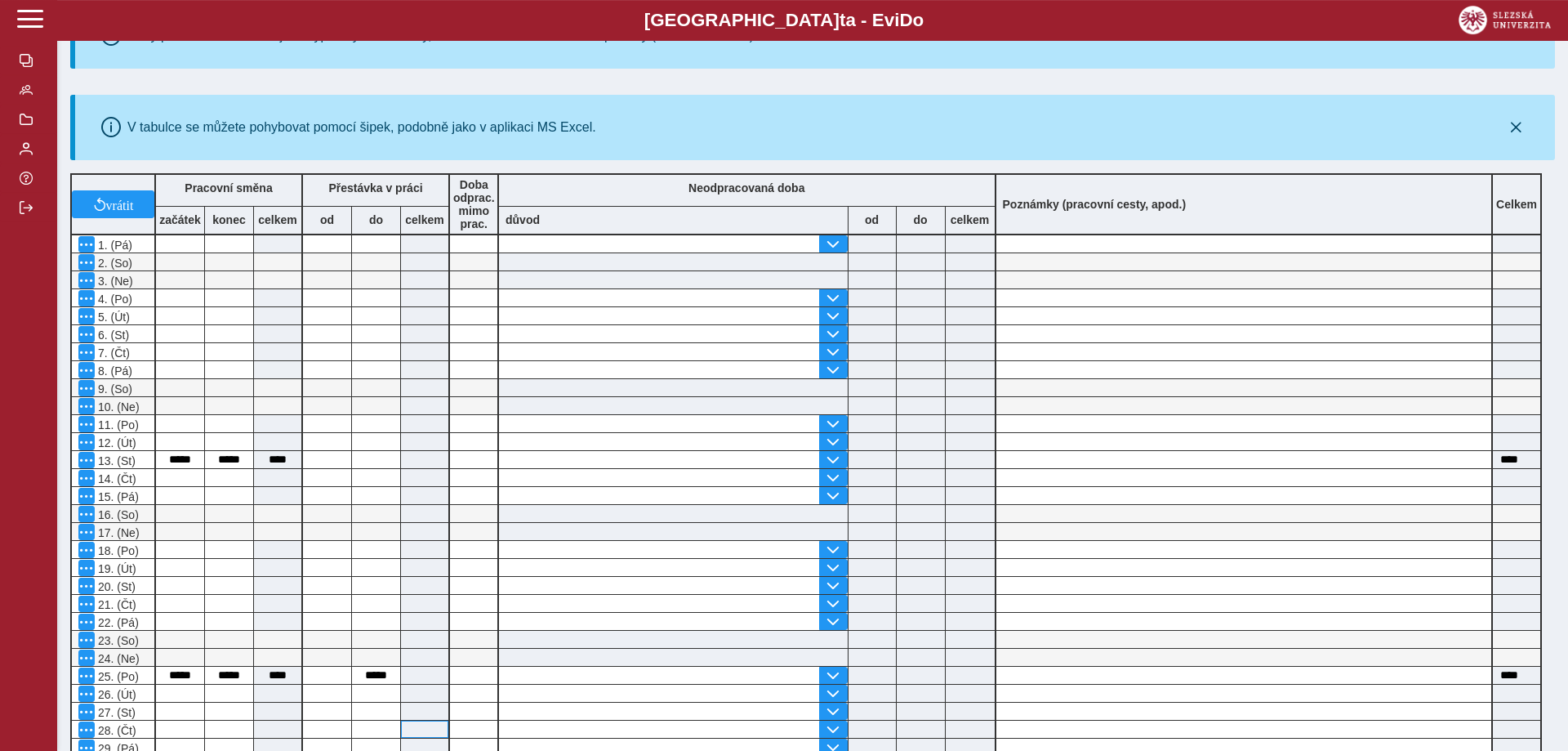
scroll to position [333, 0]
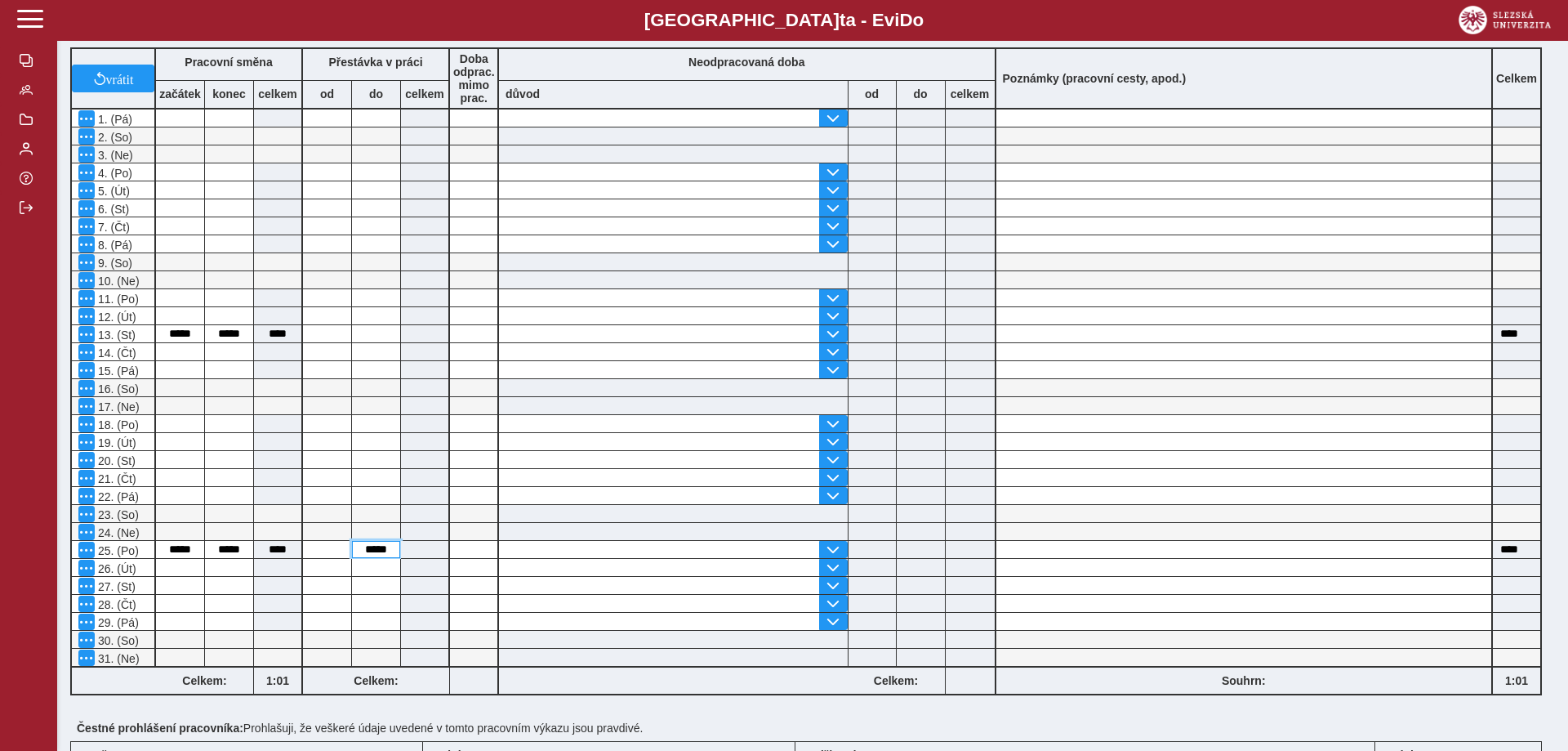
click at [394, 551] on input "*****" at bounding box center [376, 549] width 48 height 17
type input "*"
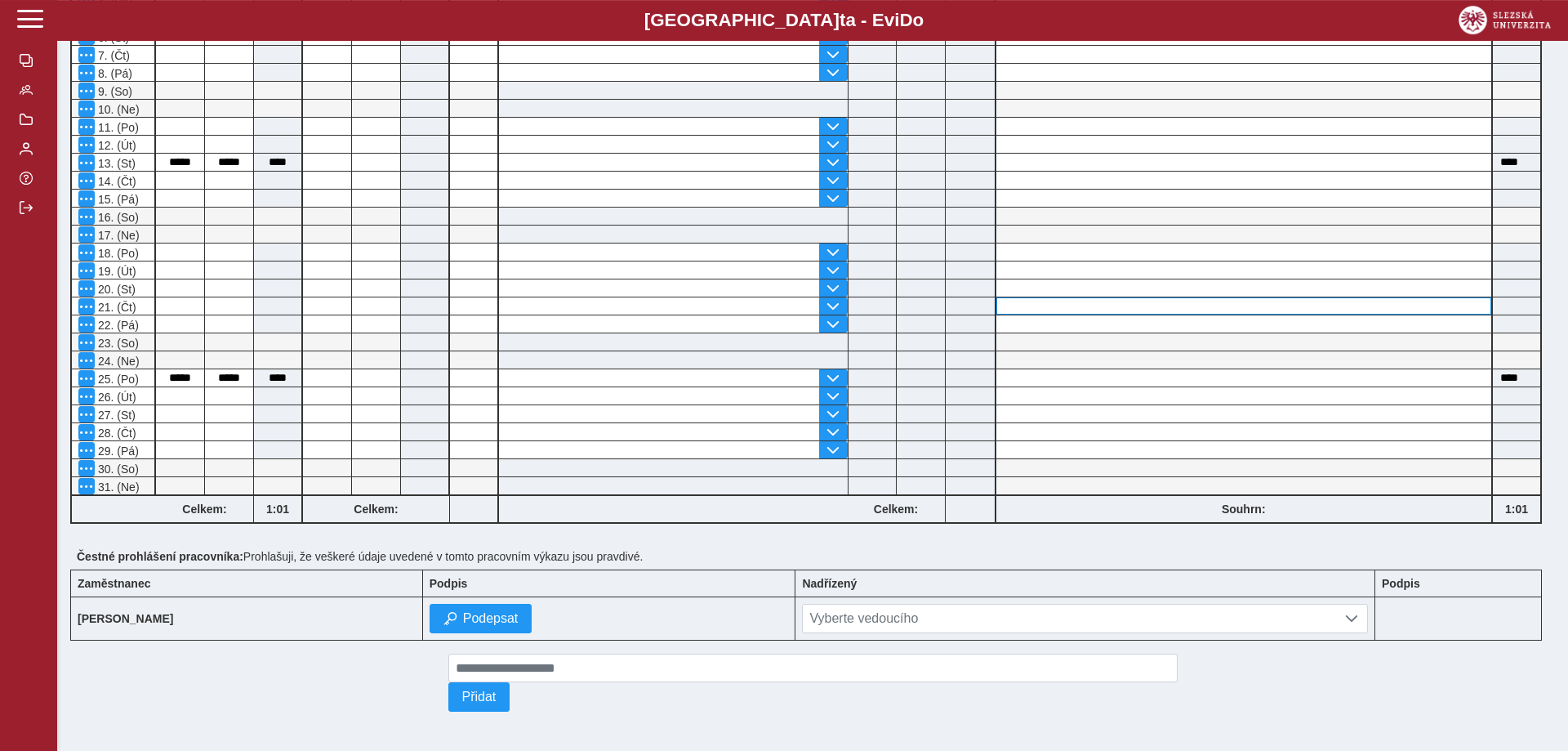
scroll to position [521, 0]
click at [1051, 612] on span "Vyberte vedoucího" at bounding box center [1069, 618] width 533 height 28
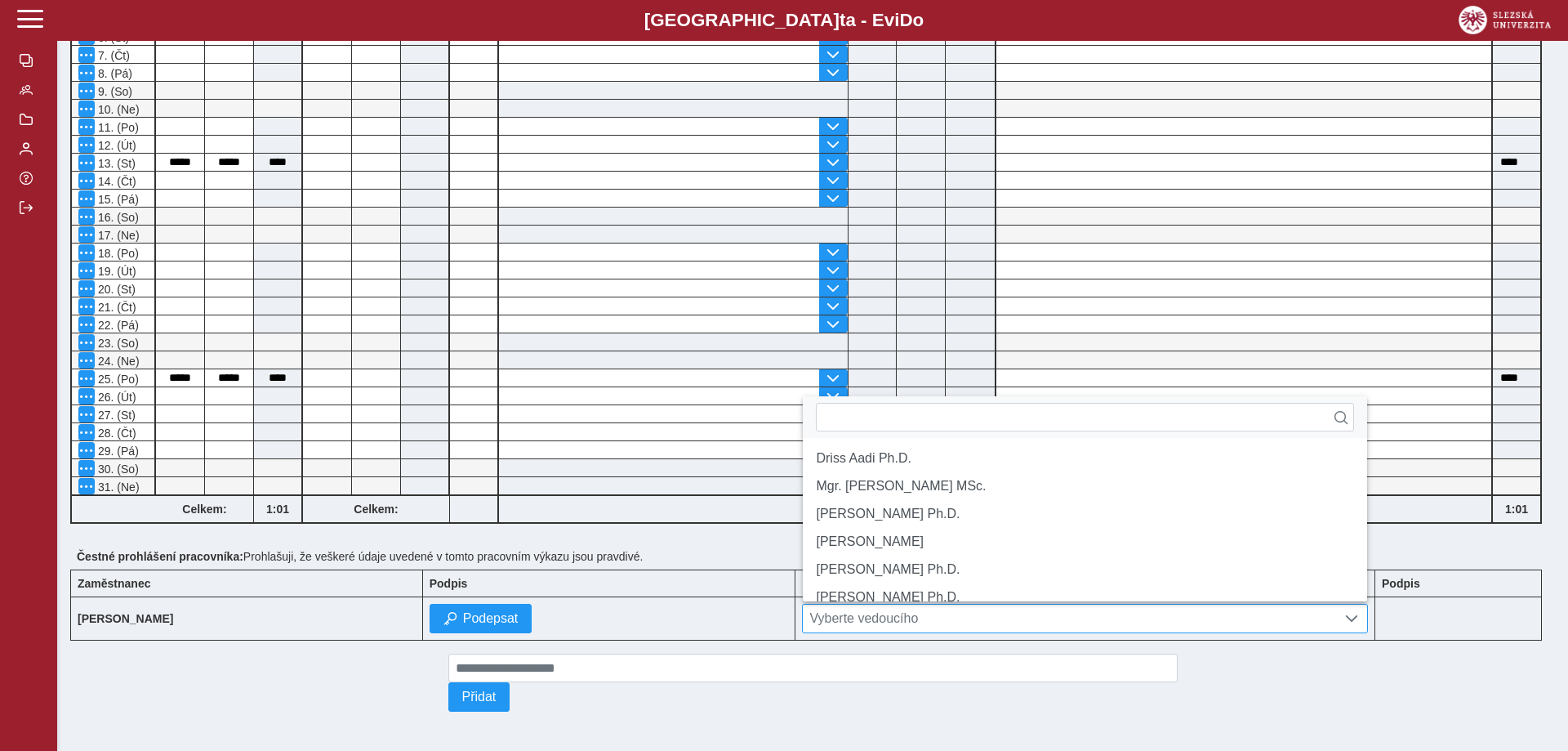
scroll to position [10, 67]
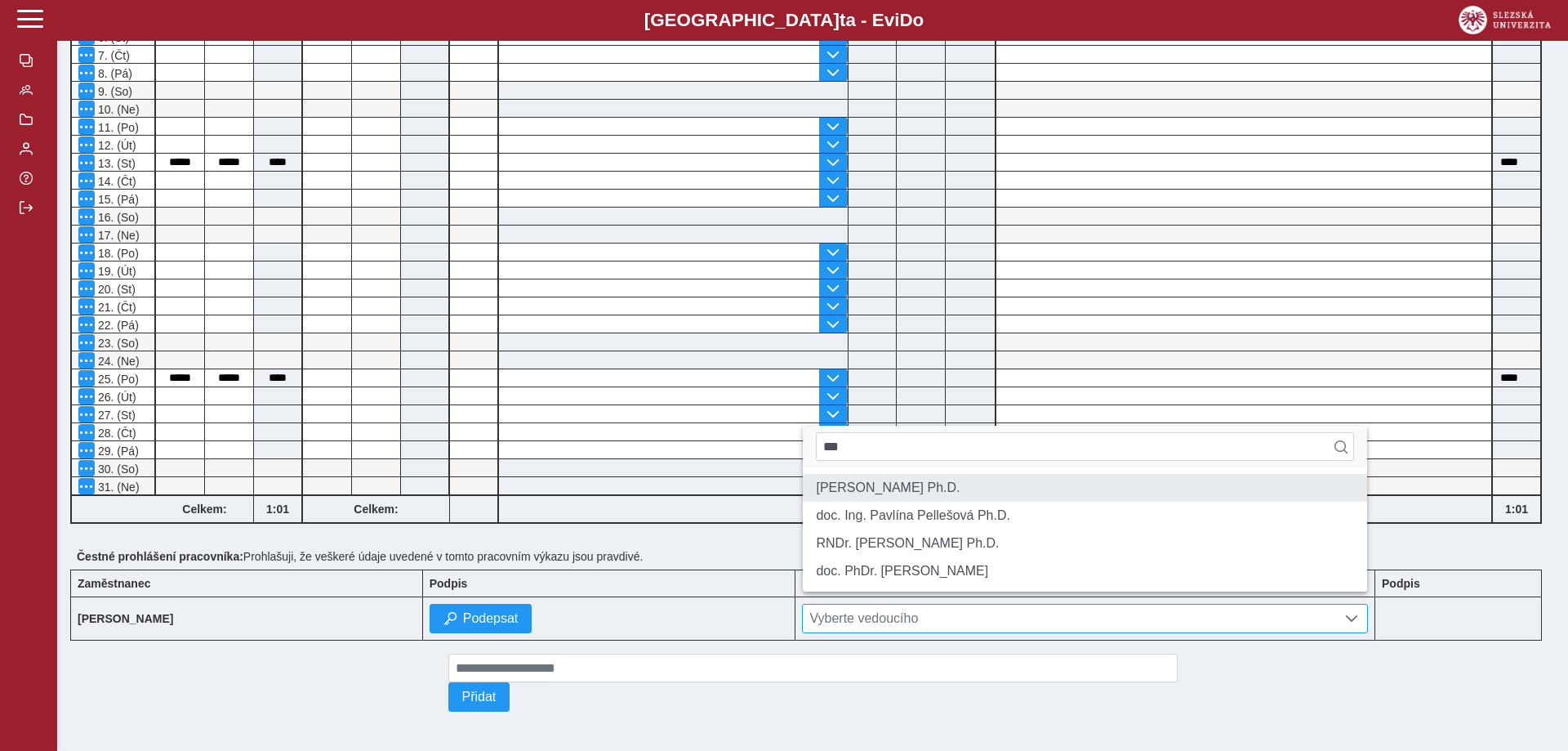
type input "***"
click at [1018, 479] on li "[PERSON_NAME] Ph.D." at bounding box center [1085, 488] width 565 height 28
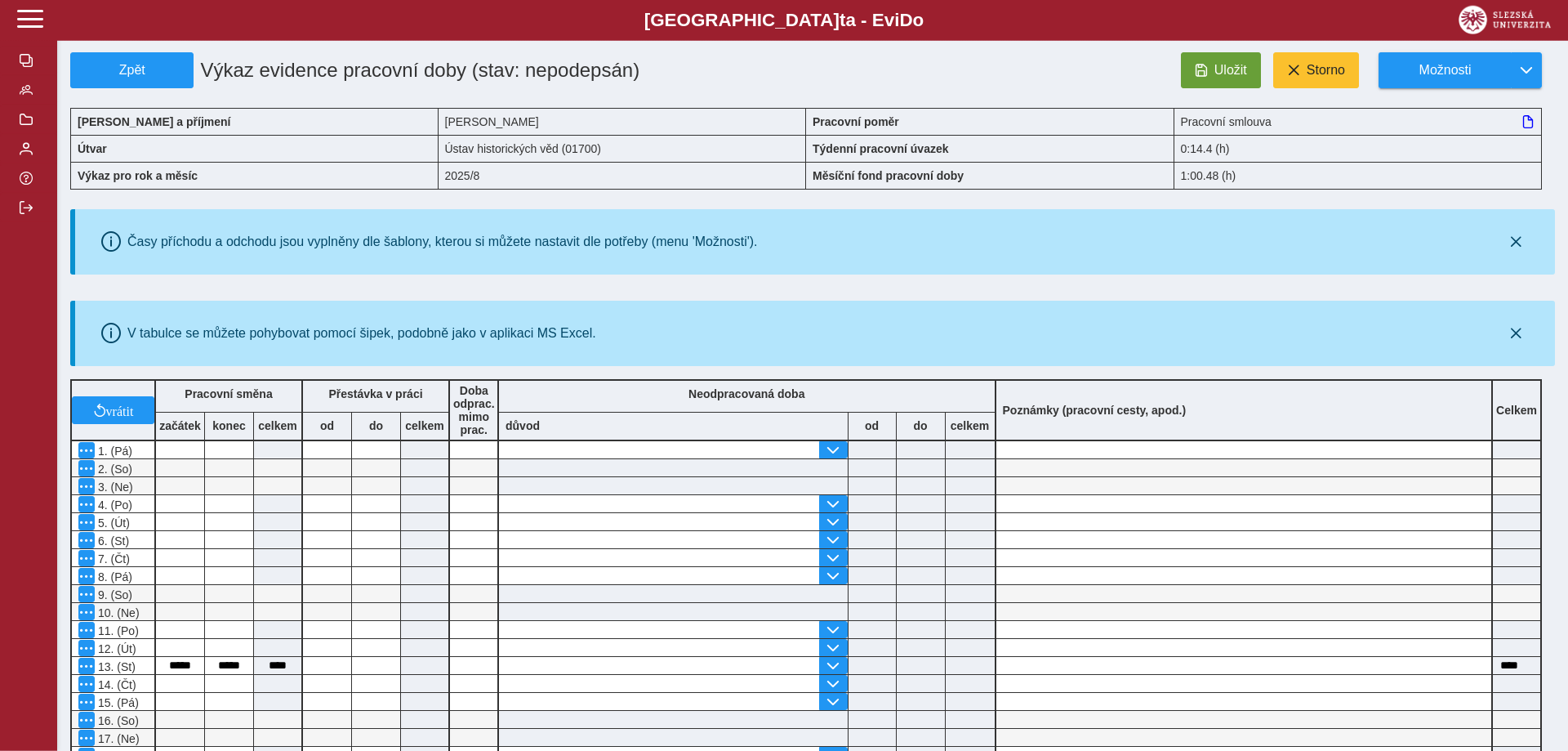
scroll to position [0, 0]
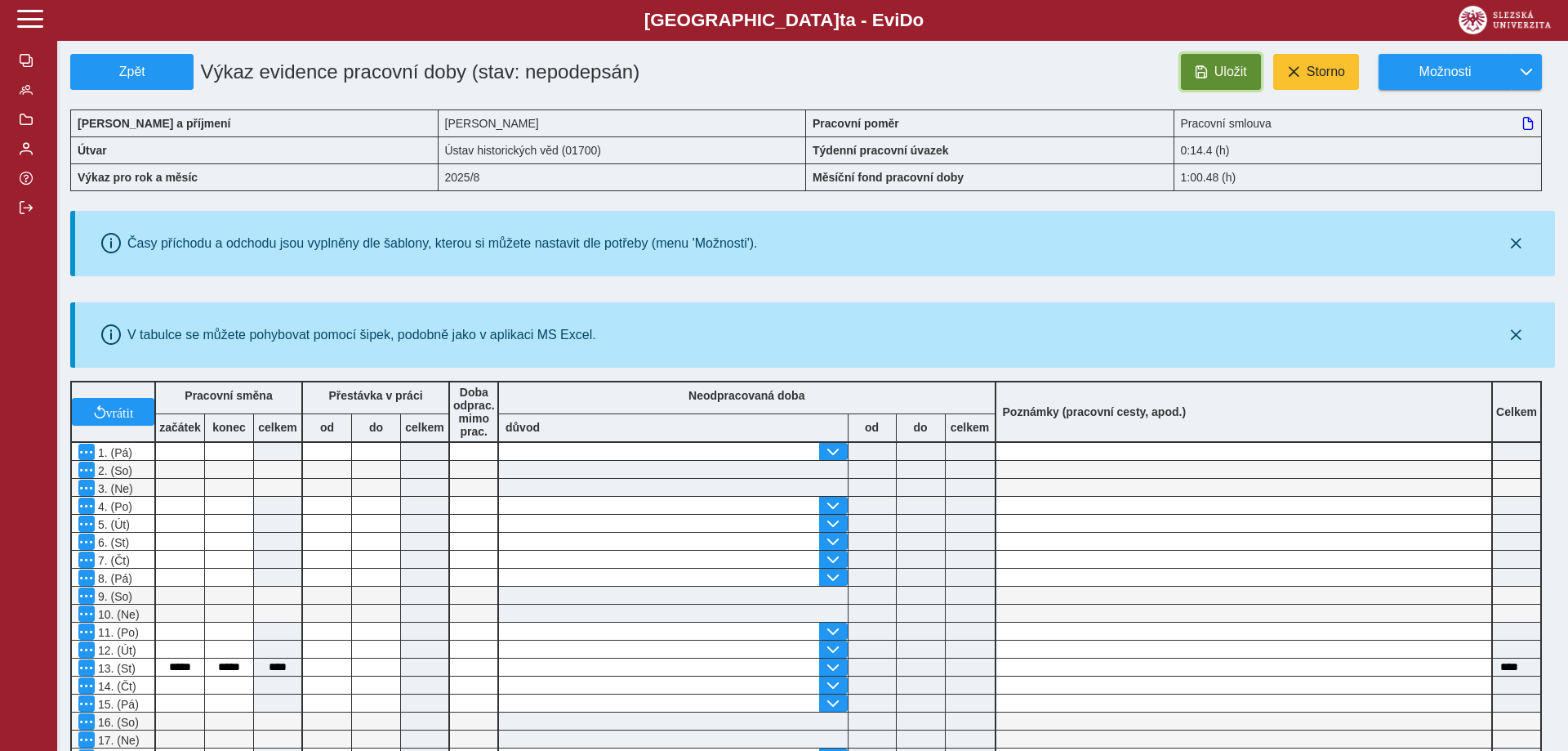
click at [1195, 79] on button "Uložit" at bounding box center [1221, 71] width 80 height 36
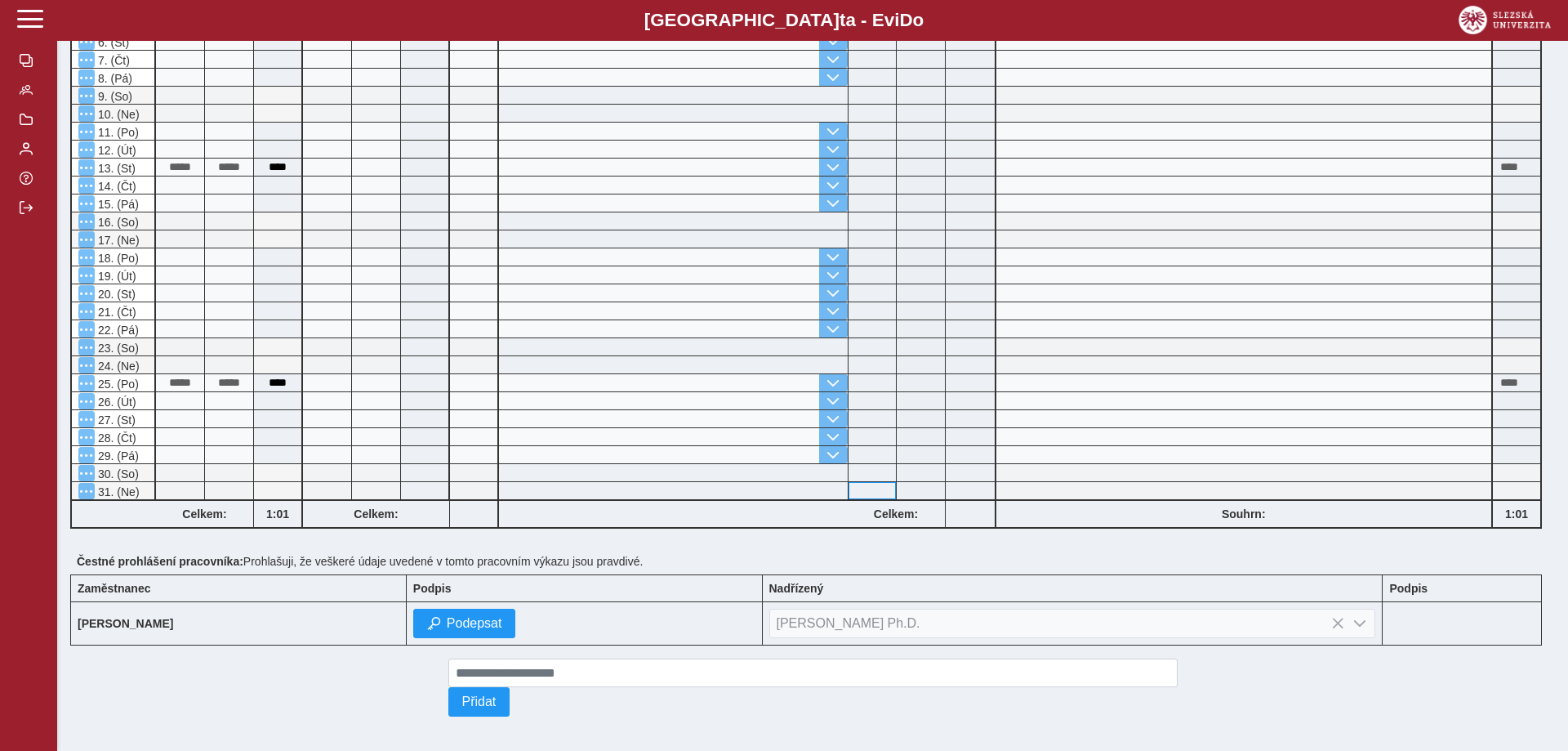
scroll to position [521, 0]
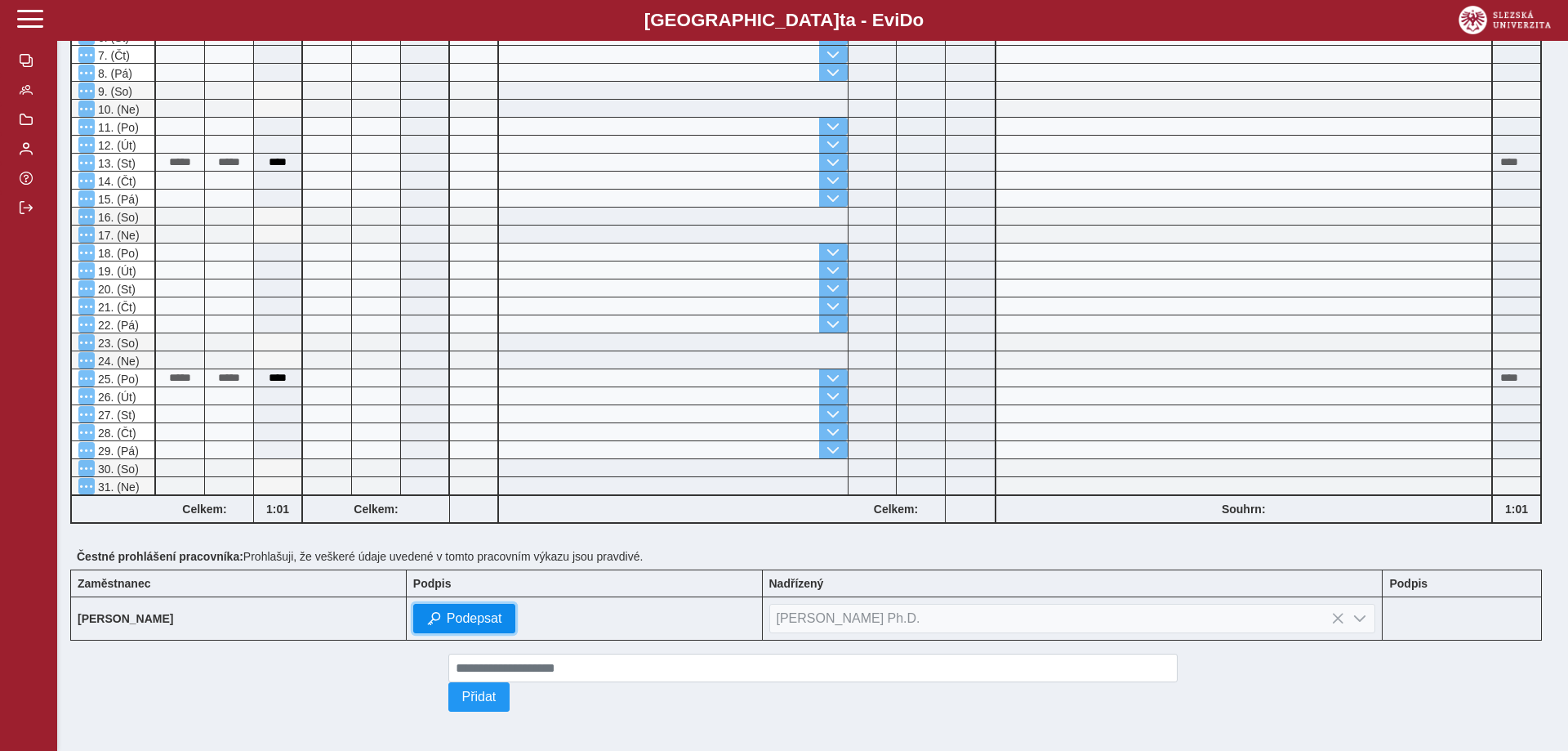
click at [502, 617] on span "Podepsat" at bounding box center [474, 618] width 55 height 15
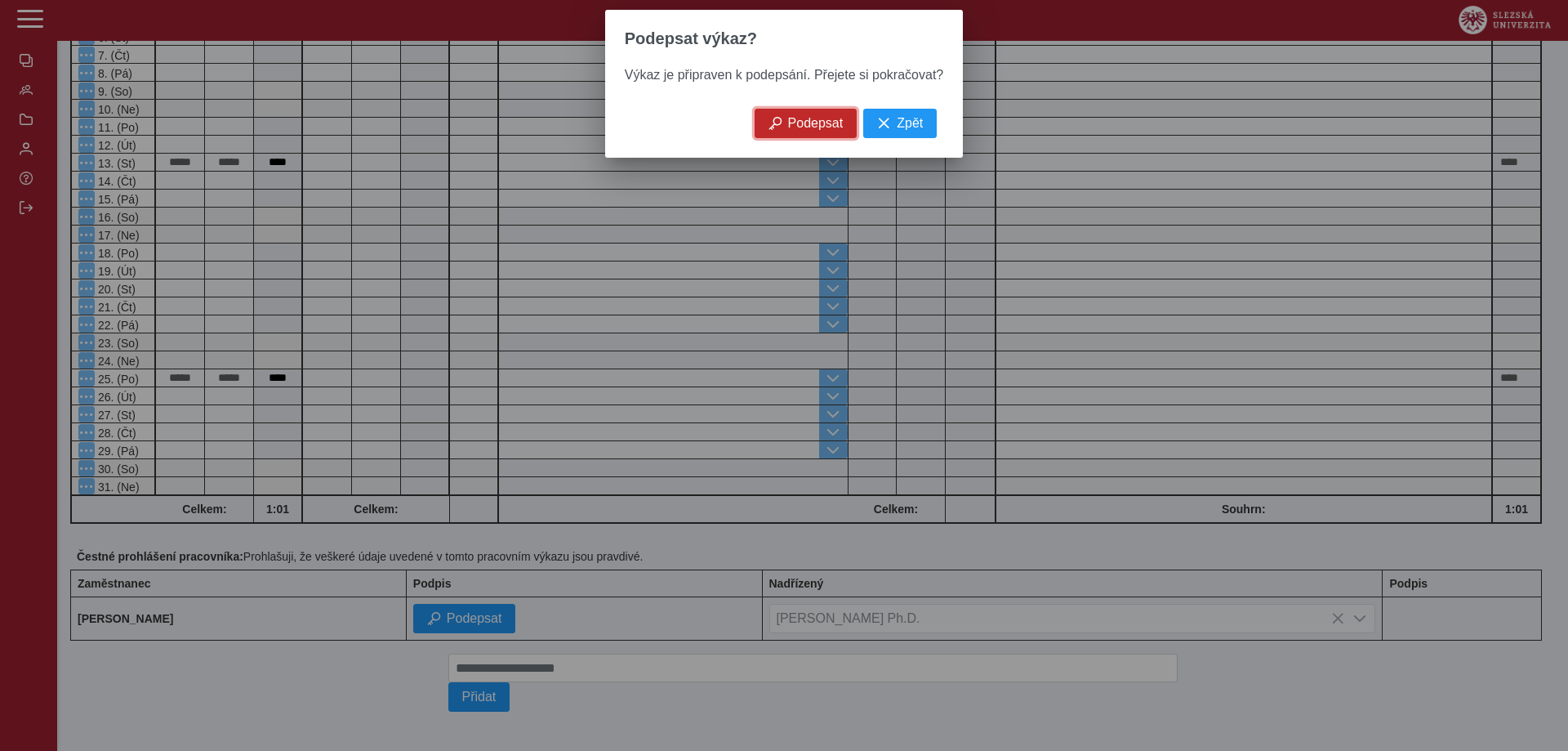
click at [796, 125] on span "Podepsat" at bounding box center [816, 123] width 55 height 15
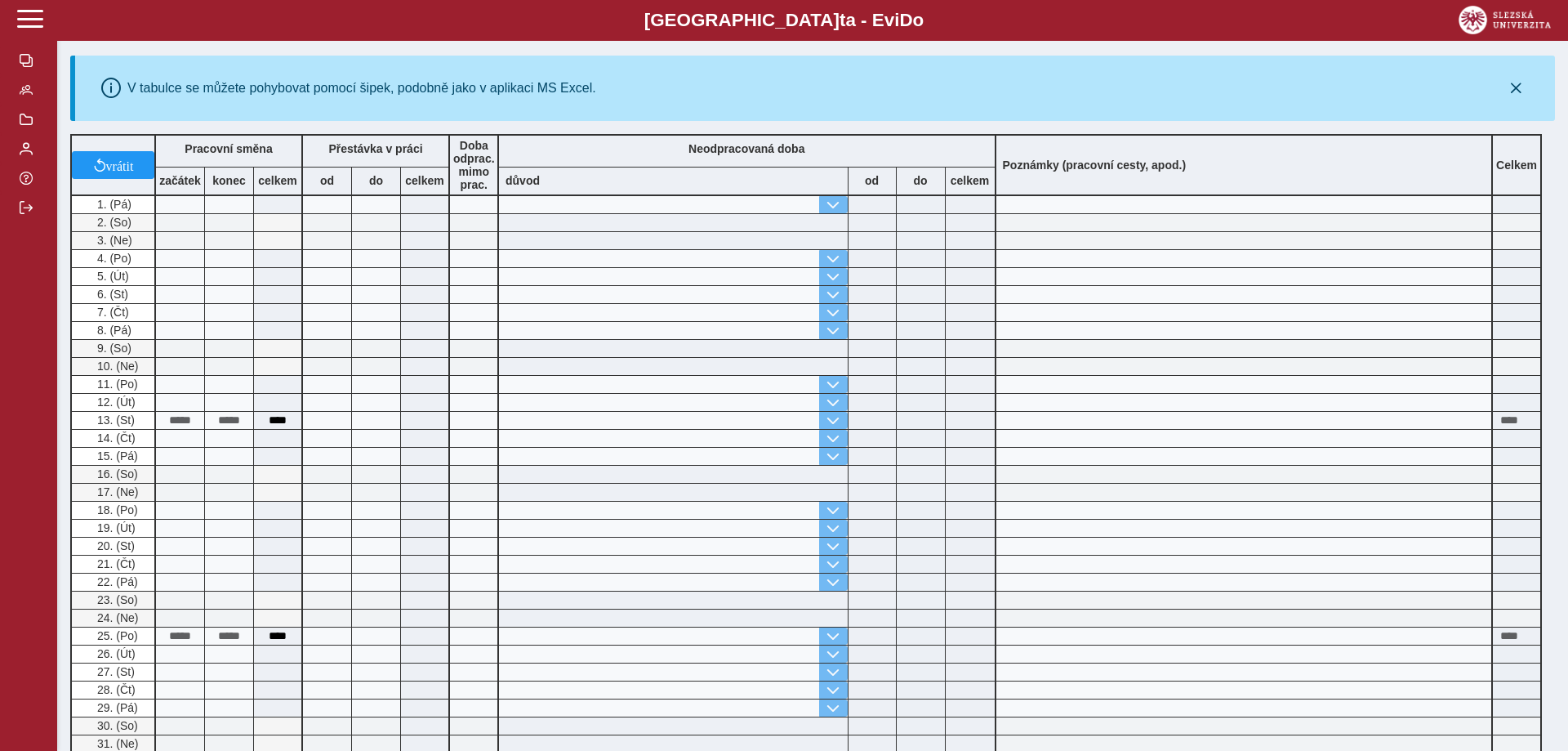
scroll to position [0, 0]
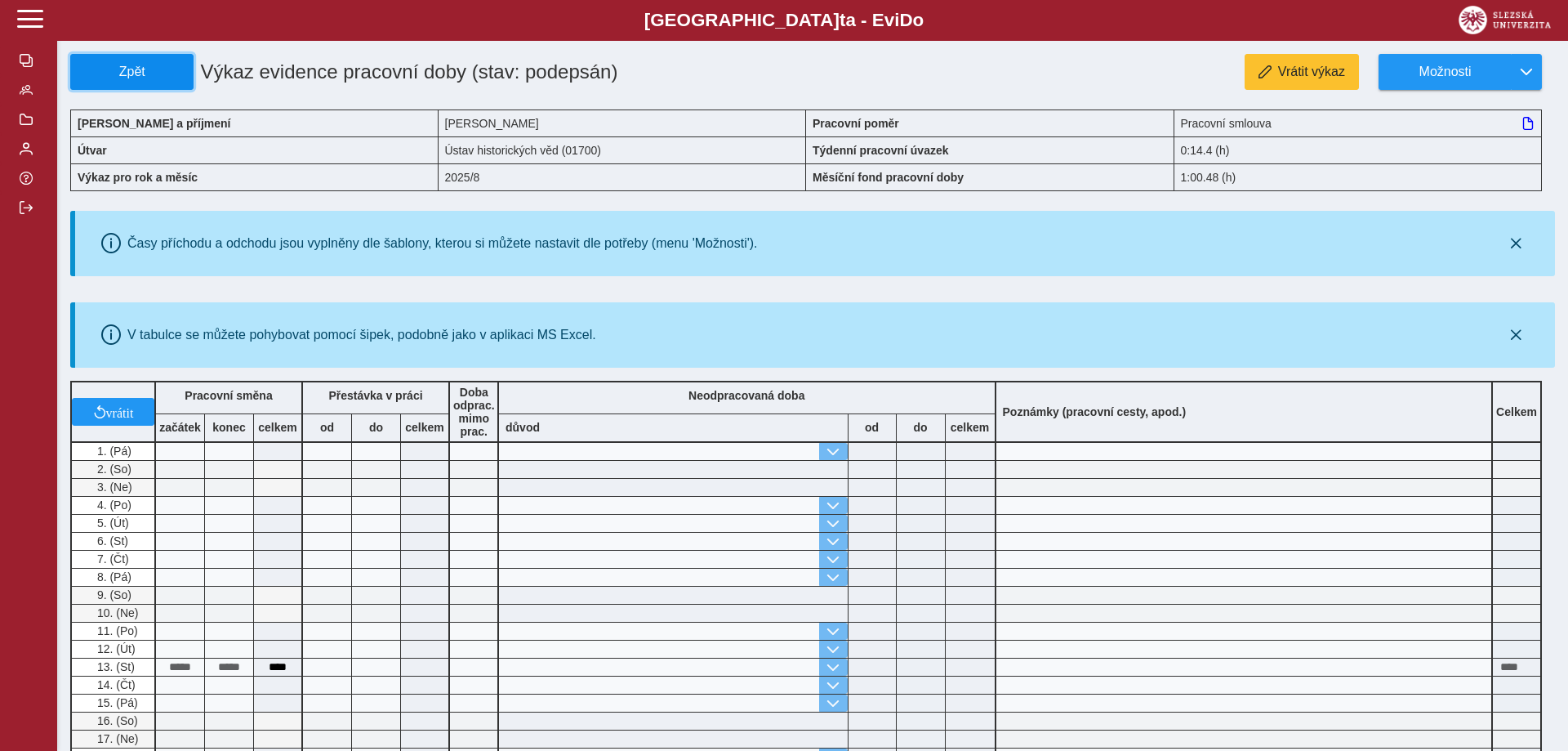
click at [145, 79] on span "Zpět" at bounding box center [132, 71] width 108 height 15
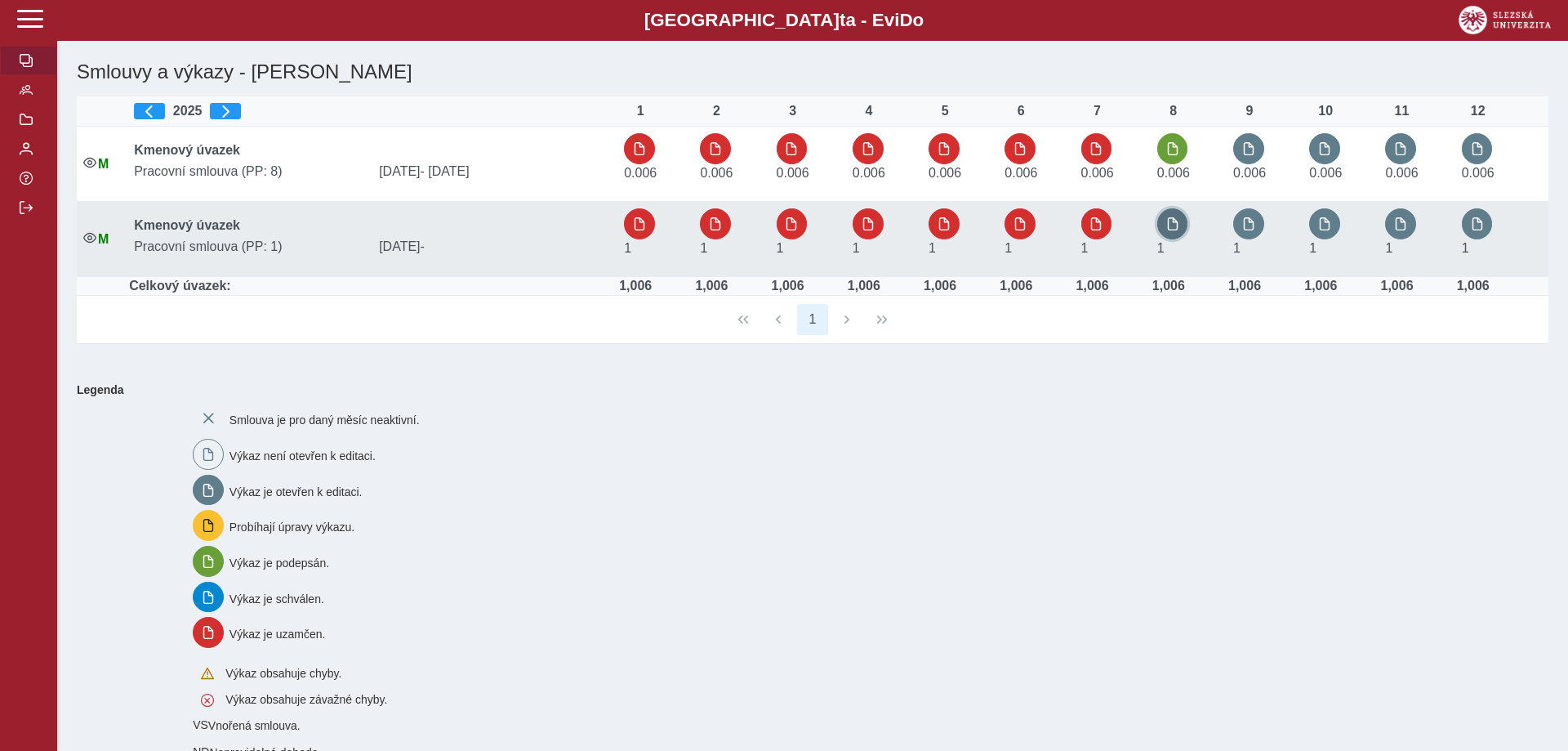
click at [1173, 226] on span "button" at bounding box center [1172, 223] width 13 height 13
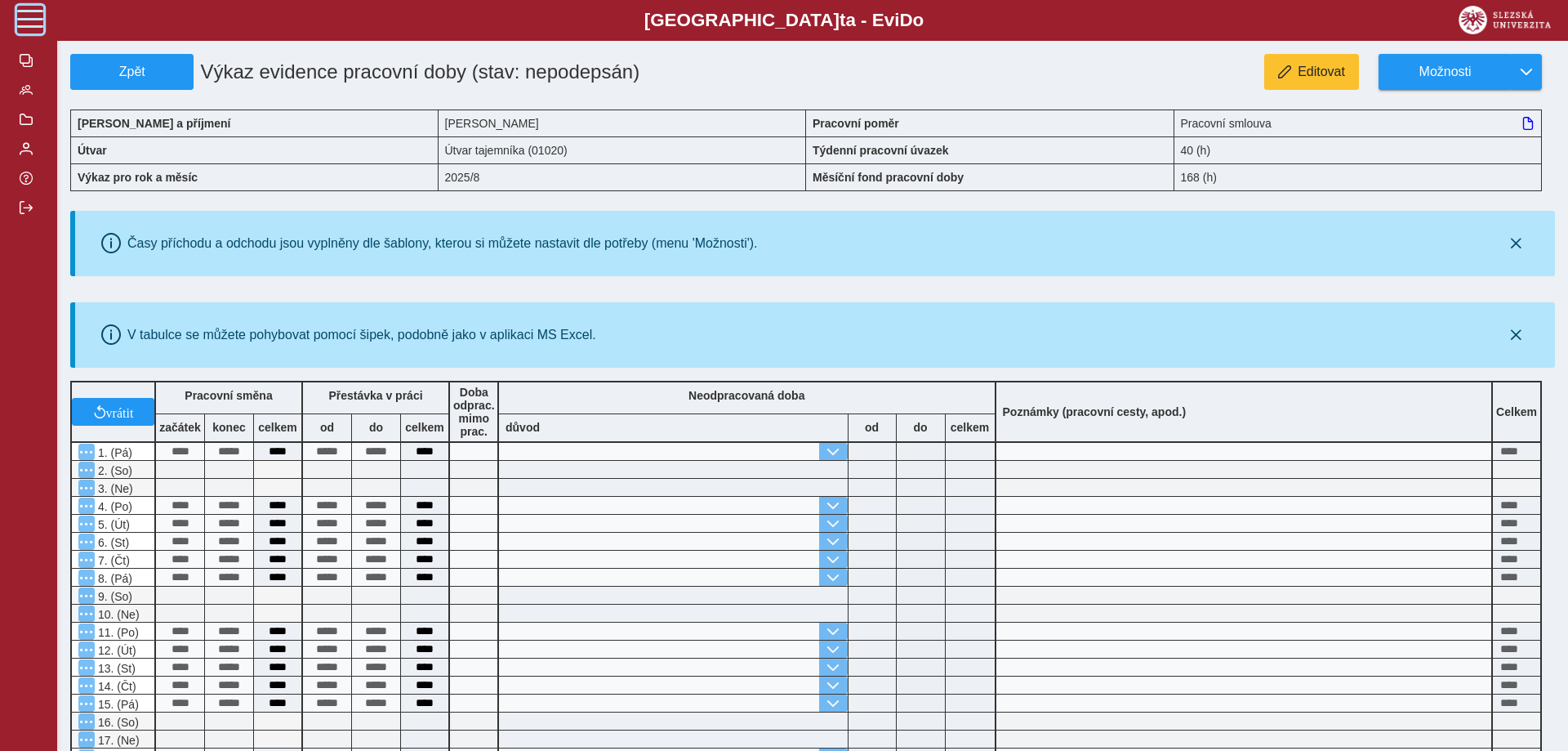
click at [32, 29] on span at bounding box center [30, 19] width 26 height 26
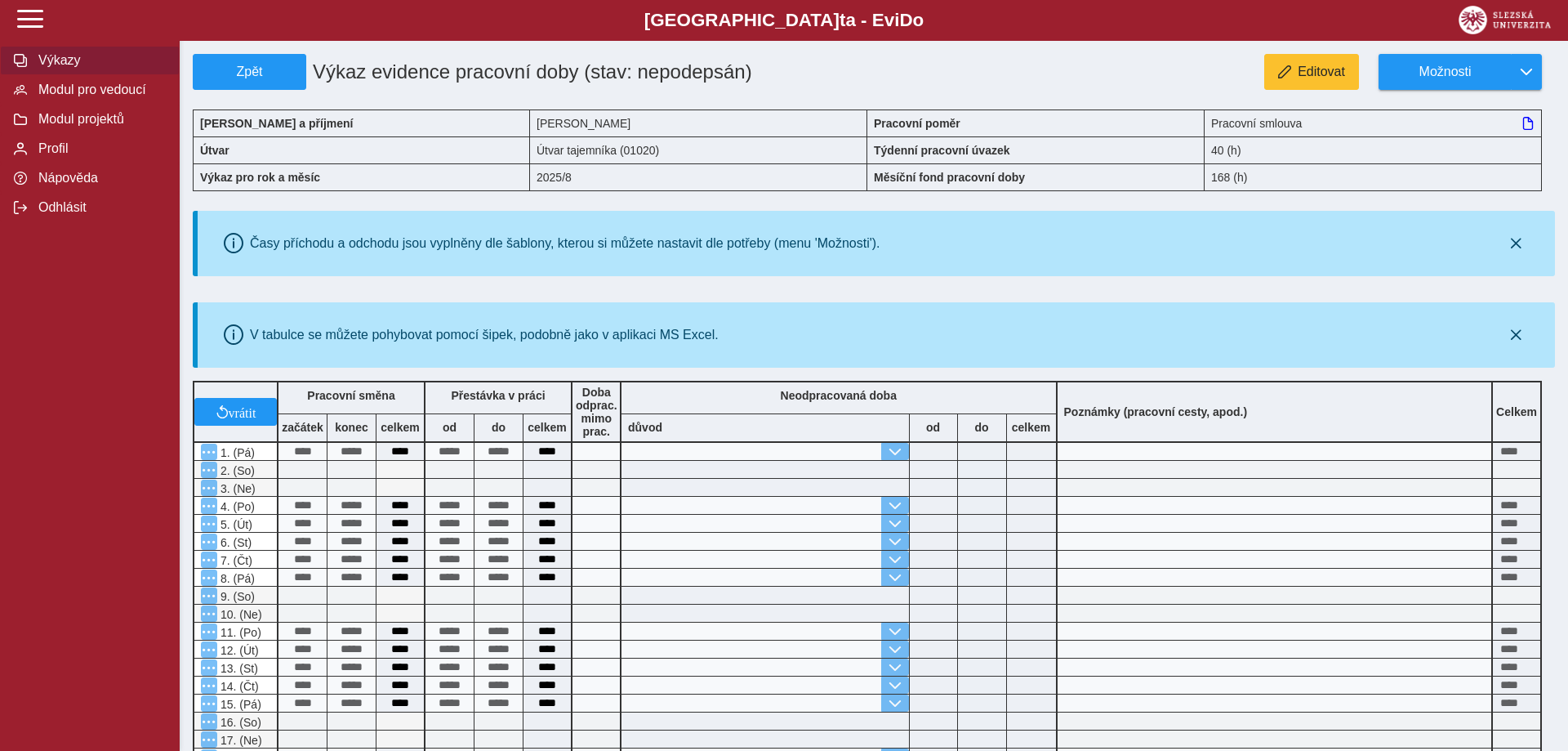
click at [79, 68] on span "Výkazy" at bounding box center [100, 60] width 132 height 15
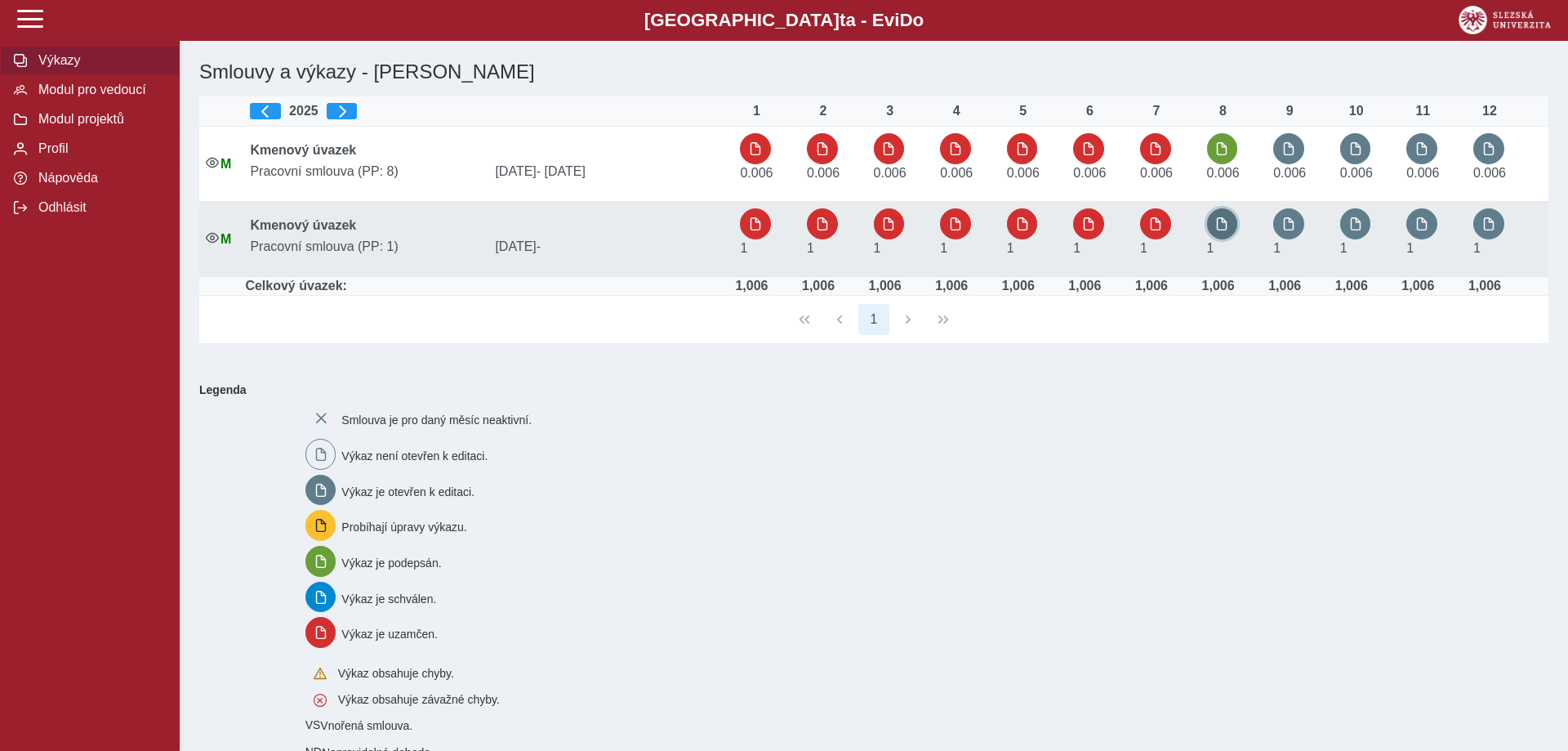
click at [1232, 223] on button "button" at bounding box center [1223, 223] width 31 height 31
click at [1228, 224] on span "button" at bounding box center [1221, 223] width 13 height 13
